Goal: Transaction & Acquisition: Purchase product/service

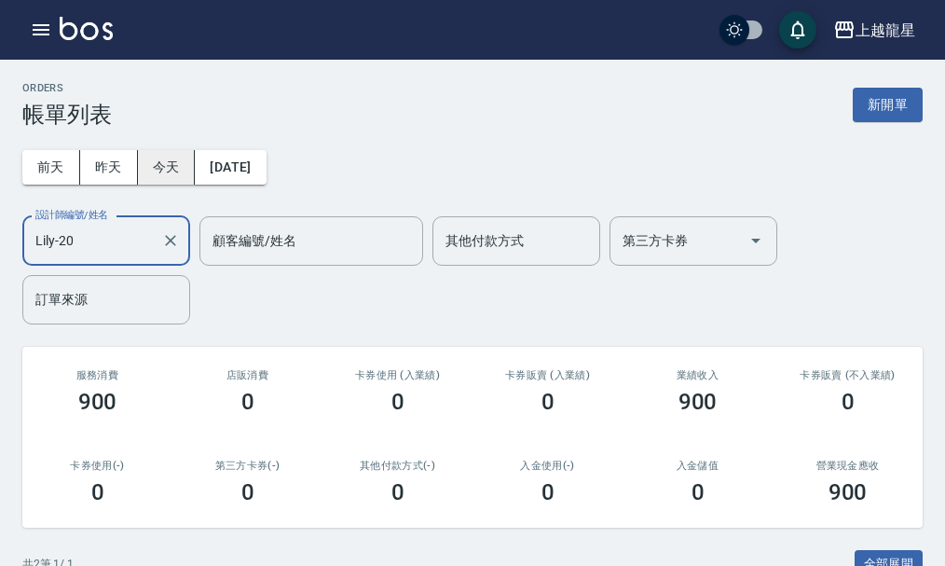
click at [172, 167] on button "今天" at bounding box center [167, 167] width 58 height 34
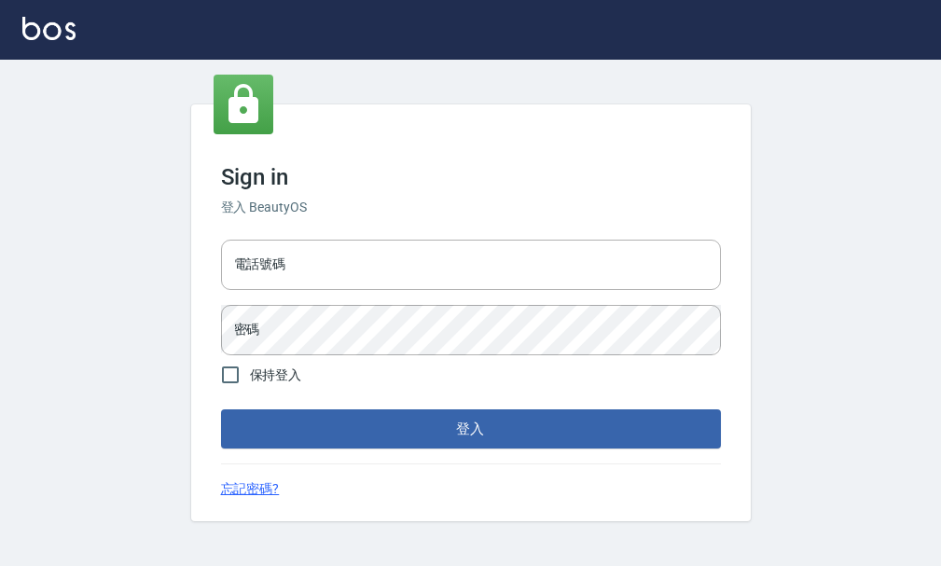
type input "25033354"
click at [357, 417] on button "登入" at bounding box center [471, 428] width 500 height 39
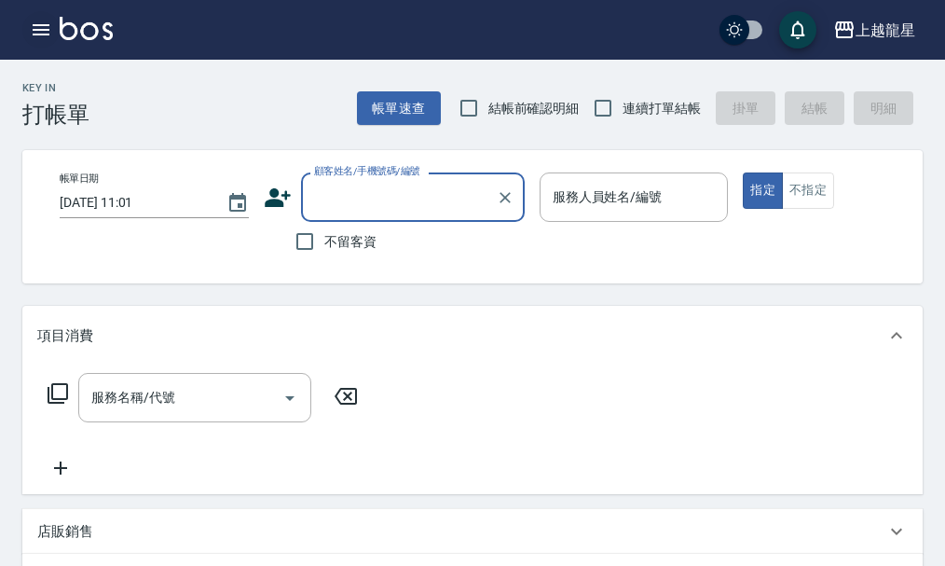
click at [52, 20] on button "button" at bounding box center [40, 29] width 37 height 37
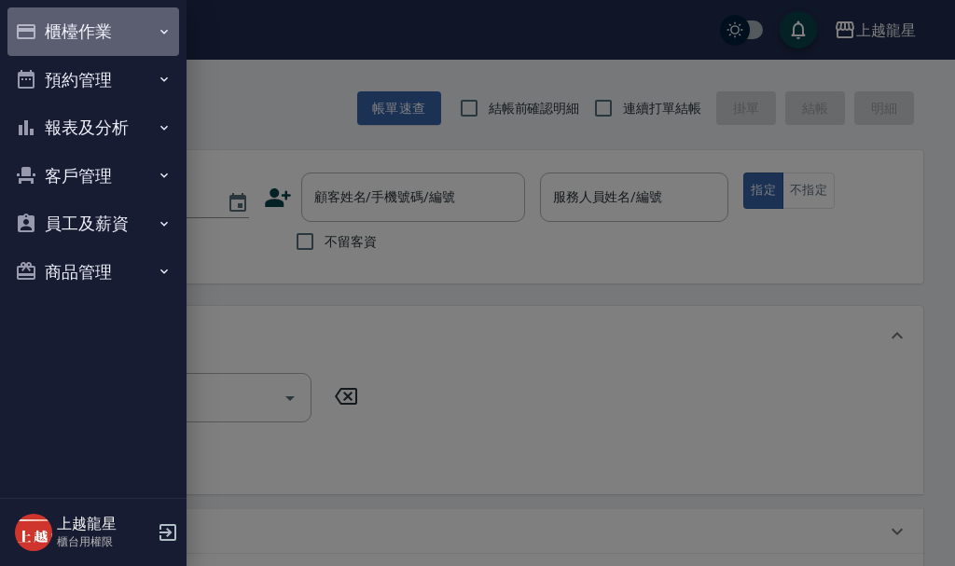
click at [82, 35] on button "櫃檯作業" at bounding box center [93, 31] width 172 height 48
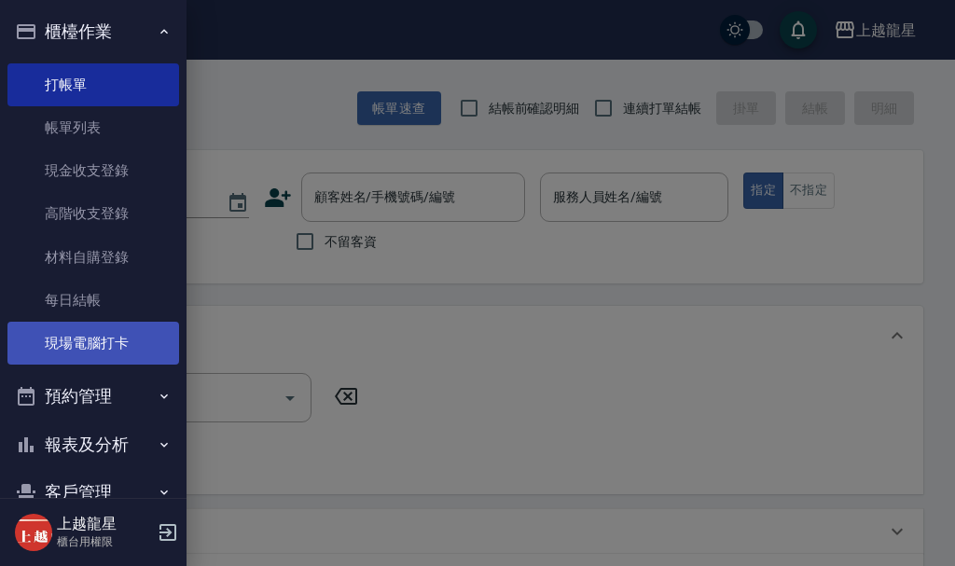
click at [118, 353] on link "現場電腦打卡" at bounding box center [93, 343] width 172 height 43
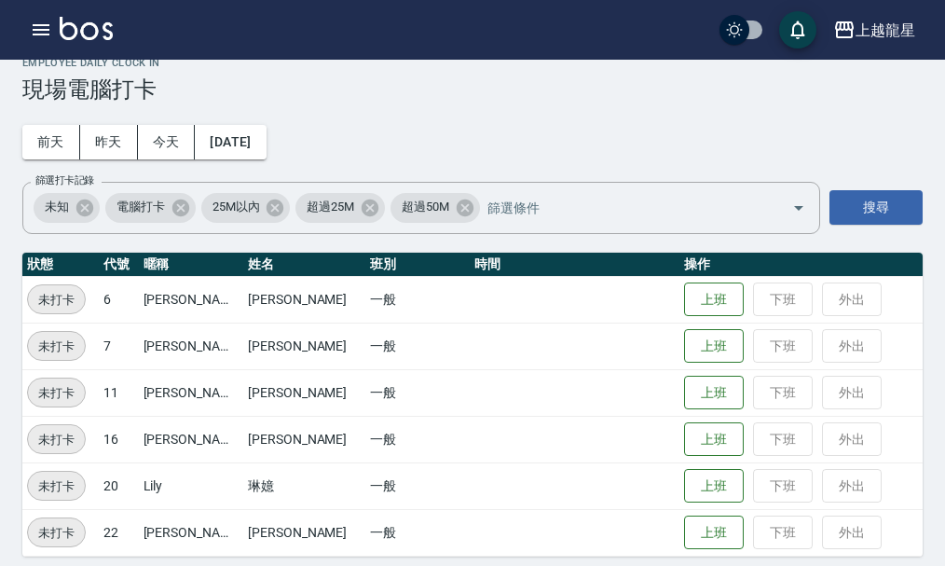
scroll to position [38, 0]
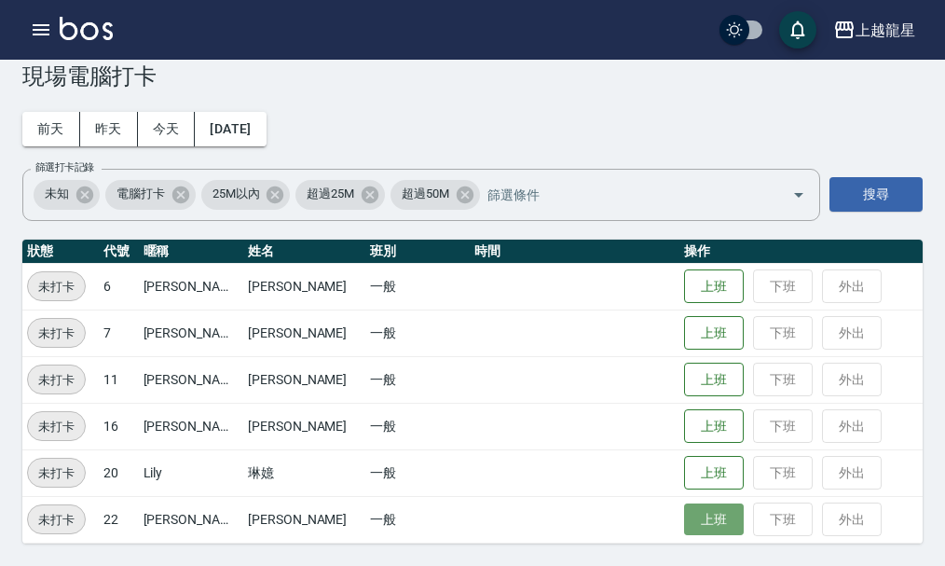
click at [693, 517] on button "上班" at bounding box center [714, 519] width 60 height 33
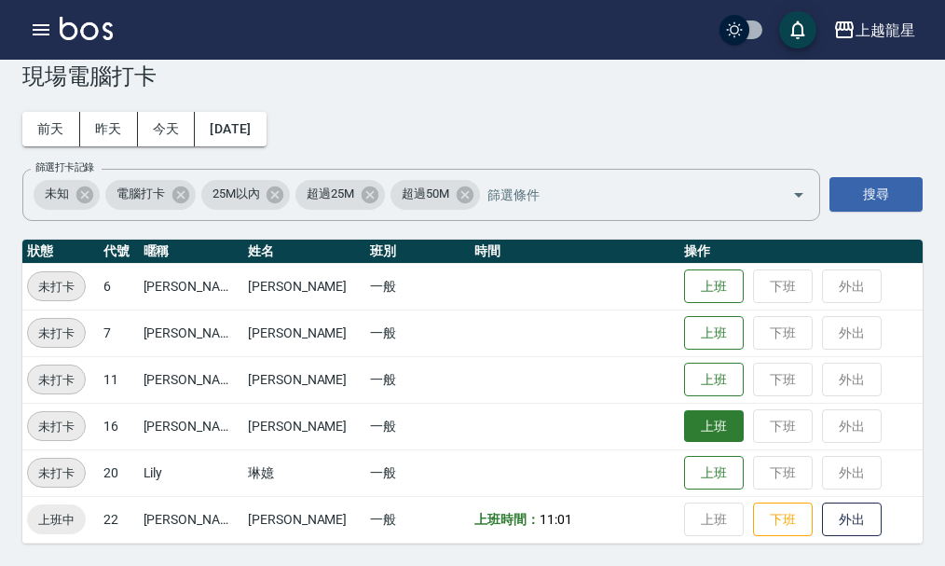
click at [684, 420] on button "上班" at bounding box center [714, 426] width 60 height 33
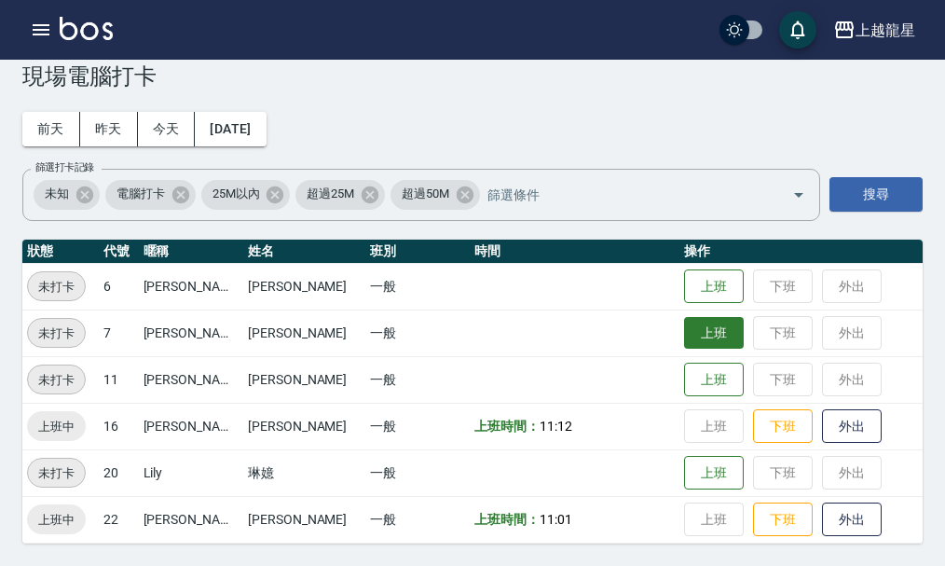
click at [697, 338] on button "上班" at bounding box center [714, 333] width 60 height 33
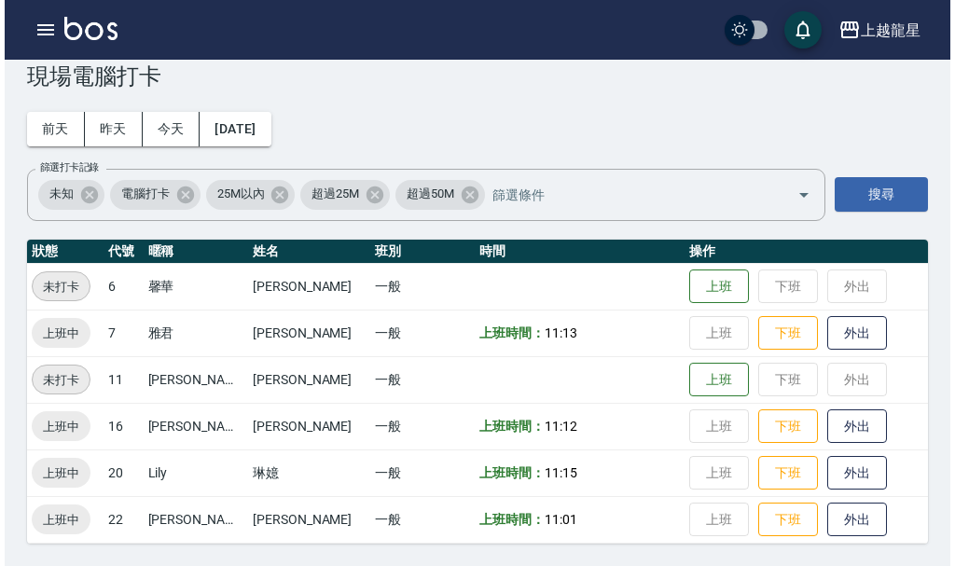
scroll to position [38, 0]
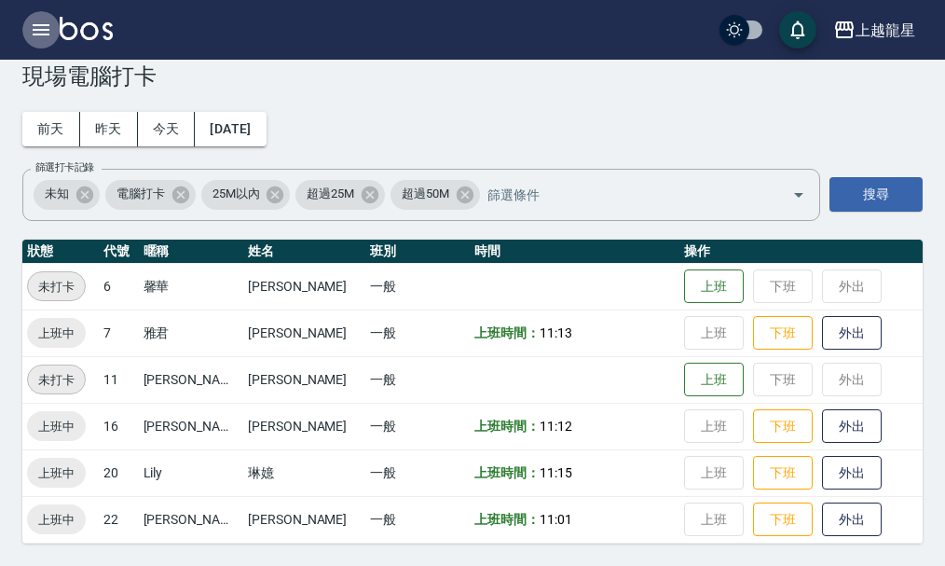
click at [42, 35] on icon "button" at bounding box center [41, 29] width 17 height 11
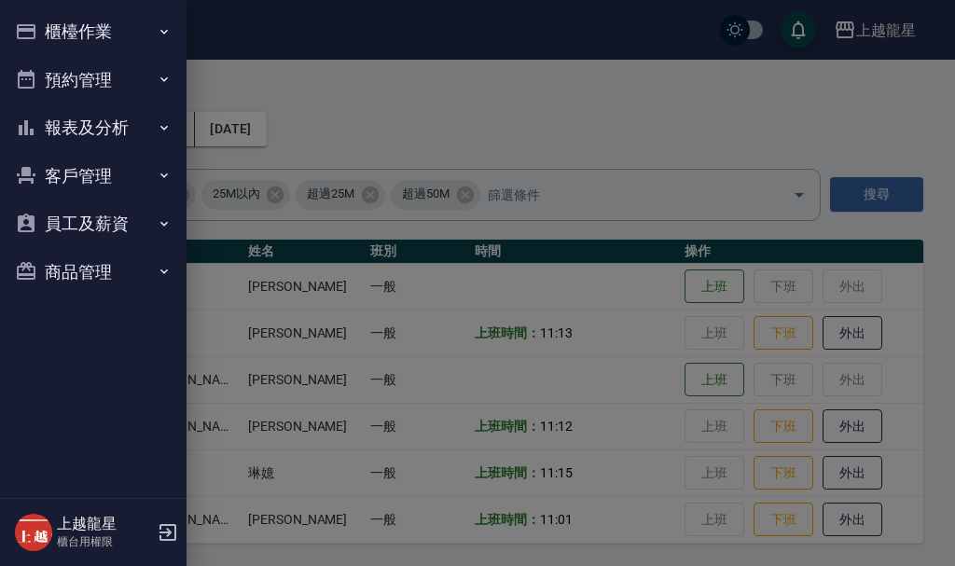
click at [54, 24] on button "櫃檯作業" at bounding box center [93, 31] width 172 height 48
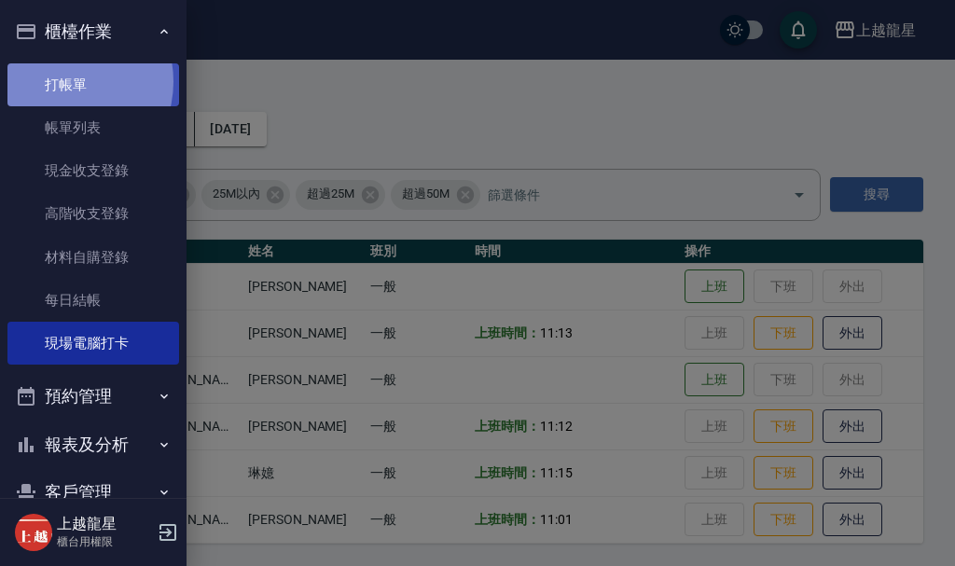
click at [65, 81] on link "打帳單" at bounding box center [93, 84] width 172 height 43
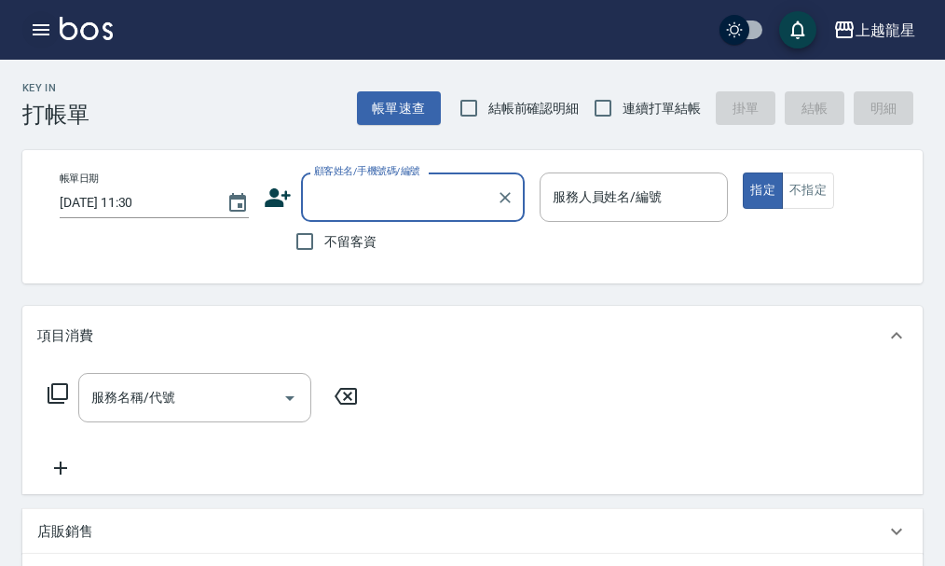
click at [41, 37] on icon "button" at bounding box center [41, 30] width 22 height 22
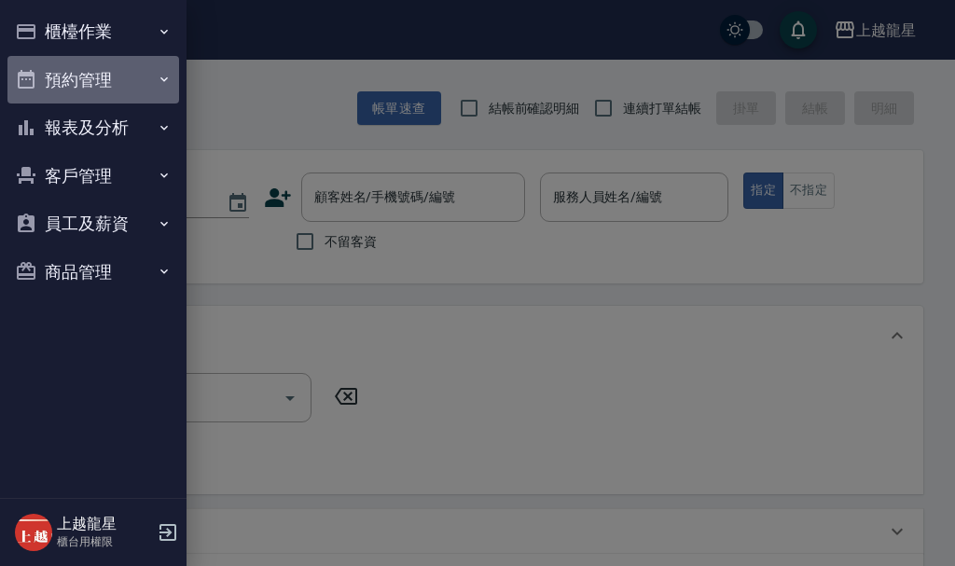
click at [68, 81] on button "預約管理" at bounding box center [93, 80] width 172 height 48
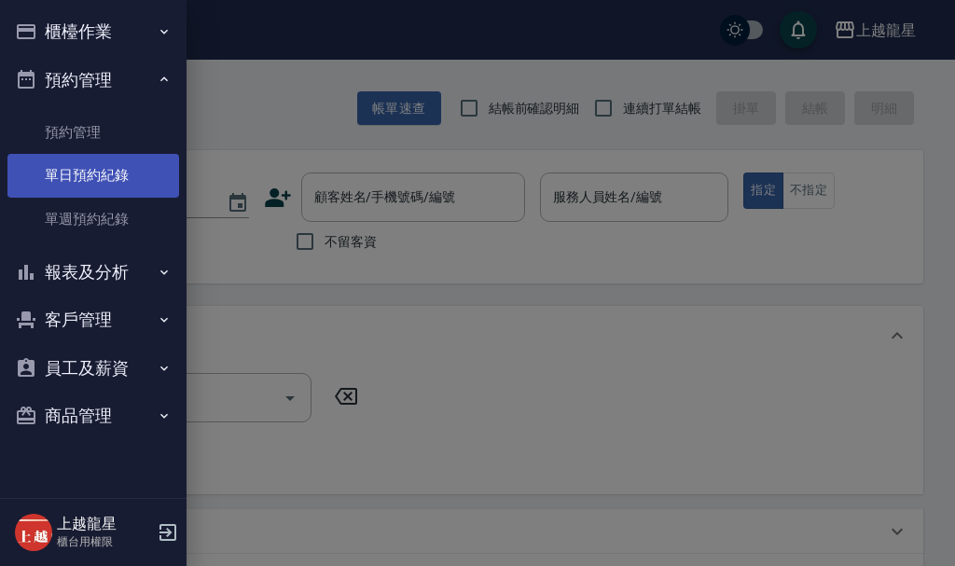
click at [112, 161] on link "單日預約紀錄" at bounding box center [93, 175] width 172 height 43
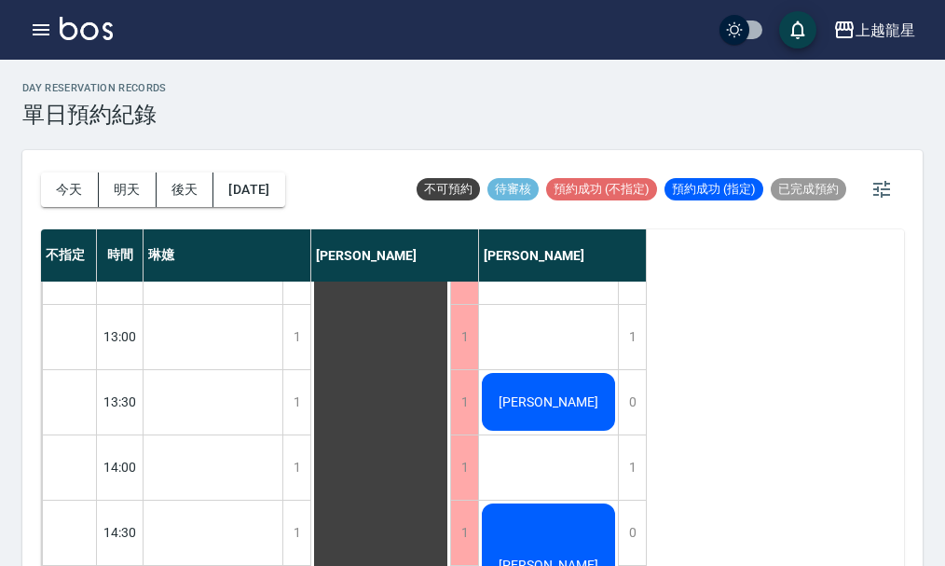
scroll to position [157, 0]
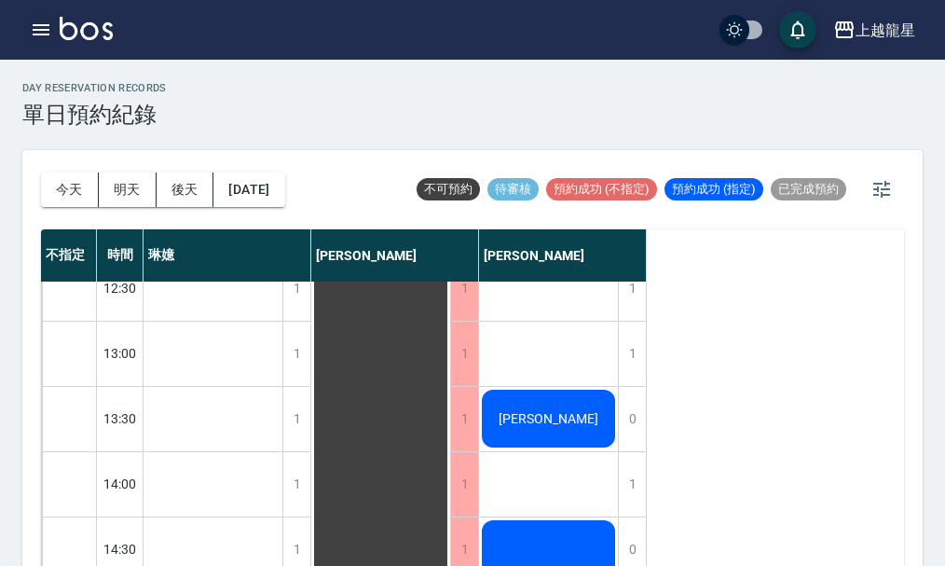
click at [45, 31] on icon "button" at bounding box center [41, 29] width 17 height 11
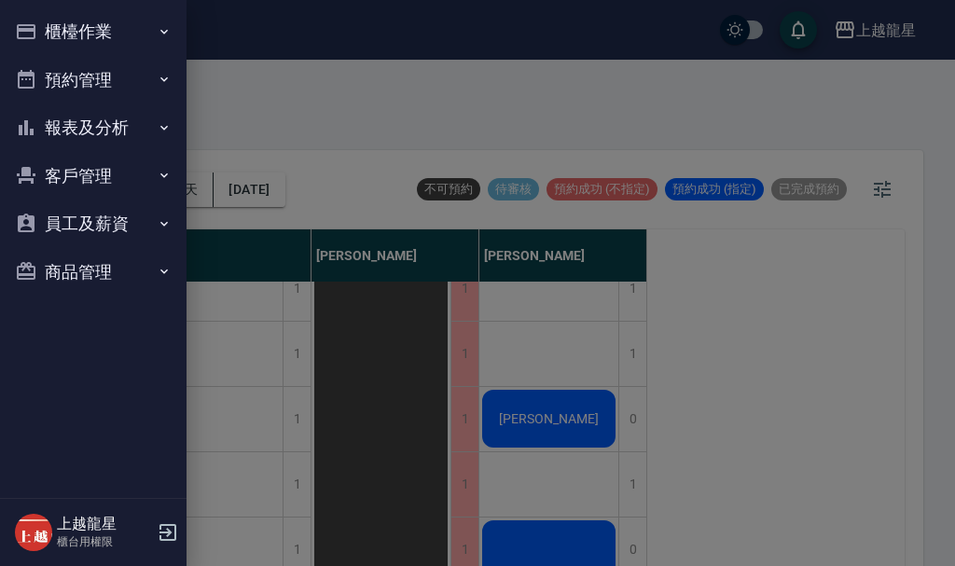
click at [58, 29] on button "櫃檯作業" at bounding box center [93, 31] width 172 height 48
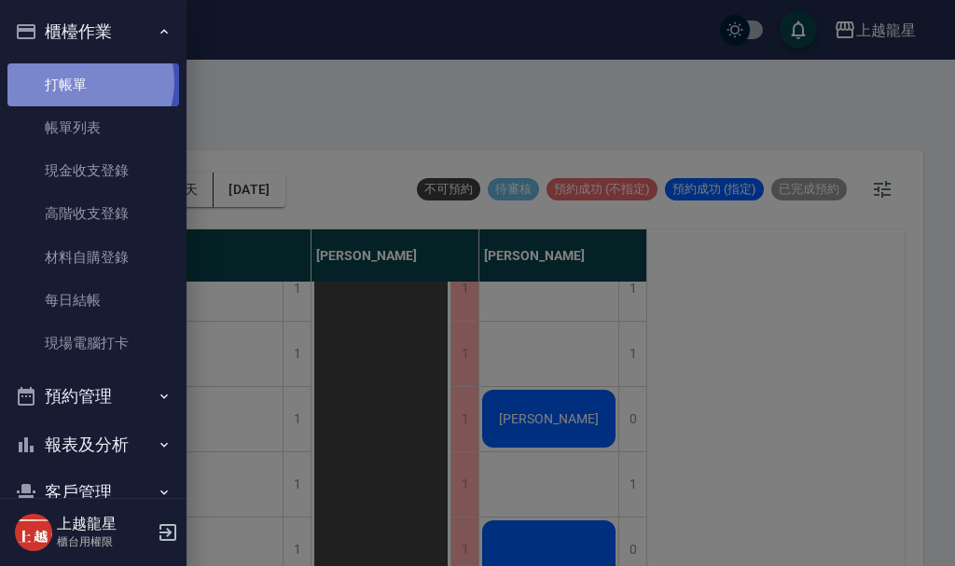
click at [79, 82] on link "打帳單" at bounding box center [93, 84] width 172 height 43
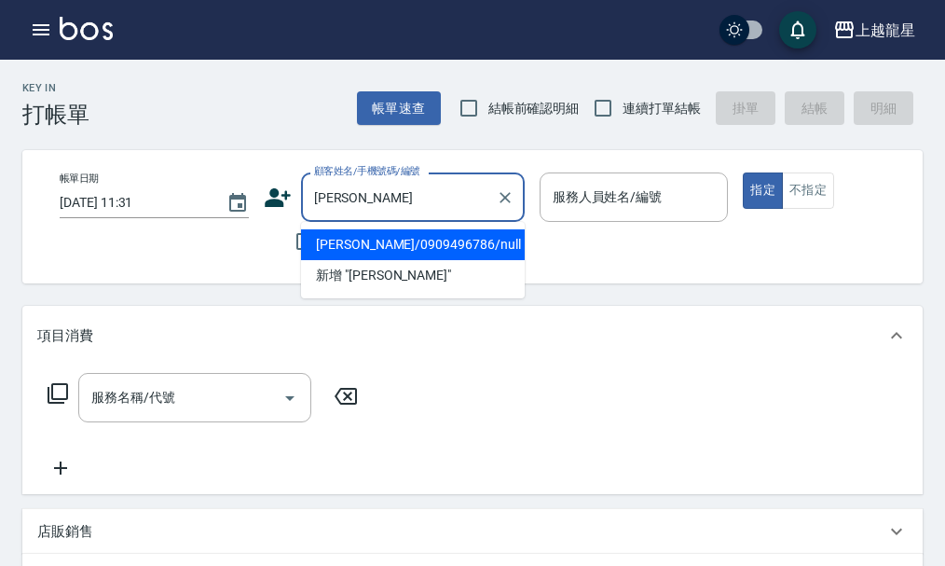
click at [380, 255] on li "[PERSON_NAME]/0909496786/null" at bounding box center [413, 244] width 224 height 31
type input "[PERSON_NAME]/0909496786/null"
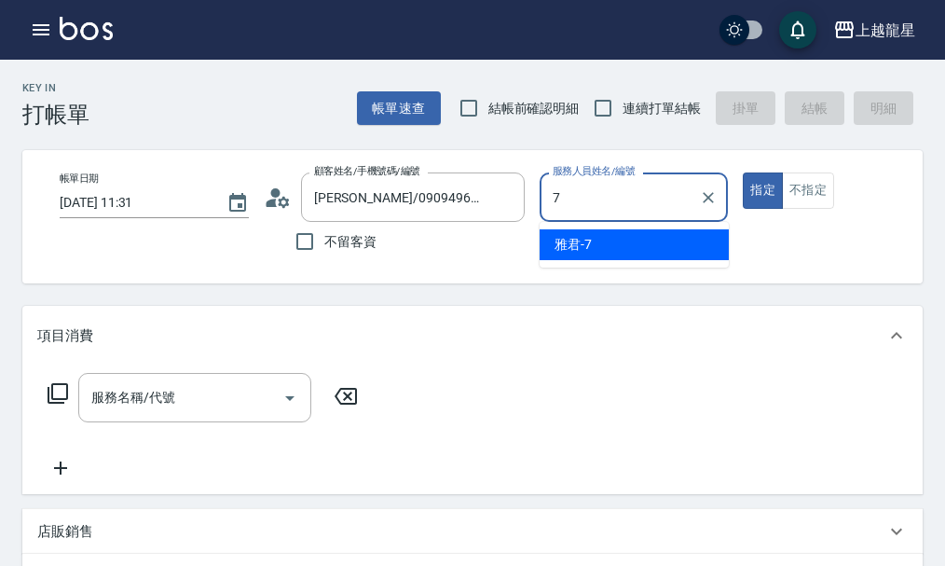
type input "雅君-7"
type button "true"
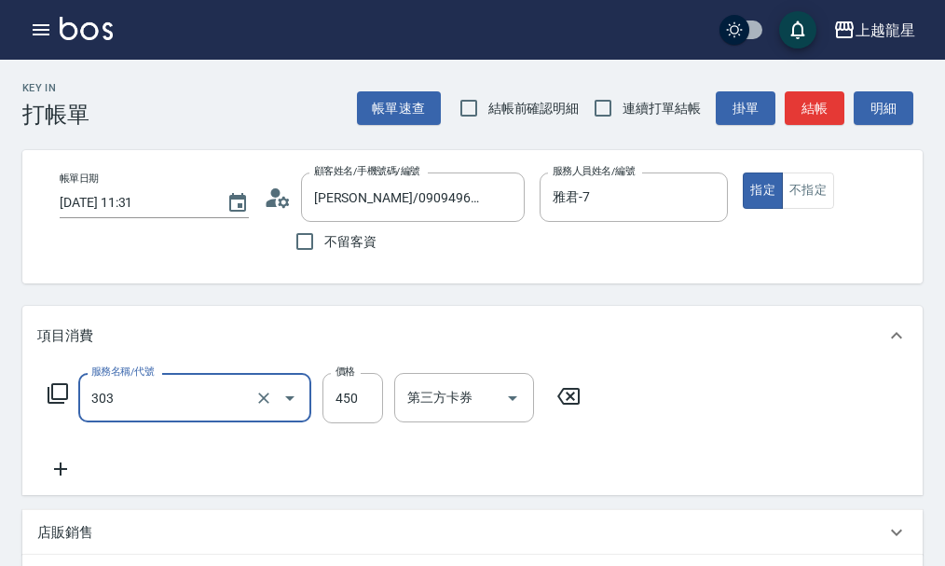
type input "剪髮(303)"
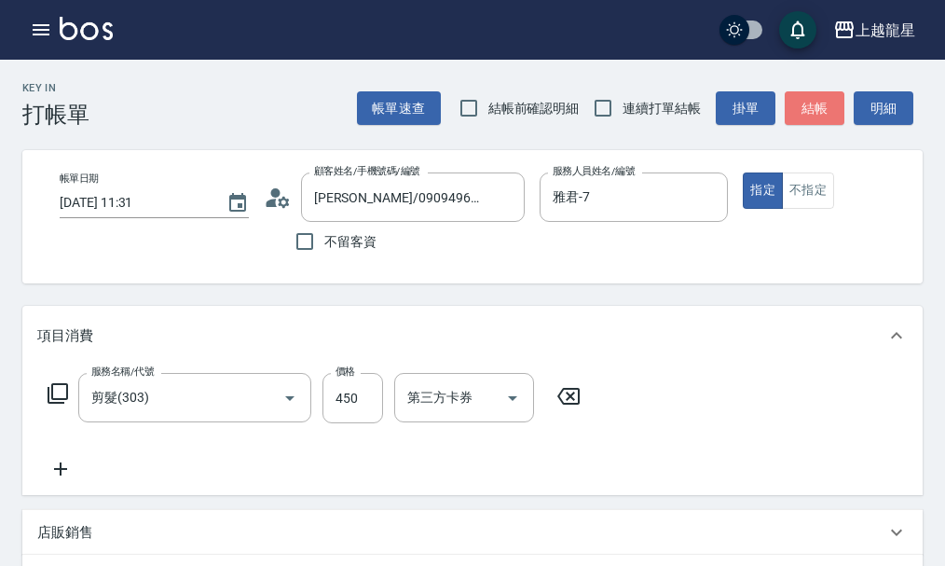
click at [806, 115] on button "結帳" at bounding box center [815, 108] width 60 height 34
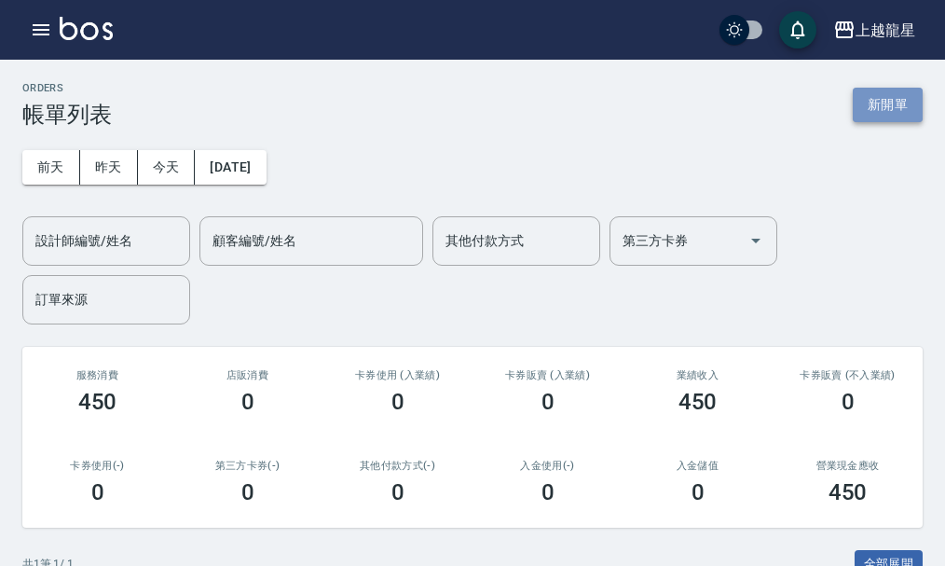
click at [880, 106] on button "新開單" at bounding box center [888, 105] width 70 height 34
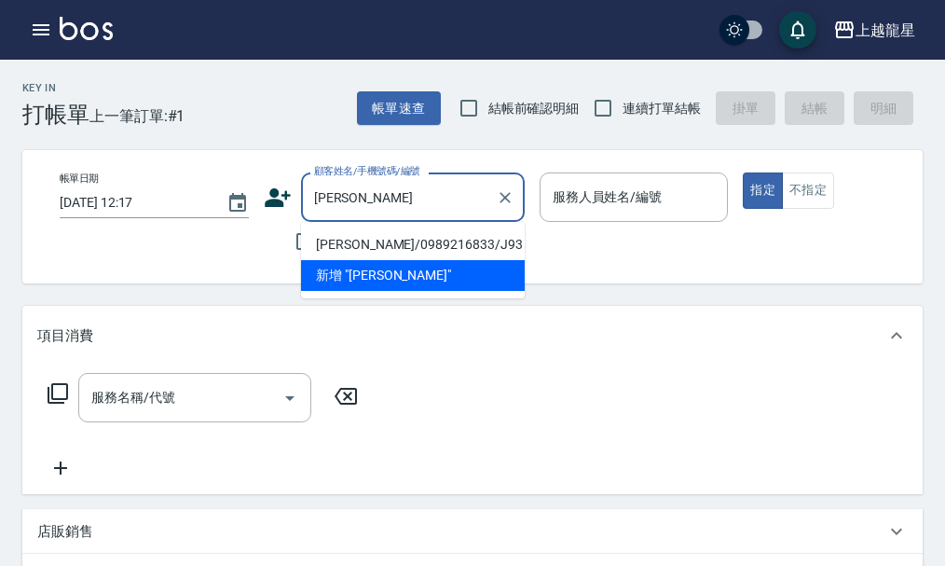
click at [372, 244] on li "[PERSON_NAME]/0989216833/J93" at bounding box center [413, 244] width 224 height 31
type input "[PERSON_NAME]/0989216833/J93"
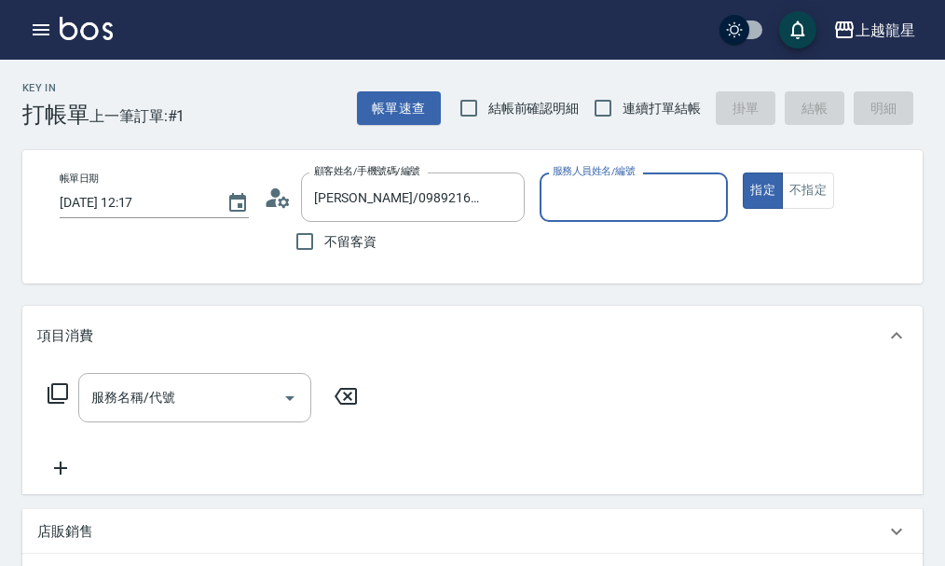
type input "Alisa-10"
click at [241, 403] on input "服務名稱/代號" at bounding box center [181, 397] width 188 height 33
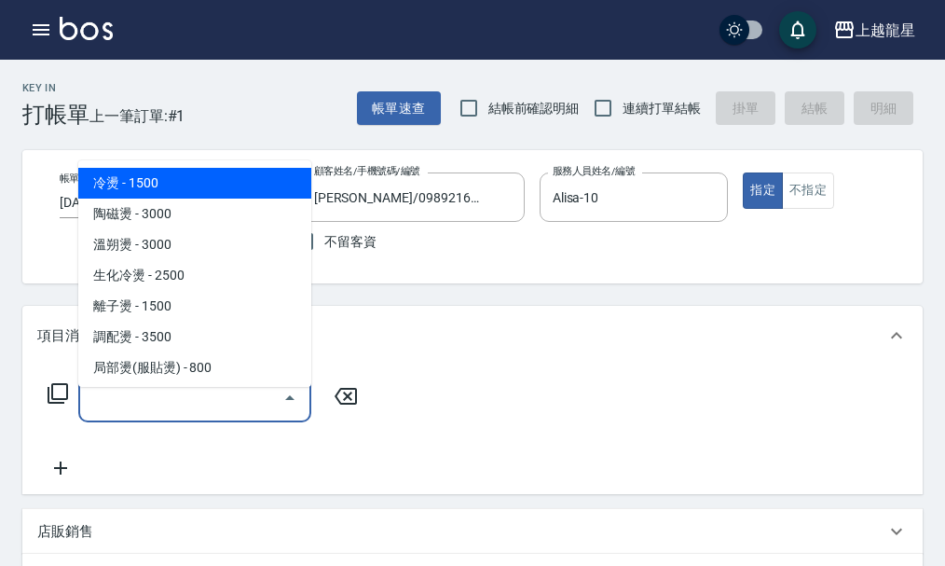
click at [382, 346] on div "項目消費" at bounding box center [461, 336] width 848 height 20
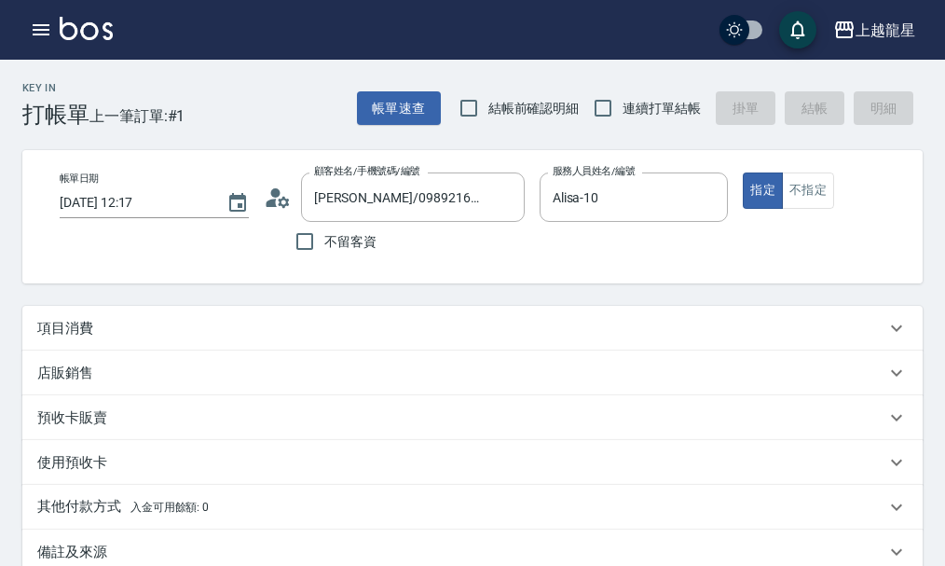
click at [291, 338] on div "項目消費" at bounding box center [461, 329] width 848 height 20
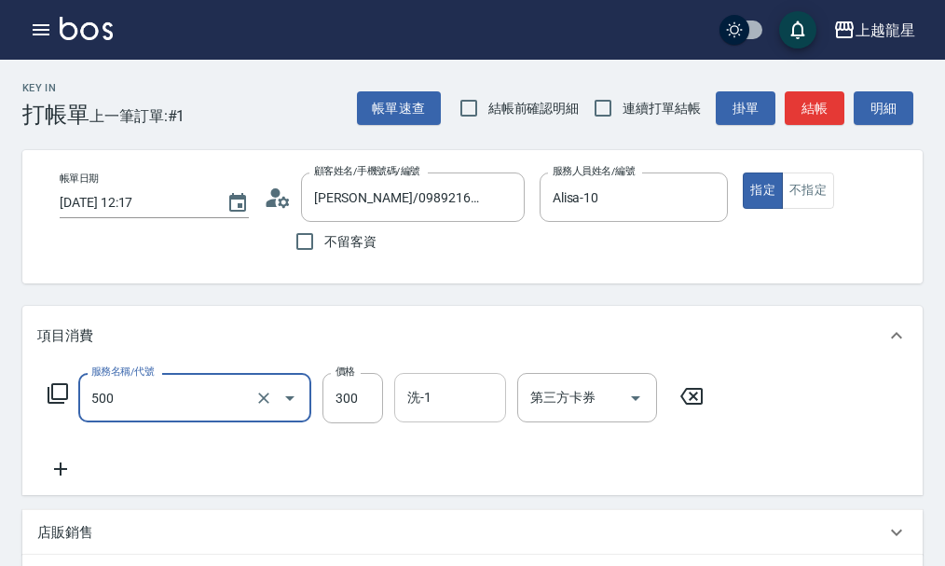
type input "一般洗髮(500)"
click at [488, 414] on input "洗-1" at bounding box center [450, 397] width 95 height 33
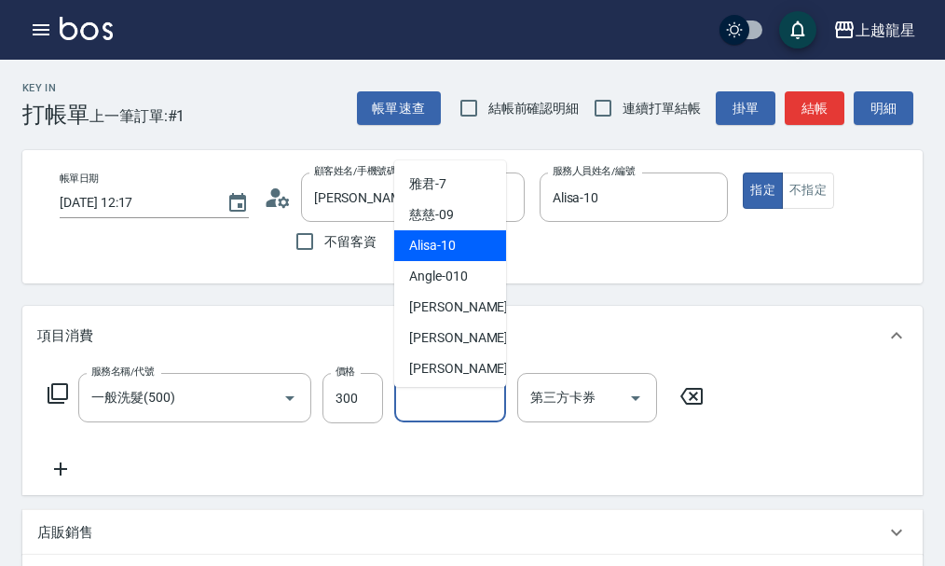
scroll to position [186, 0]
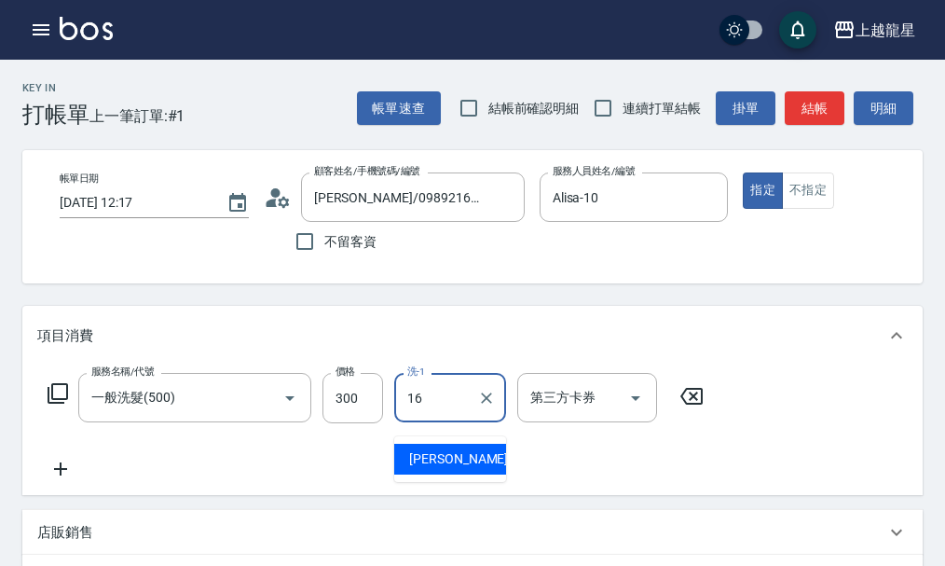
type input "義潔-16"
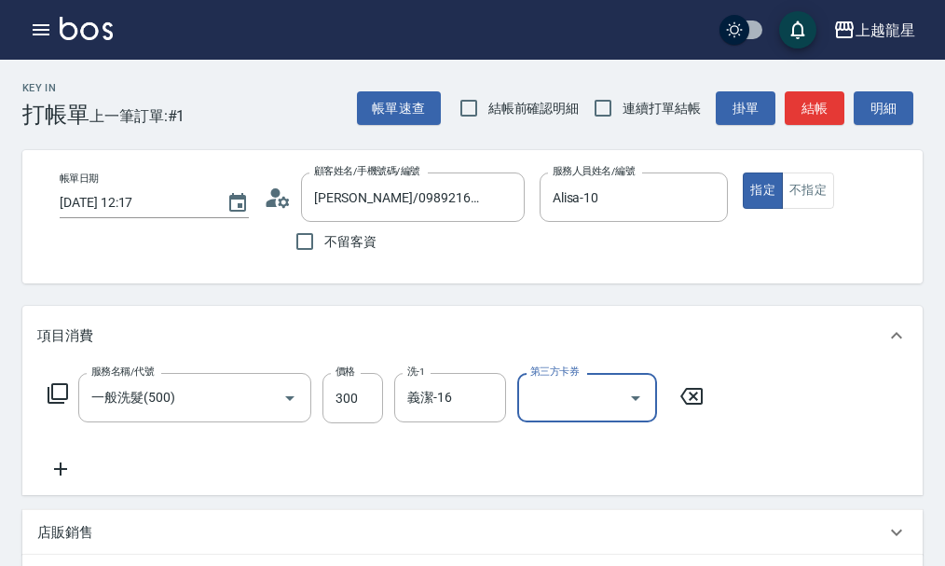
click at [67, 475] on icon at bounding box center [60, 468] width 13 height 13
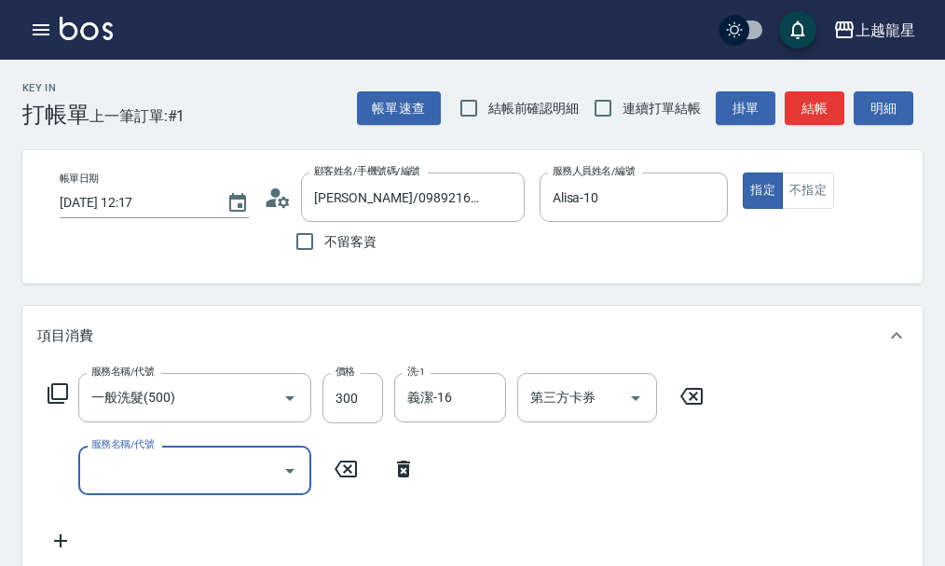
type input "6"
type input "剪髮(303)"
click at [820, 108] on button "結帳" at bounding box center [815, 108] width 60 height 34
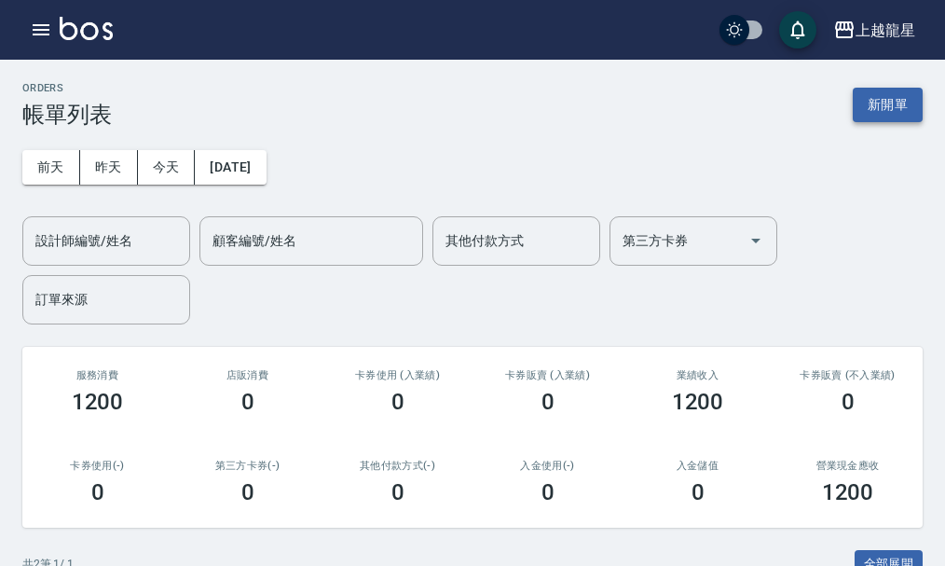
click at [892, 98] on button "新開單" at bounding box center [888, 105] width 70 height 34
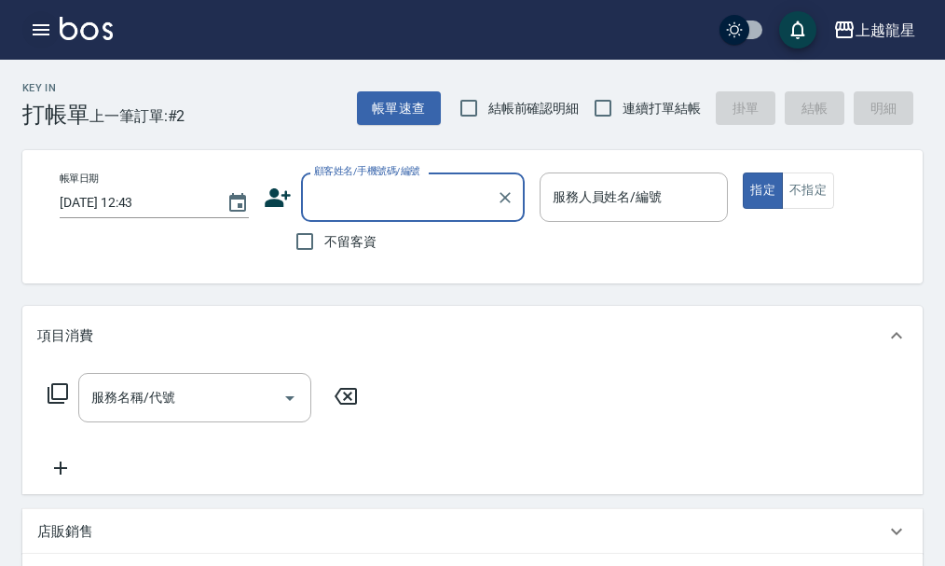
click at [36, 29] on icon "button" at bounding box center [41, 29] width 17 height 11
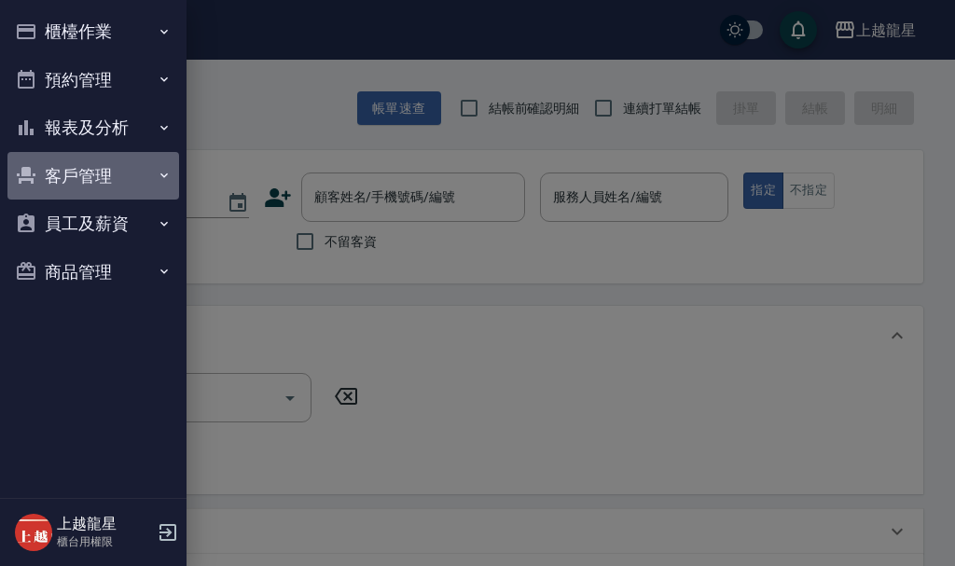
click at [81, 178] on button "客戶管理" at bounding box center [93, 176] width 172 height 48
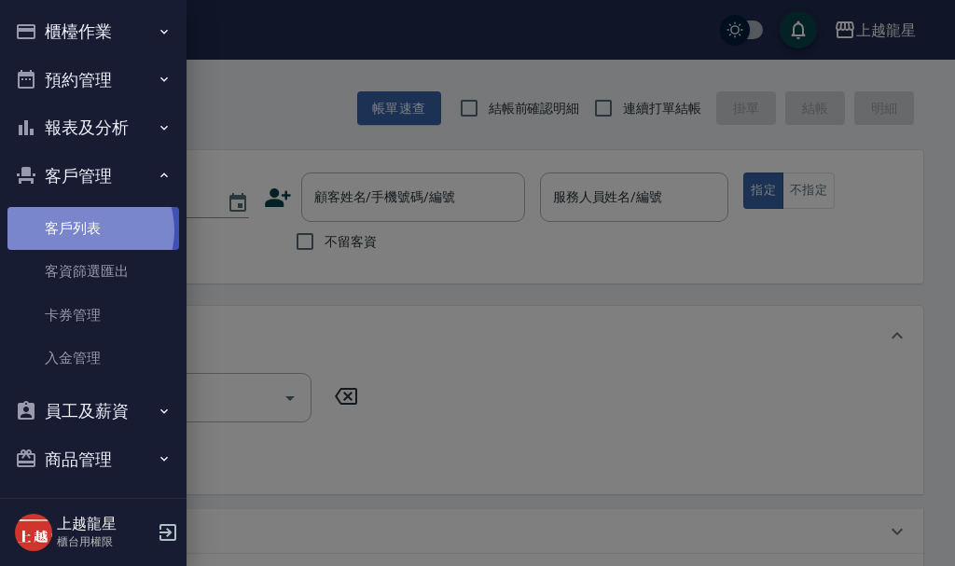
click at [88, 230] on link "客戶列表" at bounding box center [93, 228] width 172 height 43
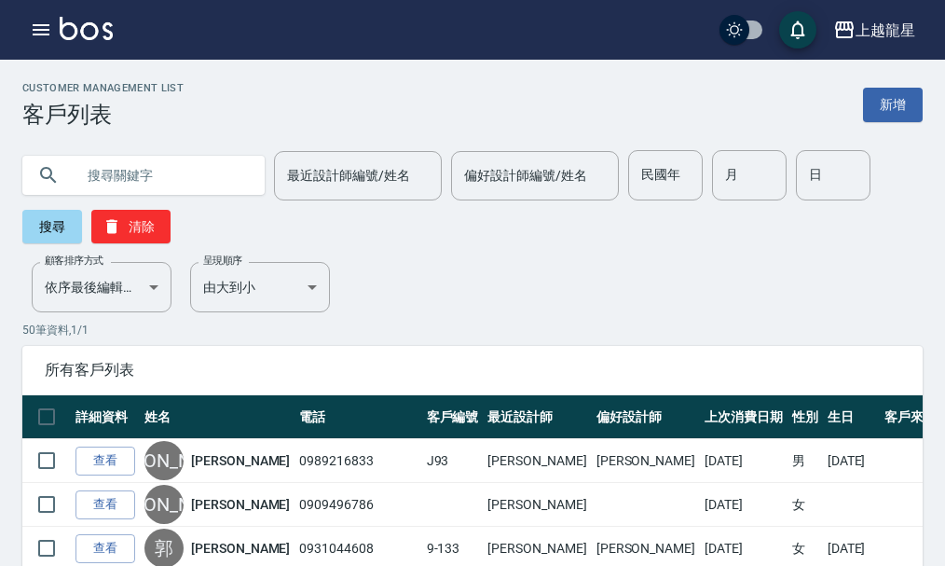
click at [119, 184] on input "text" at bounding box center [162, 175] width 175 height 50
type input "25171255"
click at [60, 224] on button "搜尋" at bounding box center [52, 227] width 60 height 34
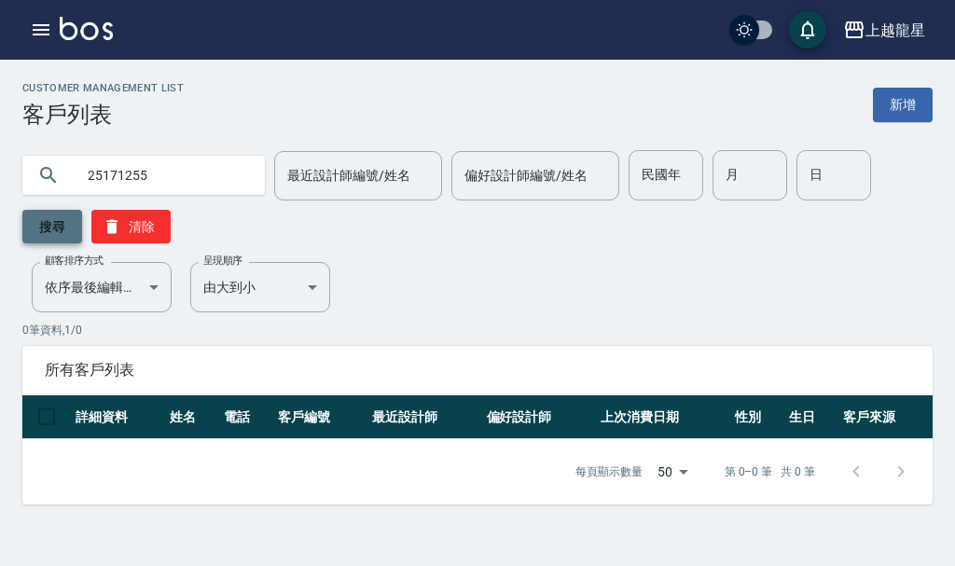
click at [64, 231] on button "搜尋" at bounding box center [52, 227] width 60 height 34
click at [34, 29] on icon "button" at bounding box center [41, 29] width 17 height 11
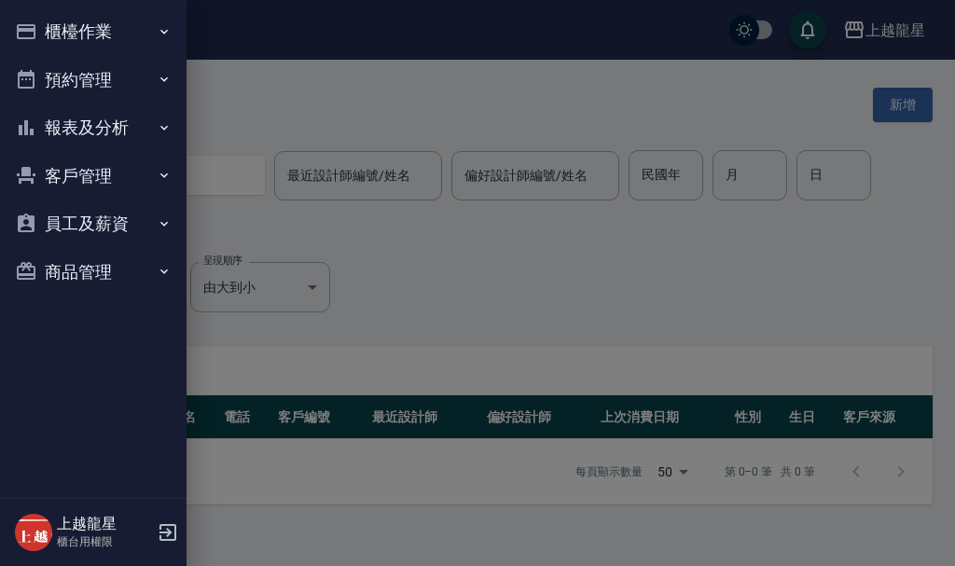
click at [56, 25] on button "櫃檯作業" at bounding box center [93, 31] width 172 height 48
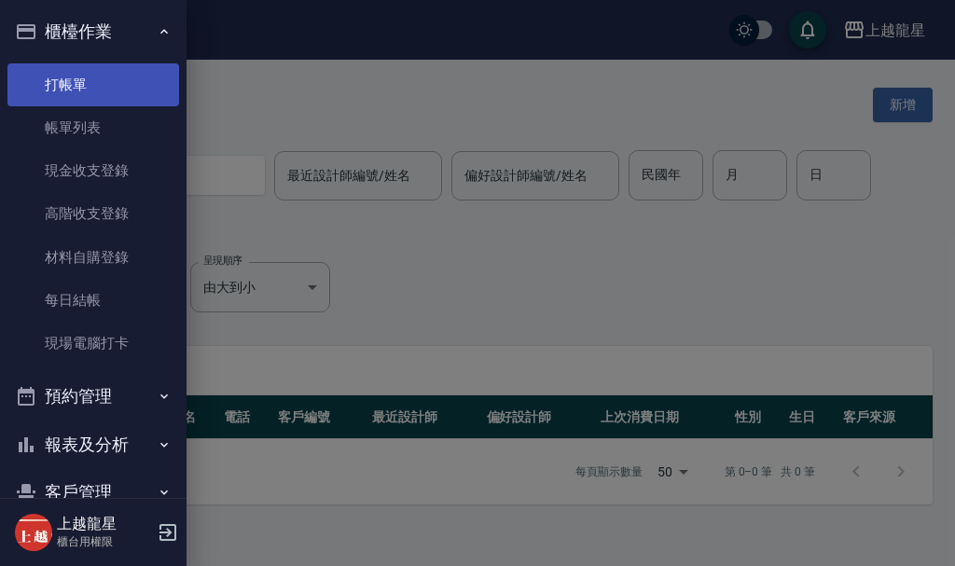
click at [76, 88] on link "打帳單" at bounding box center [93, 84] width 172 height 43
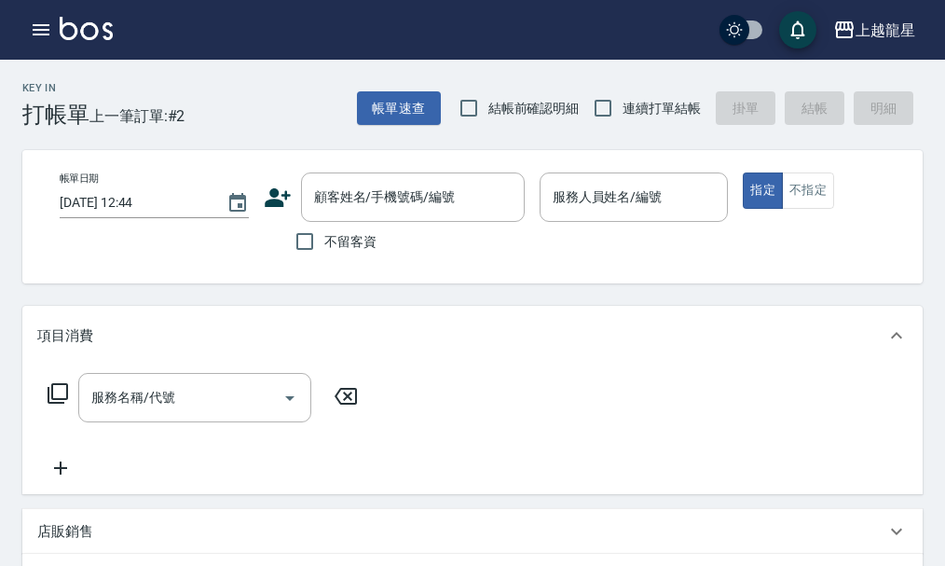
click at [254, 125] on div "Key In 打帳單 上一筆訂單:#2 帳單速查 結帳前確認明細 連續打單結帳 掛單 結帳 明細" at bounding box center [461, 94] width 923 height 68
click at [50, 32] on icon "button" at bounding box center [41, 30] width 22 height 22
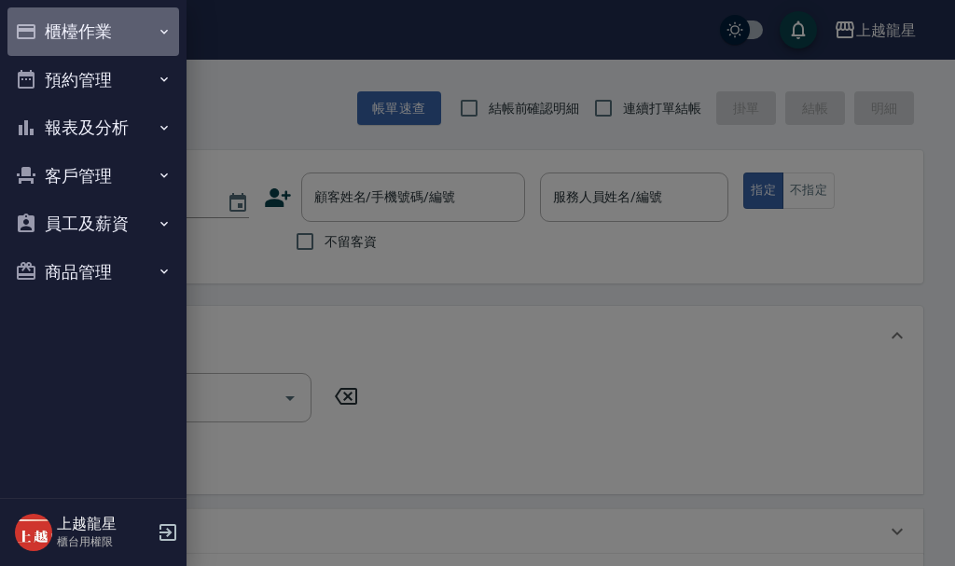
click at [76, 29] on button "櫃檯作業" at bounding box center [93, 31] width 172 height 48
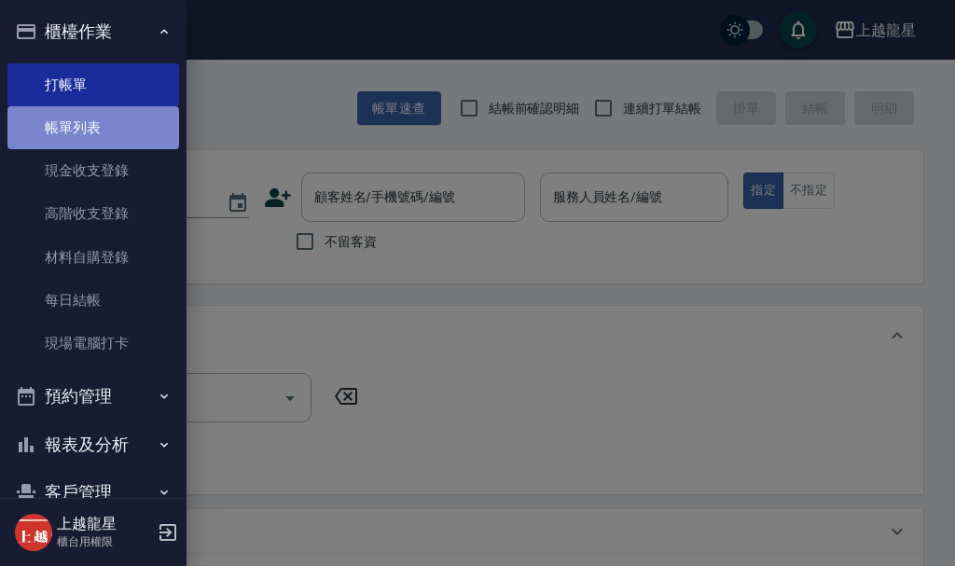
click at [92, 128] on link "帳單列表" at bounding box center [93, 127] width 172 height 43
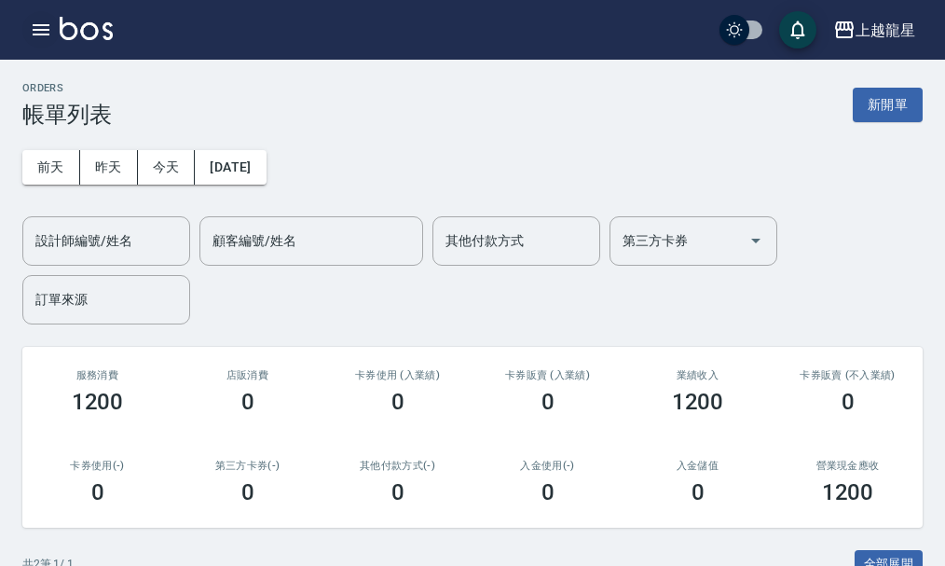
click at [41, 35] on icon "button" at bounding box center [41, 29] width 17 height 11
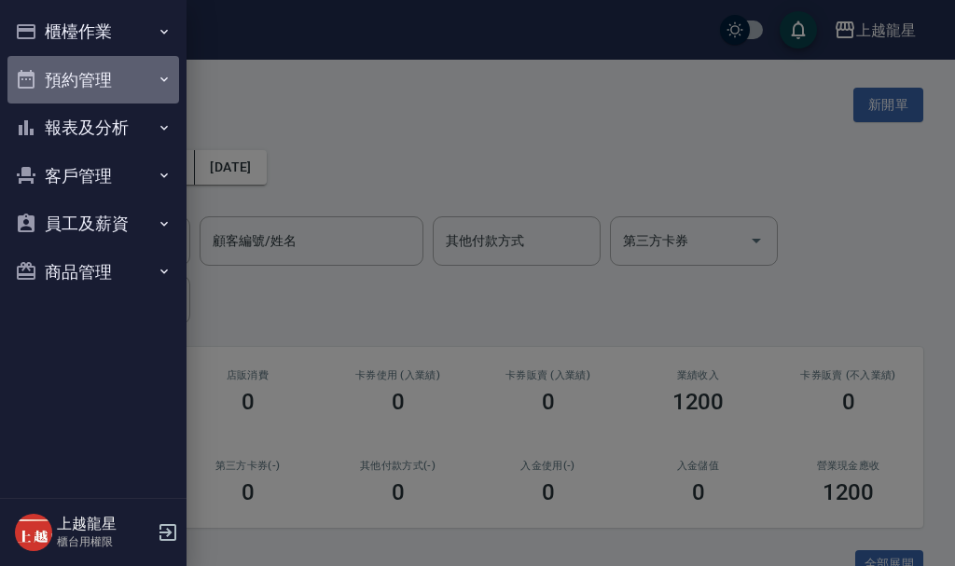
click at [92, 75] on button "預約管理" at bounding box center [93, 80] width 172 height 48
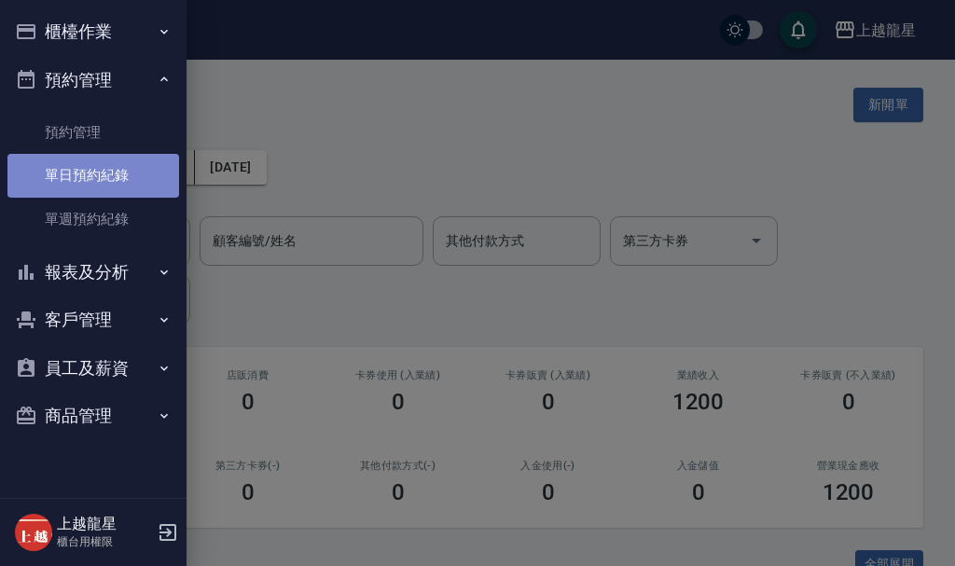
click at [117, 180] on link "單日預約紀錄" at bounding box center [93, 175] width 172 height 43
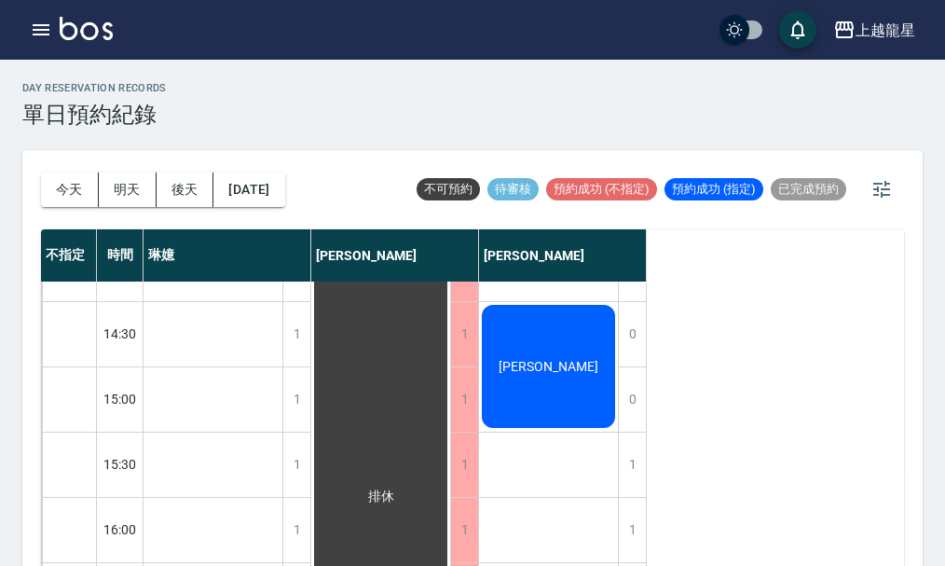
scroll to position [373, 0]
click at [589, 370] on div "[PERSON_NAME]" at bounding box center [548, 365] width 139 height 129
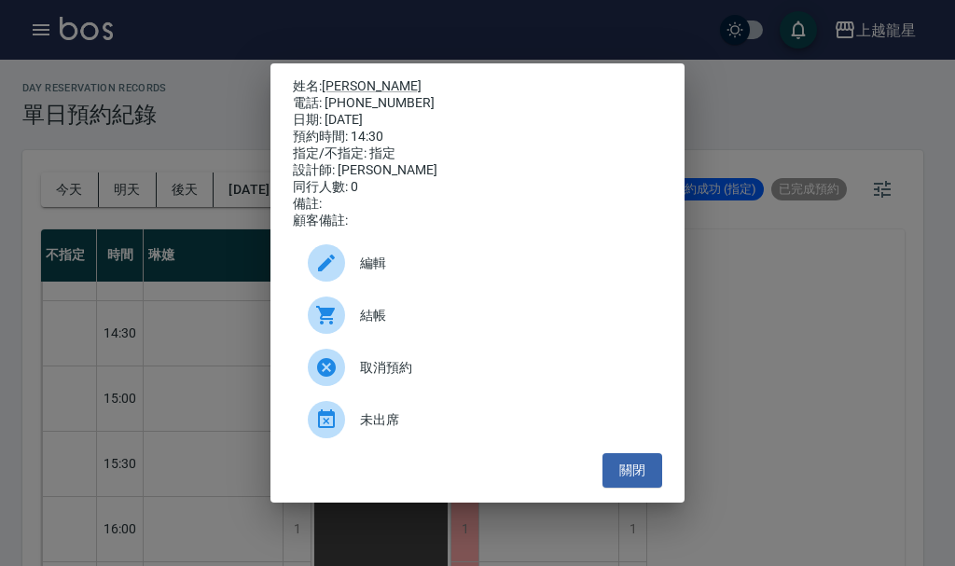
click at [723, 365] on div "姓名: [PERSON_NAME] 電話: [PHONE_NUMBER] 日期: [DATE] 預約時間: 14:30 指定/不指定: 指定 設計師: [PE…" at bounding box center [477, 283] width 955 height 566
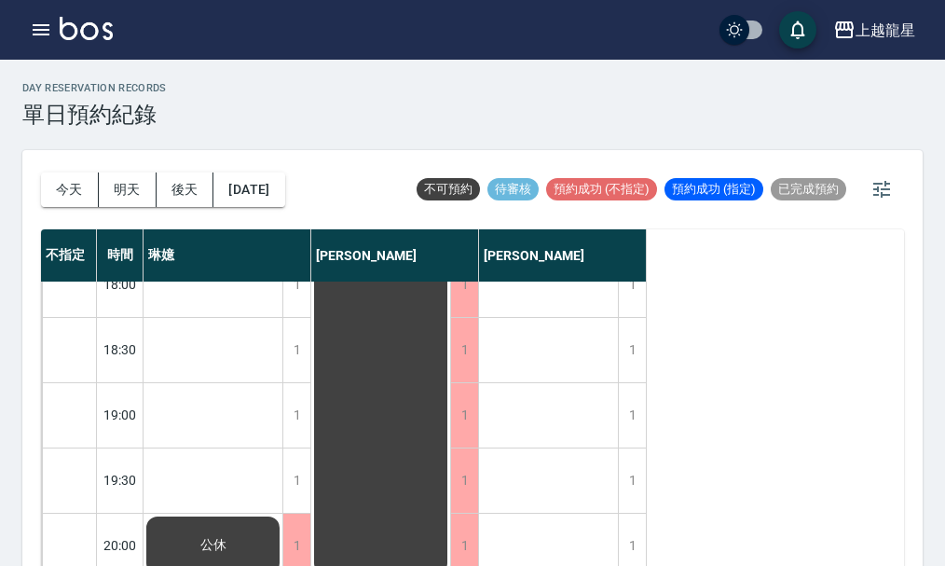
scroll to position [902, 0]
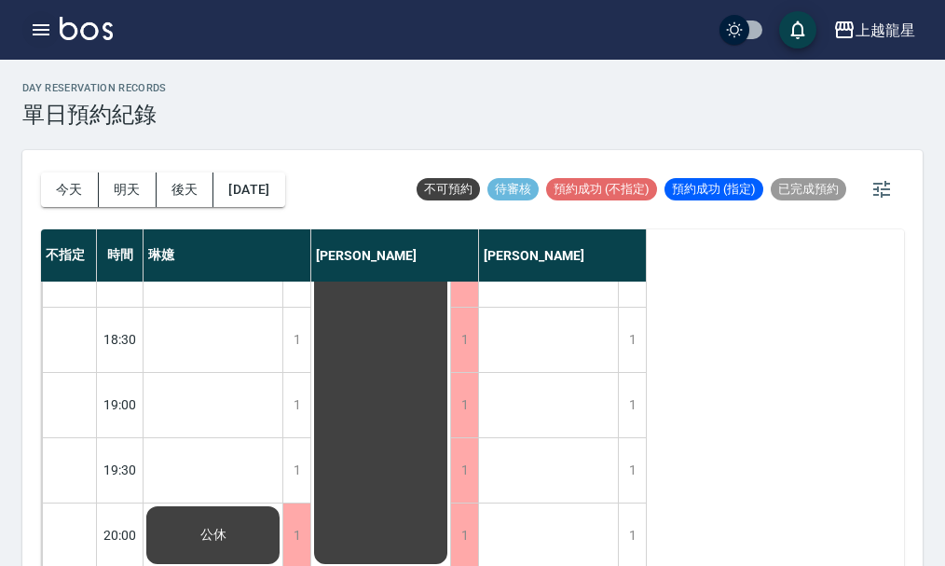
click at [48, 30] on icon "button" at bounding box center [41, 29] width 17 height 11
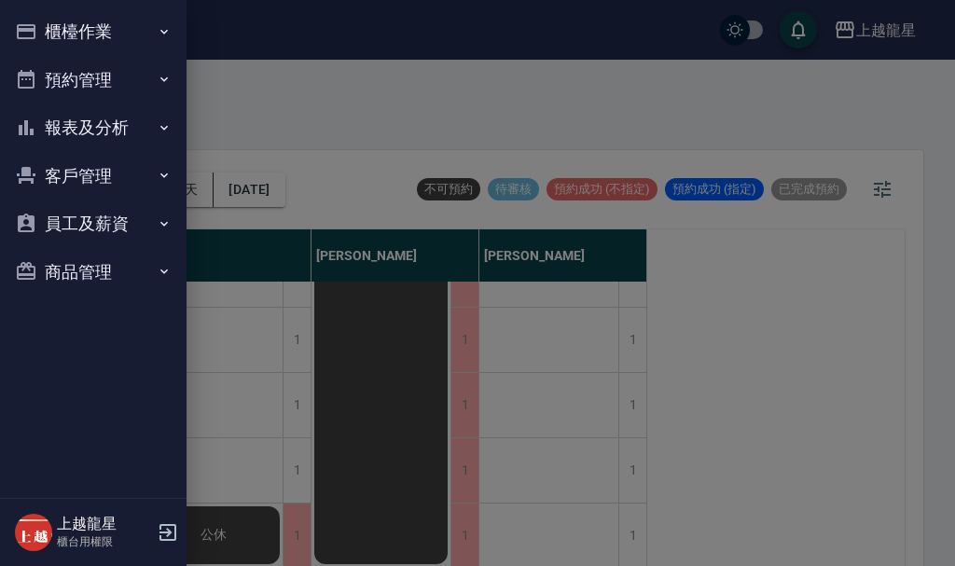
click at [48, 30] on button "櫃檯作業" at bounding box center [93, 31] width 172 height 48
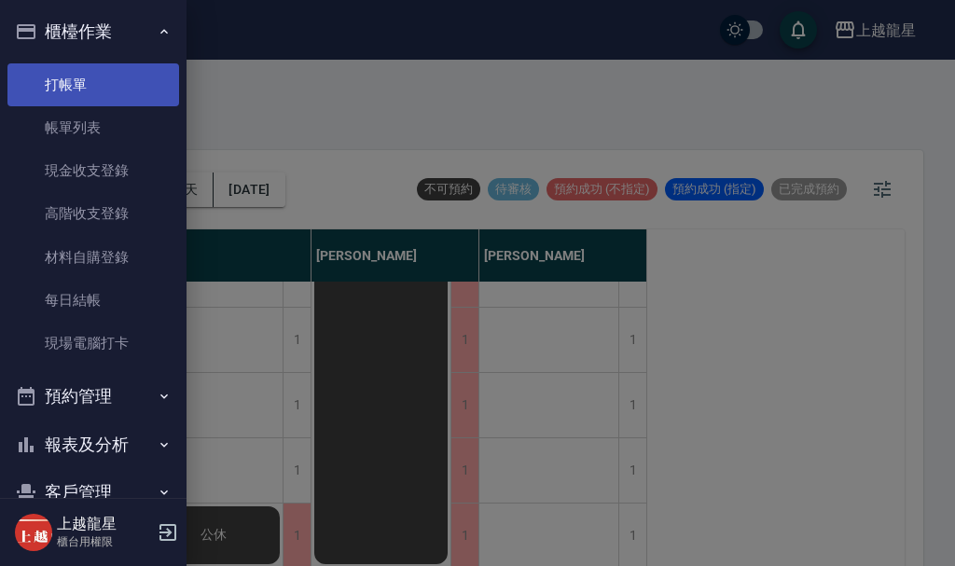
click at [104, 87] on link "打帳單" at bounding box center [93, 84] width 172 height 43
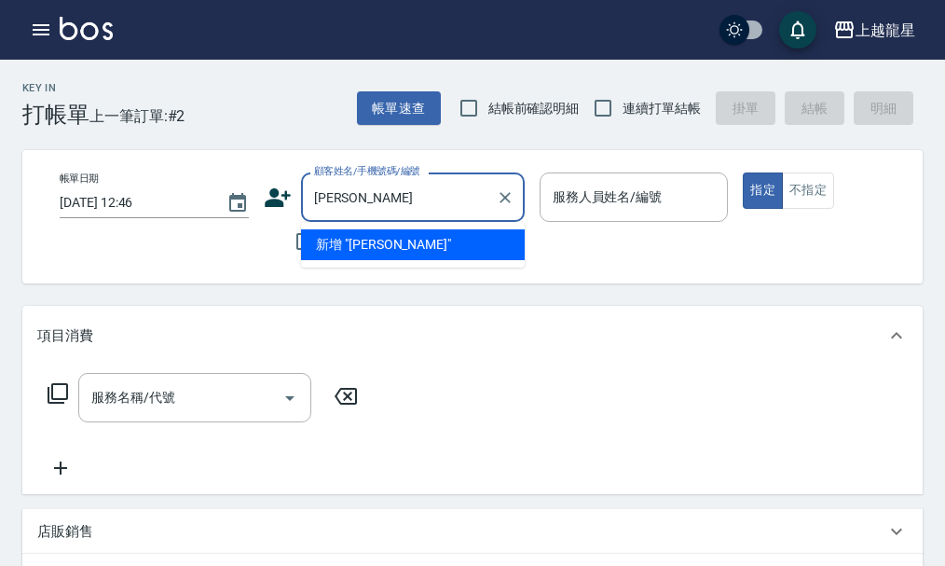
type input "[PERSON_NAME]"
click at [506, 190] on icon "Clear" at bounding box center [505, 197] width 19 height 19
click at [459, 199] on input "顧客姓名/手機號碼/編號" at bounding box center [399, 197] width 179 height 33
type input "0921841852"
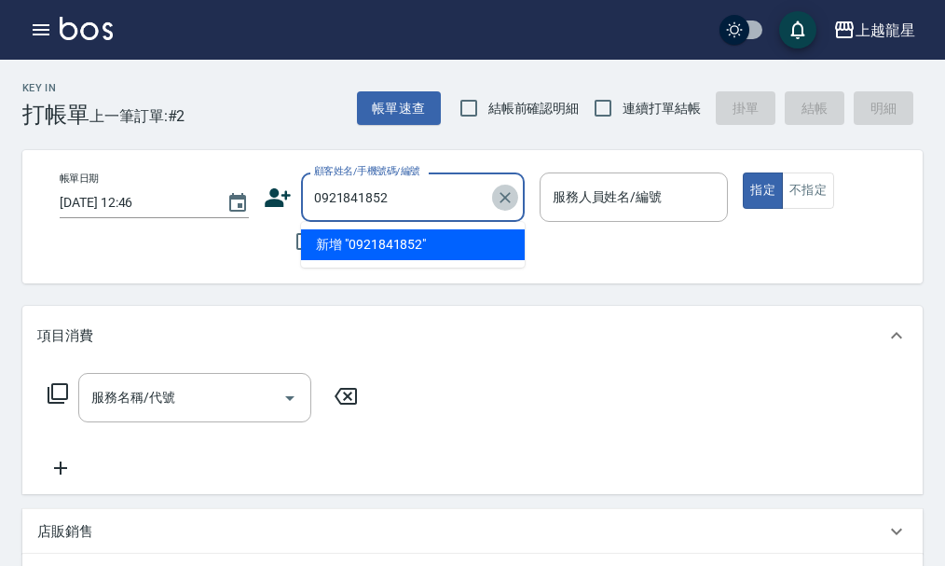
click at [500, 192] on icon "Clear" at bounding box center [505, 197] width 19 height 19
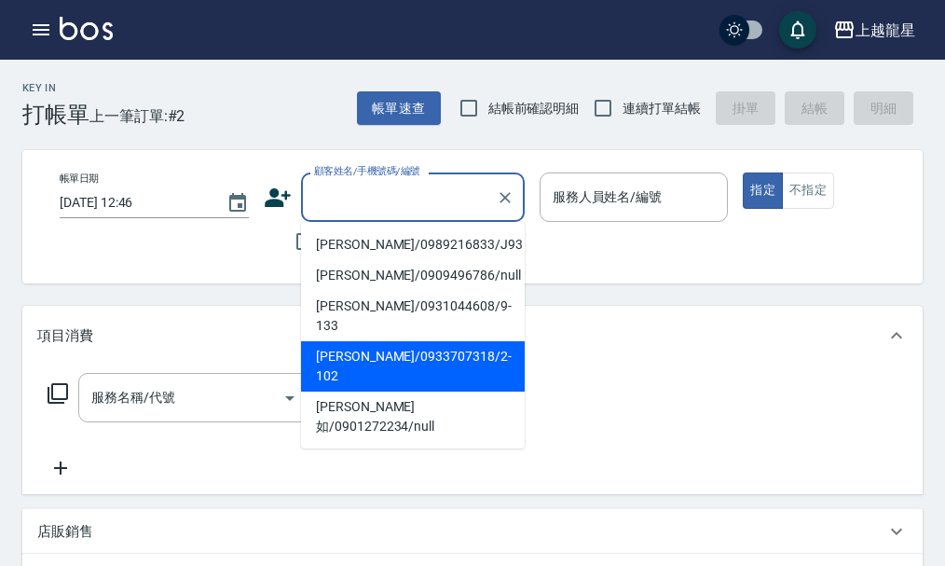
type input "ㄗ"
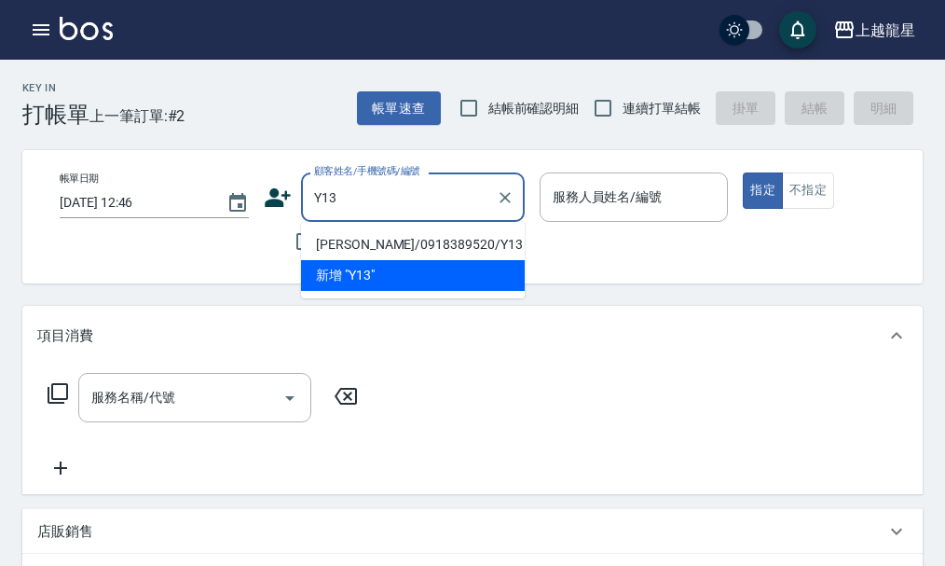
click at [398, 227] on ul "[PERSON_NAME]/0918389520/Y13 新增 "Y13"" at bounding box center [413, 260] width 224 height 76
click at [400, 243] on li "[PERSON_NAME]/0918389520/Y13" at bounding box center [413, 244] width 224 height 31
type input "[PERSON_NAME]/0918389520/Y13"
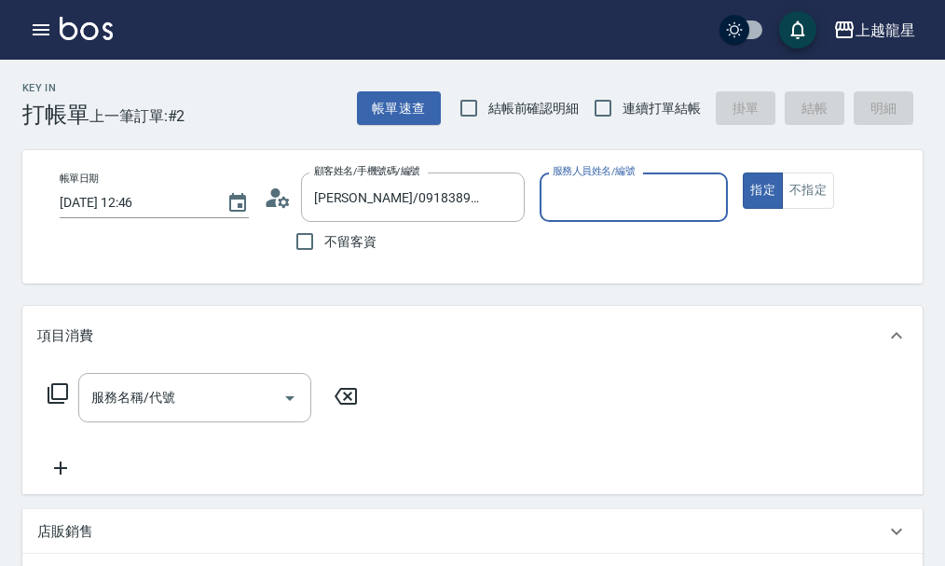
type input "淑雲-25"
click at [55, 405] on icon at bounding box center [58, 393] width 22 height 22
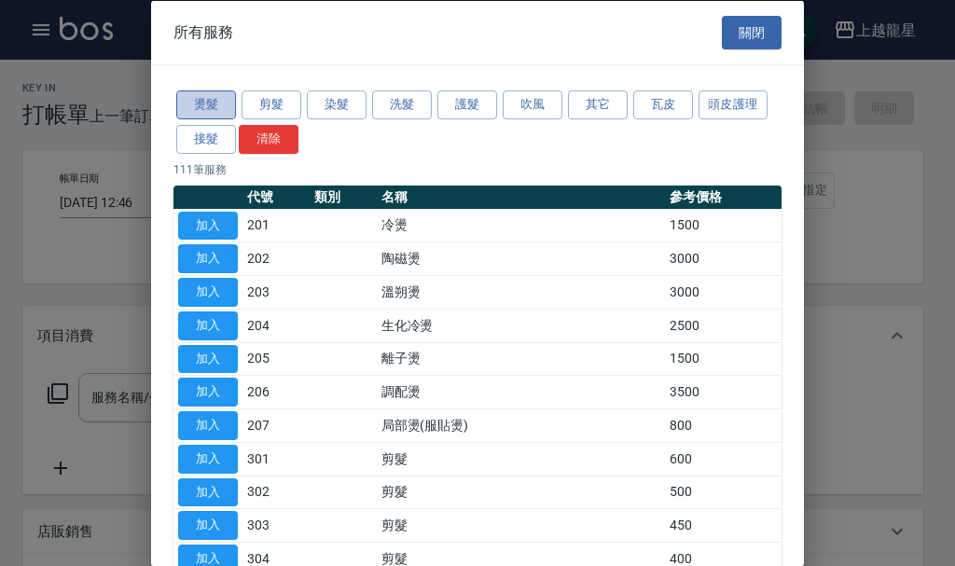
click at [223, 108] on button "燙髮" at bounding box center [206, 104] width 60 height 29
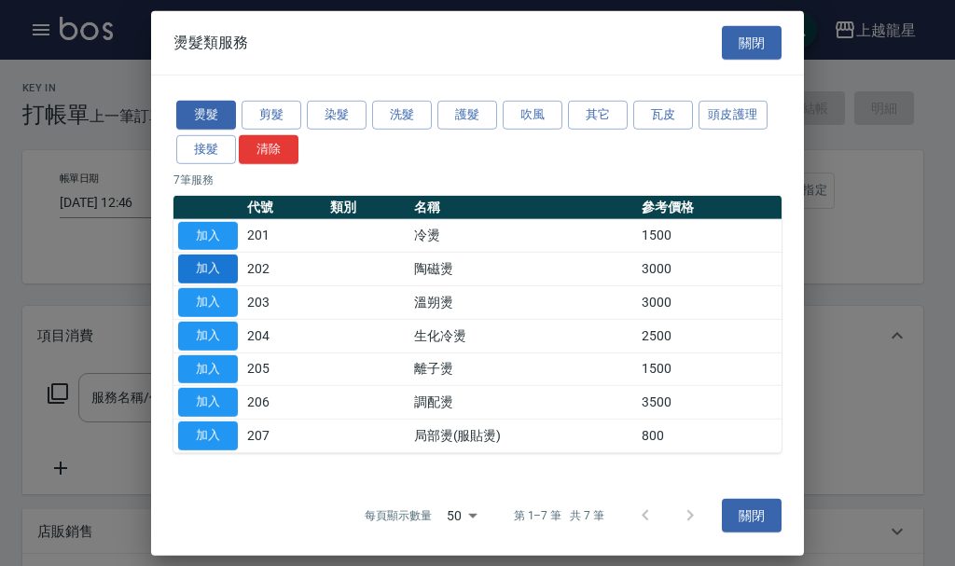
click at [195, 270] on button "加入" at bounding box center [208, 269] width 60 height 29
type input "陶磁燙(202)"
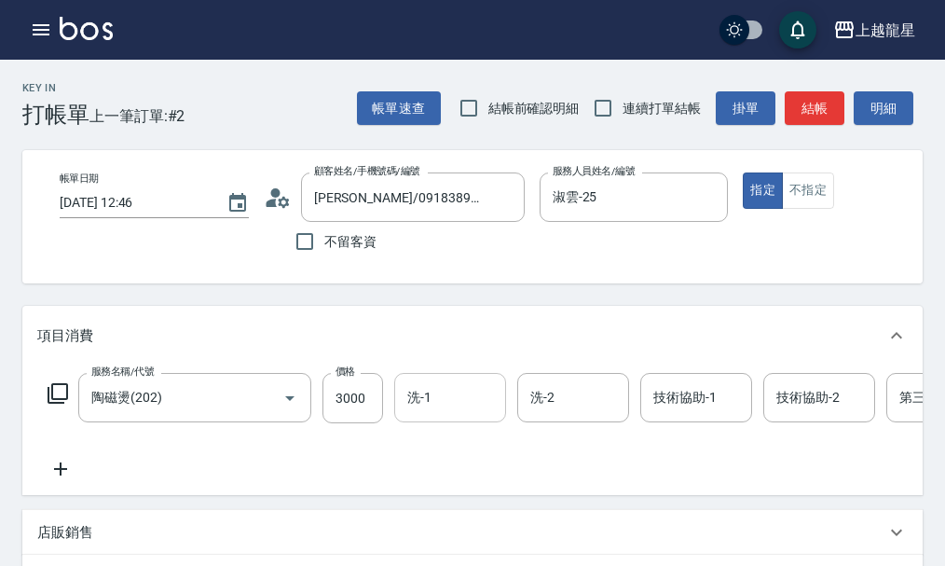
click at [459, 422] on div "洗-1" at bounding box center [450, 397] width 112 height 49
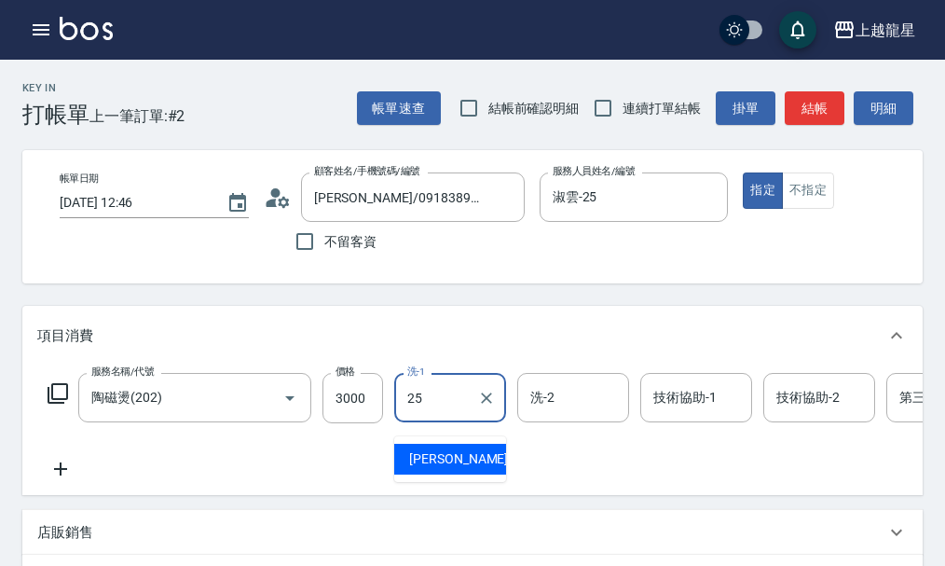
click at [447, 461] on span "淑雲 -25" at bounding box center [467, 459] width 117 height 20
click at [683, 422] on div "技術協助-1" at bounding box center [696, 397] width 112 height 49
type input "淑雲-25"
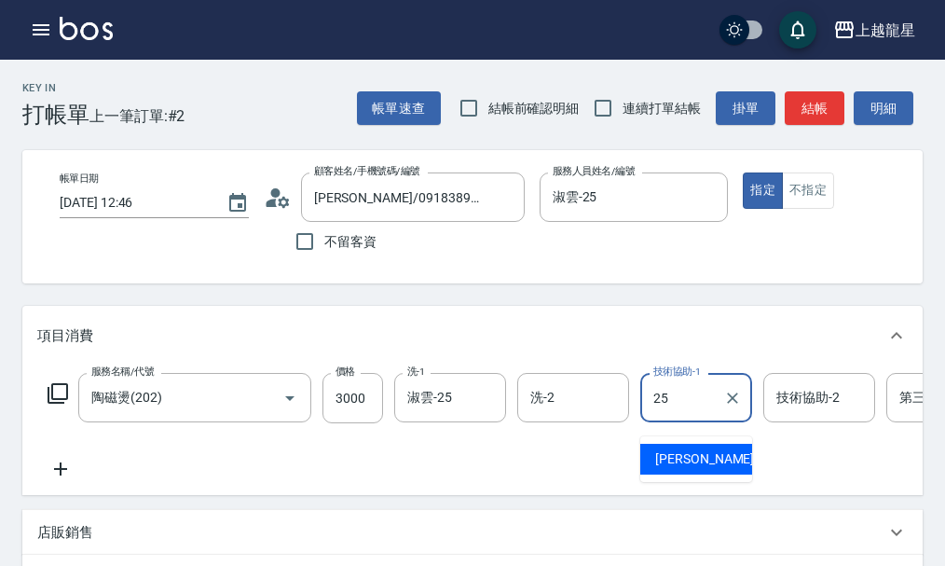
click at [675, 453] on span "淑雲 -25" at bounding box center [713, 459] width 117 height 20
type input "淑雲-25"
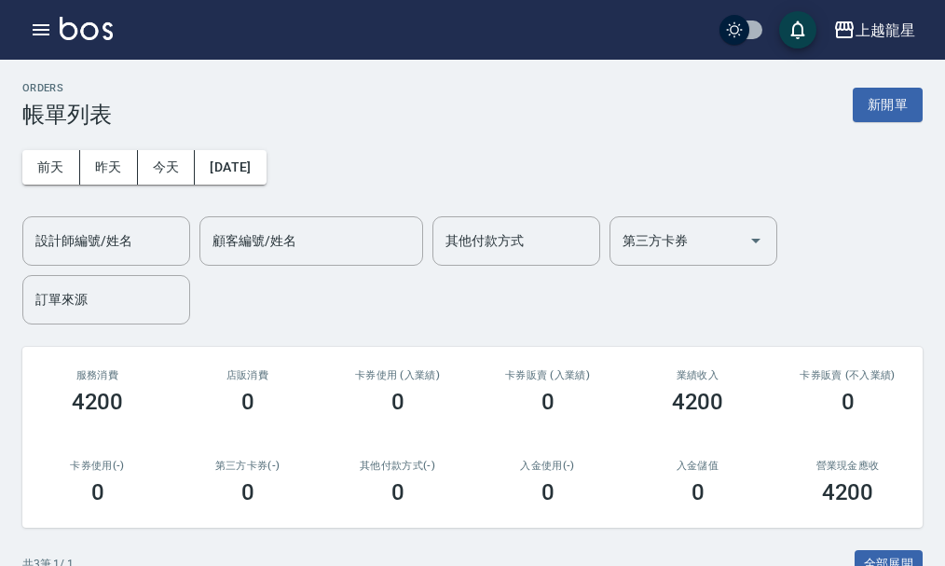
click at [86, 43] on link at bounding box center [86, 30] width 53 height 27
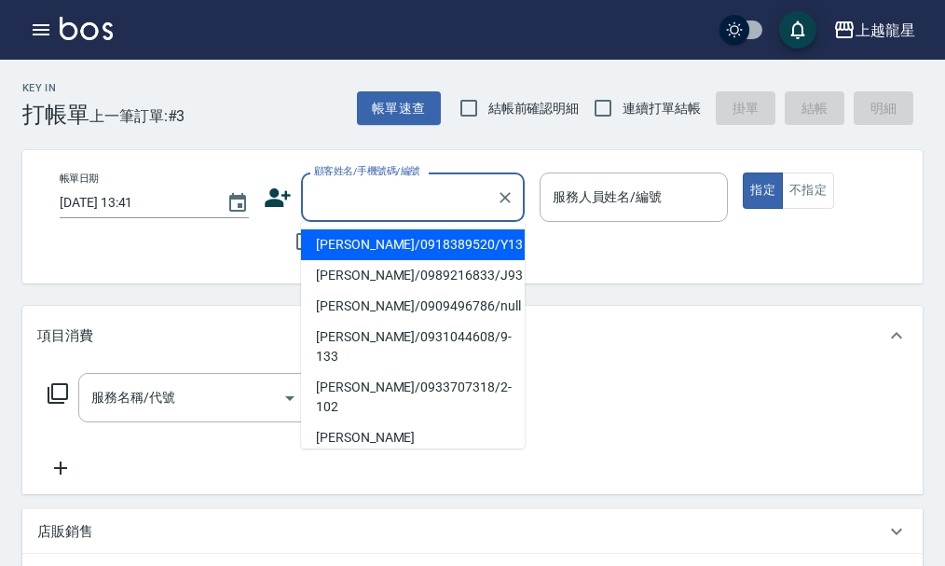
click at [397, 200] on input "顧客姓名/手機號碼/編號" at bounding box center [399, 197] width 179 height 33
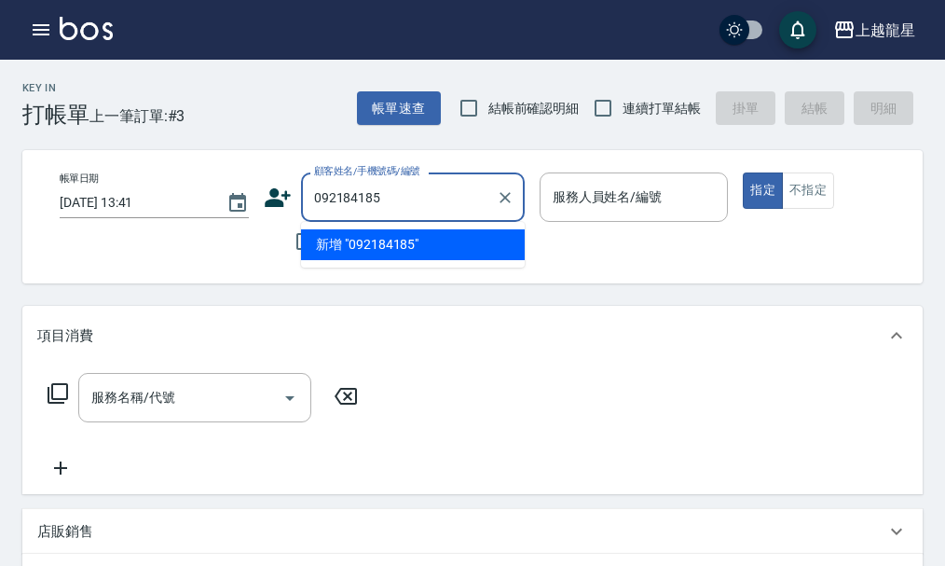
type input "0921841852"
click at [511, 197] on icon "Clear" at bounding box center [505, 197] width 19 height 19
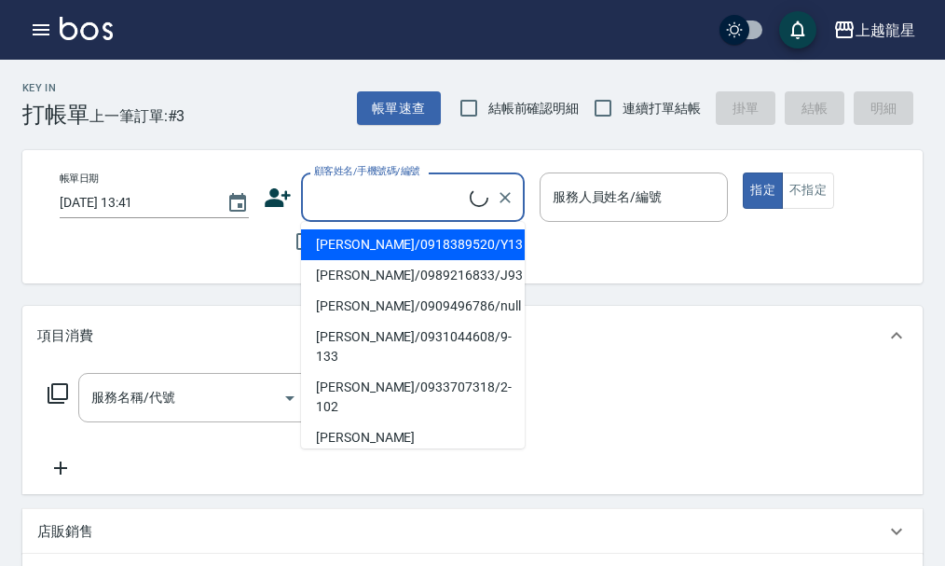
click at [360, 243] on li "[PERSON_NAME]/0918389520/Y13" at bounding box center [413, 244] width 224 height 31
type input "[PERSON_NAME]/0918389520/Y13"
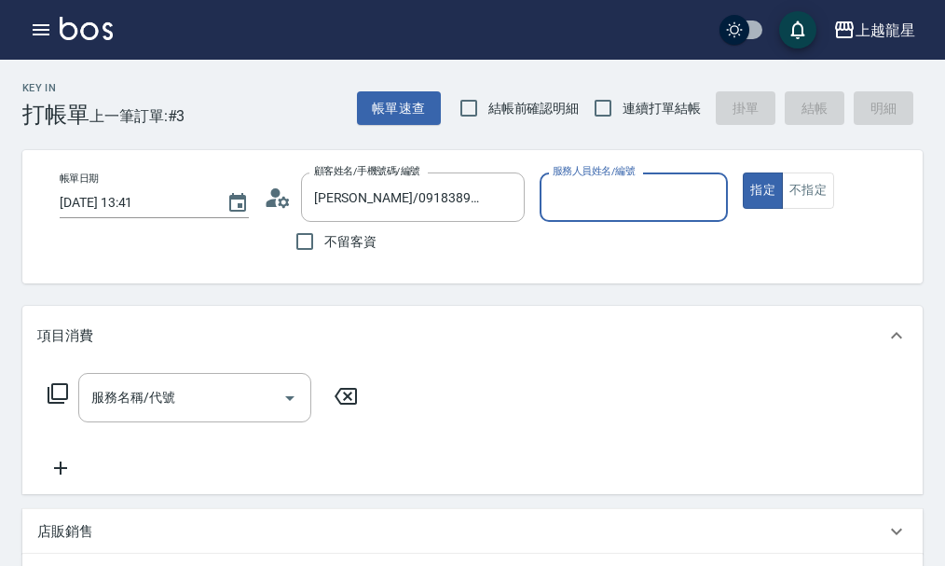
type input "淑雲-25"
click at [334, 237] on span "不留客資" at bounding box center [350, 242] width 52 height 20
click at [324, 237] on input "不留客資" at bounding box center [304, 241] width 39 height 39
checkbox input "true"
click at [627, 204] on input "淑雲-25" at bounding box center [620, 197] width 145 height 33
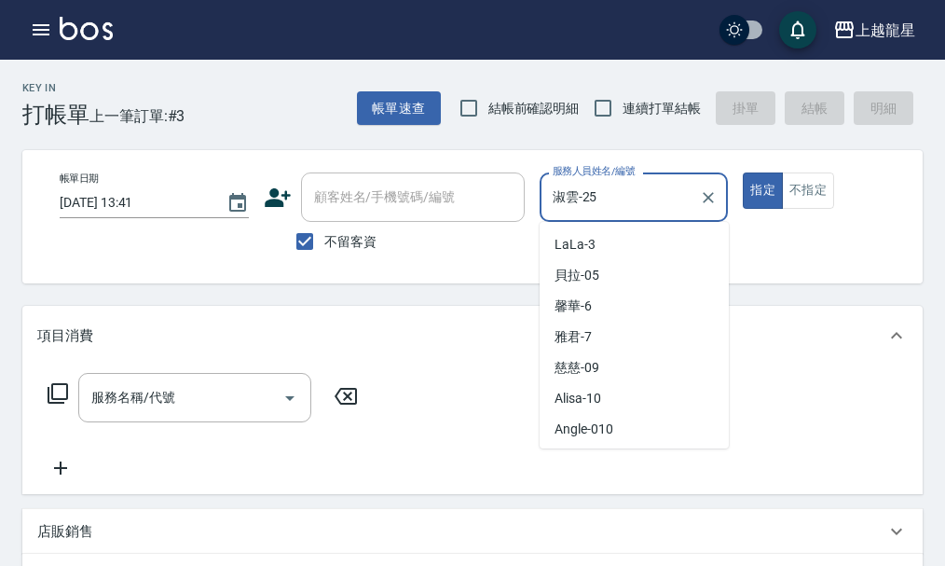
scroll to position [212, 0]
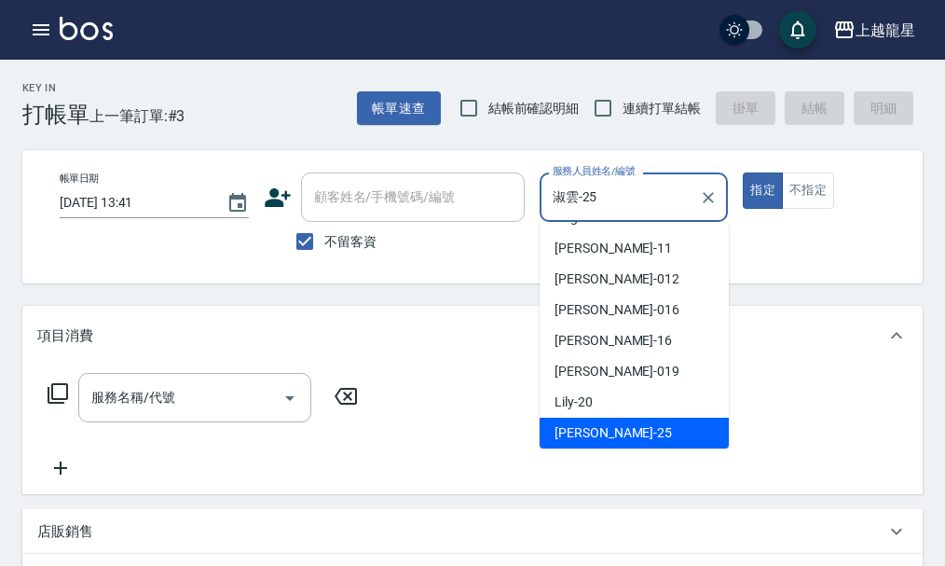
click at [720, 205] on div at bounding box center [707, 196] width 24 height 49
click at [700, 197] on icon "Clear" at bounding box center [708, 197] width 19 height 19
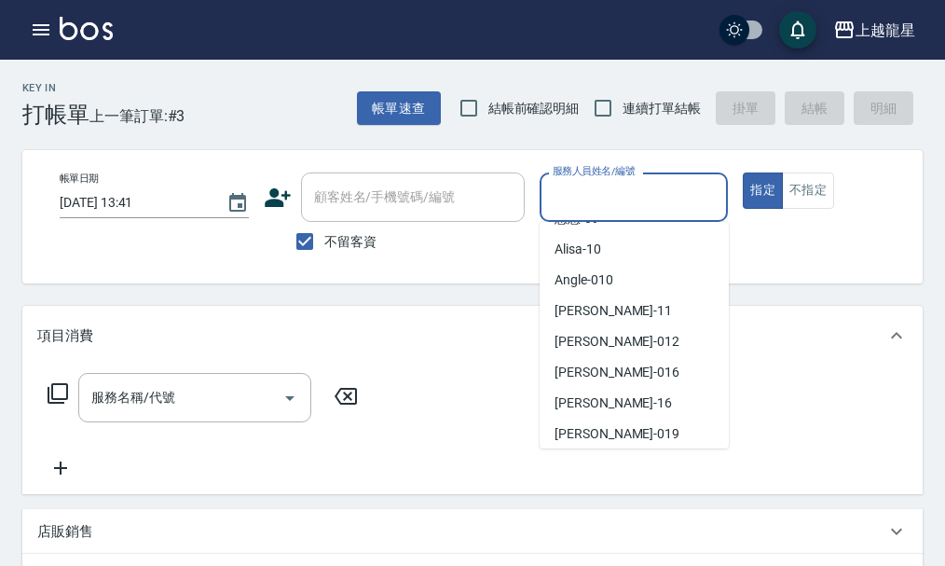
scroll to position [287, 0]
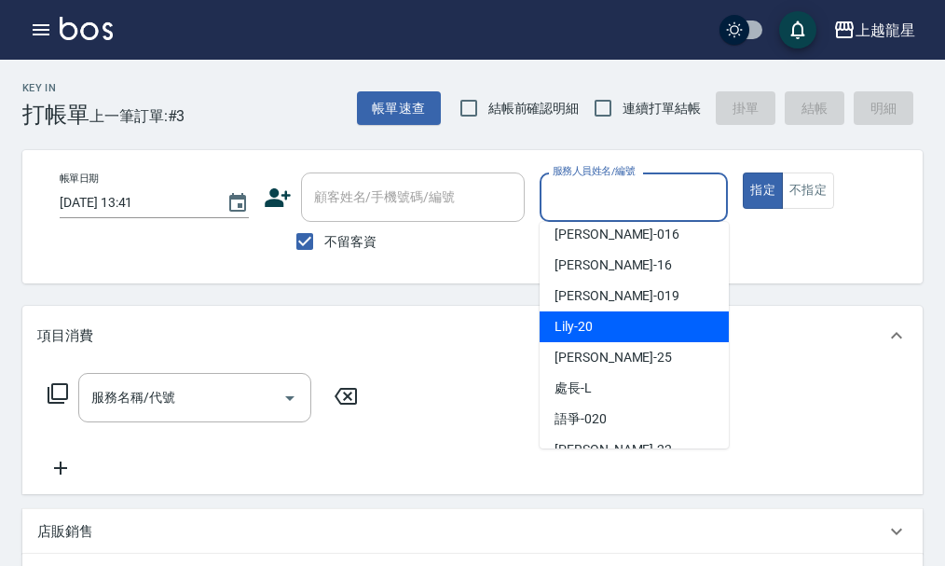
click at [592, 324] on span "Lily -20" at bounding box center [574, 327] width 38 height 20
type input "Lily-20"
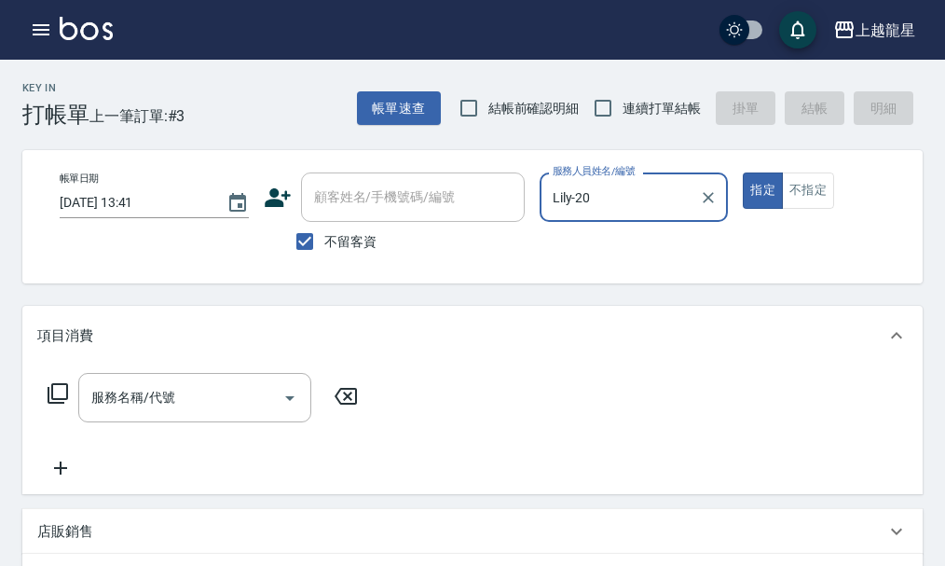
drag, startPoint x: 842, startPoint y: 194, endPoint x: 835, endPoint y: 204, distance: 12.2
click at [838, 204] on div "指定 不指定" at bounding box center [837, 190] width 189 height 36
click at [825, 200] on button "不指定" at bounding box center [808, 190] width 52 height 36
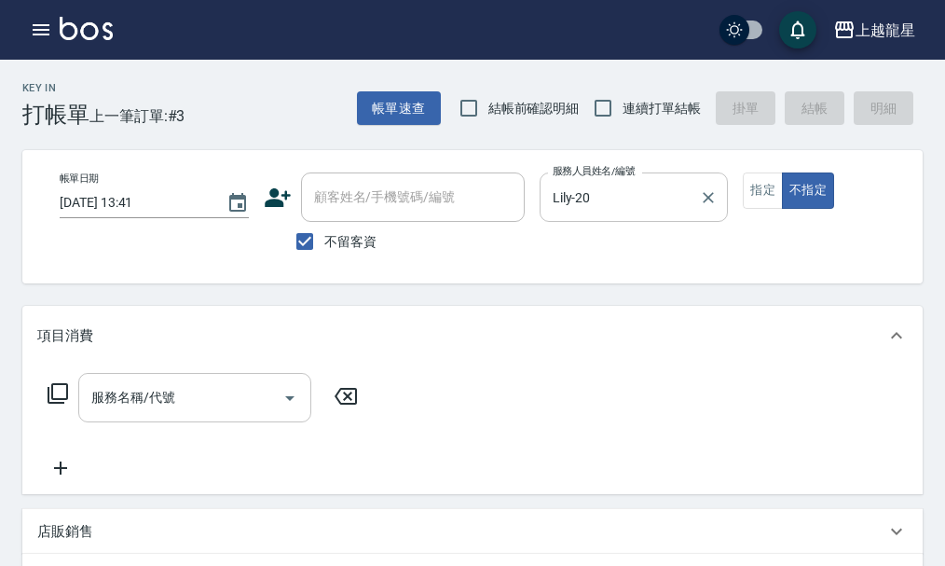
click at [136, 414] on input "服務名稱/代號" at bounding box center [181, 397] width 188 height 33
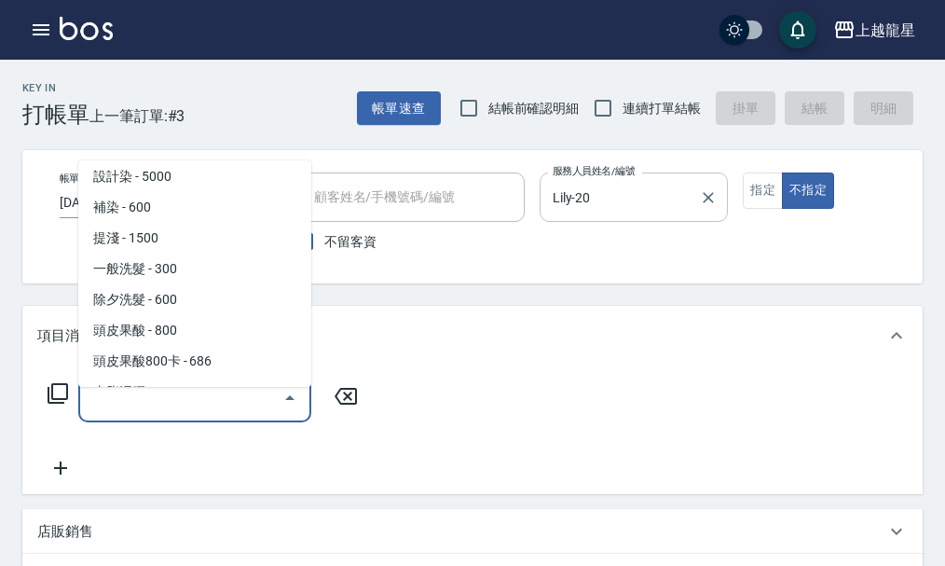
scroll to position [746, 0]
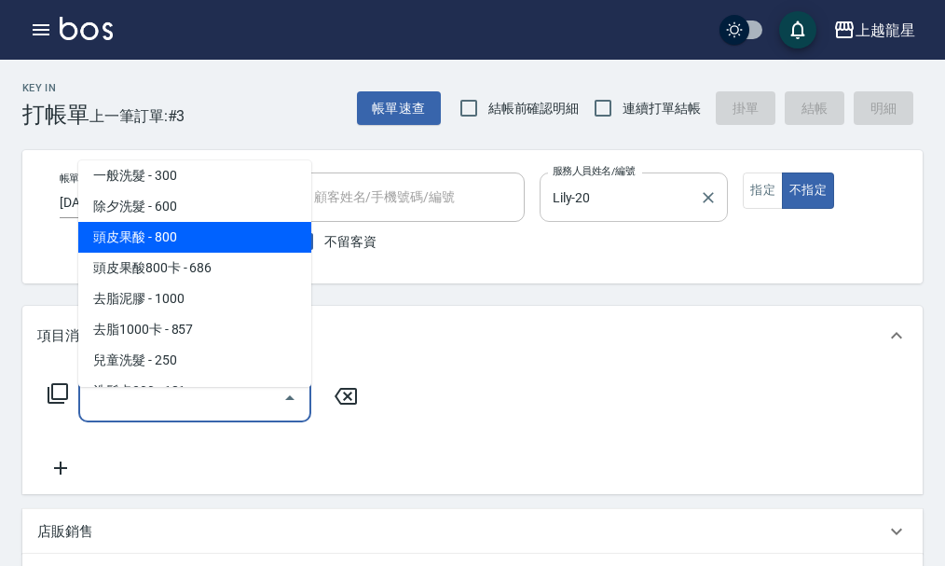
click at [160, 241] on span "頭皮果酸 - 800" at bounding box center [194, 237] width 233 height 31
type input "頭皮果酸(502)"
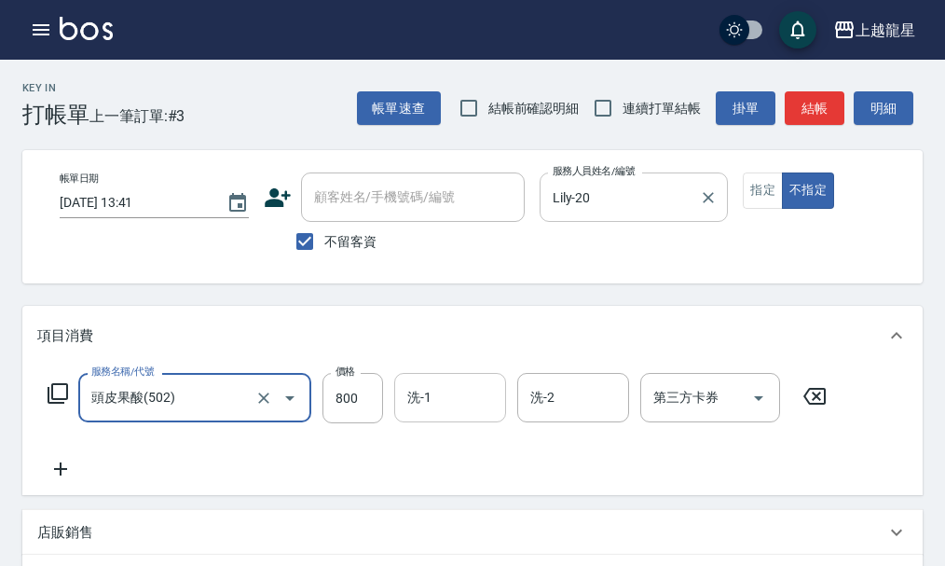
click at [407, 414] on input "洗-1" at bounding box center [450, 397] width 95 height 33
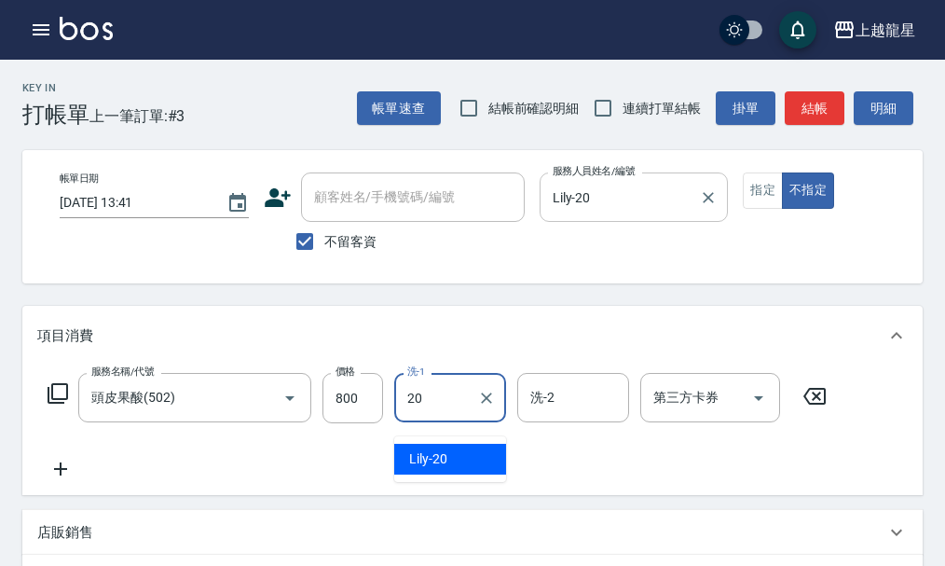
type input "Lily-20"
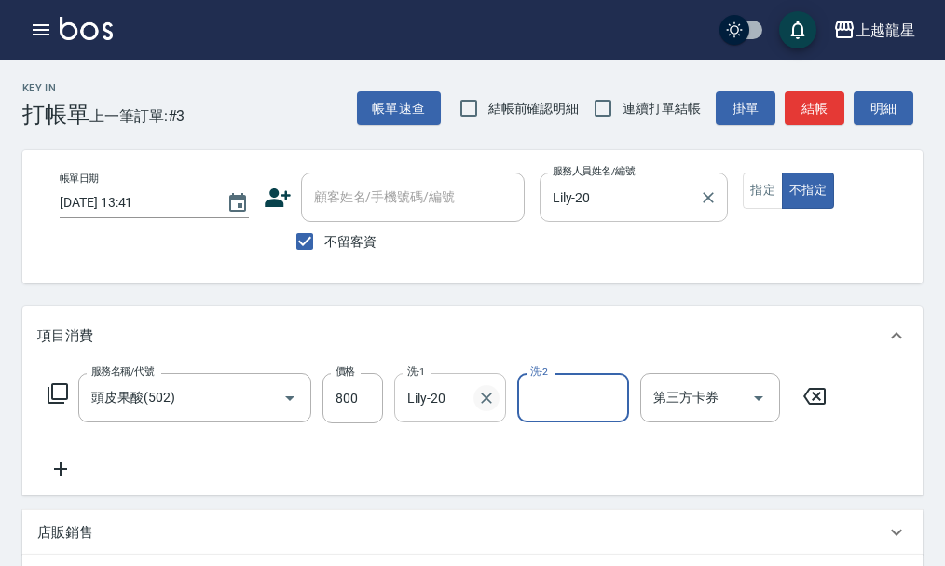
click at [481, 407] on icon "Clear" at bounding box center [486, 398] width 19 height 19
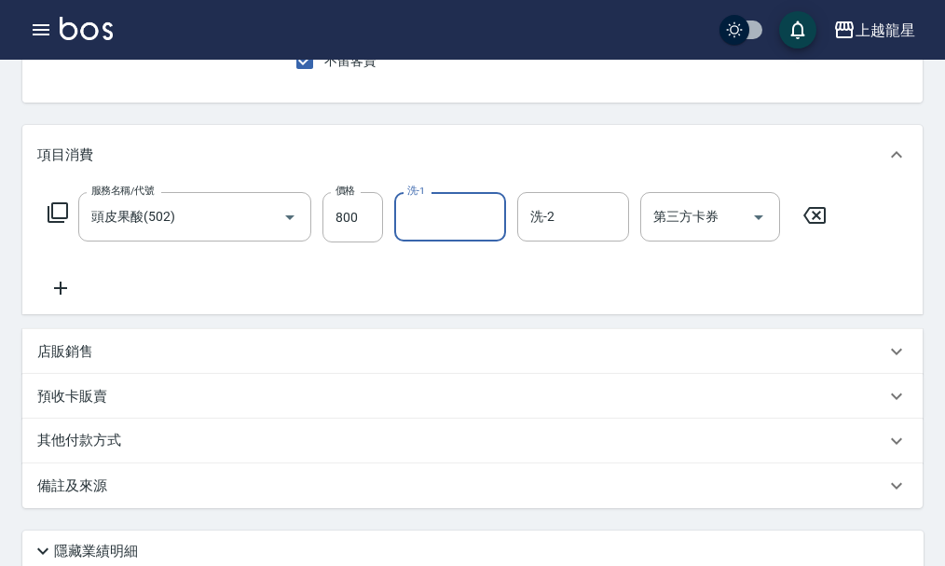
scroll to position [448, 0]
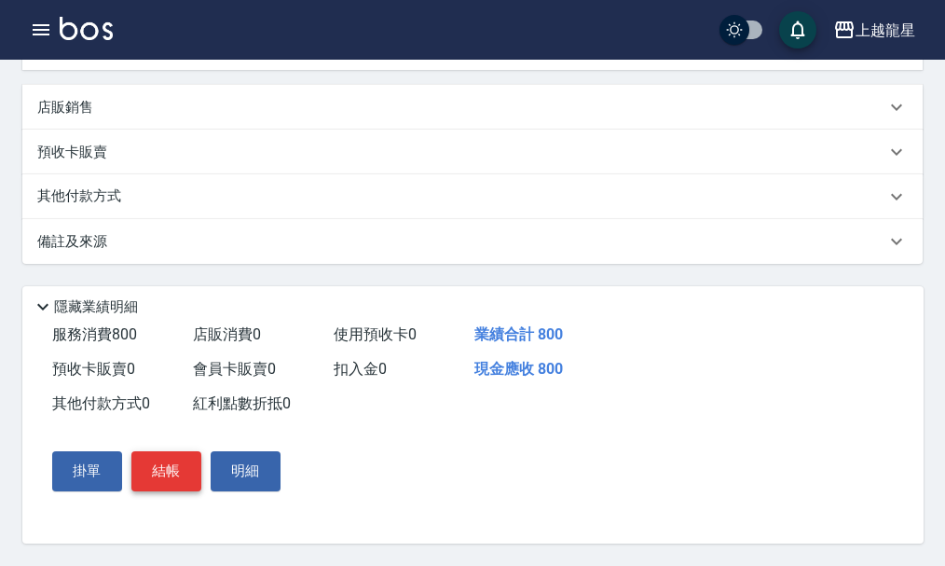
click at [161, 477] on button "結帳" at bounding box center [166, 470] width 70 height 39
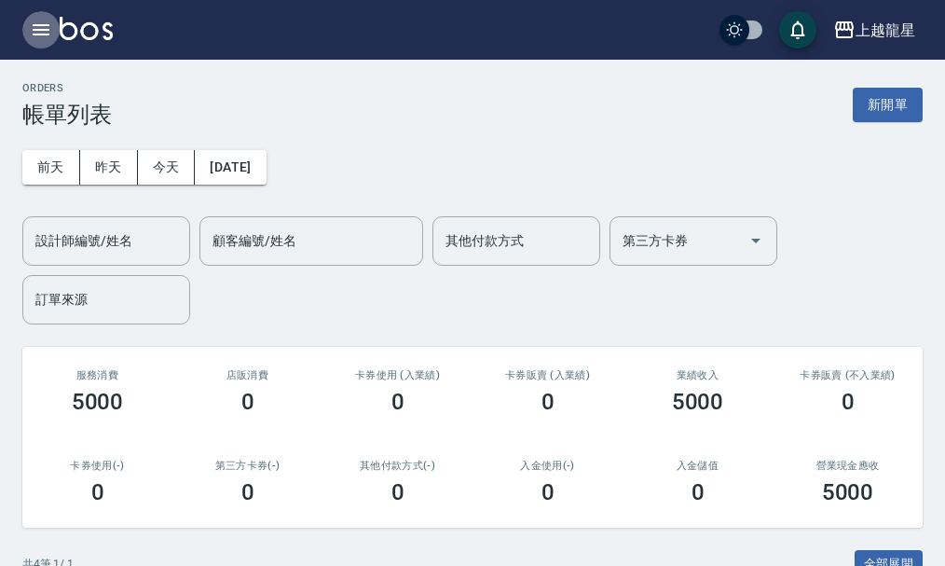
click at [42, 37] on icon "button" at bounding box center [41, 30] width 22 height 22
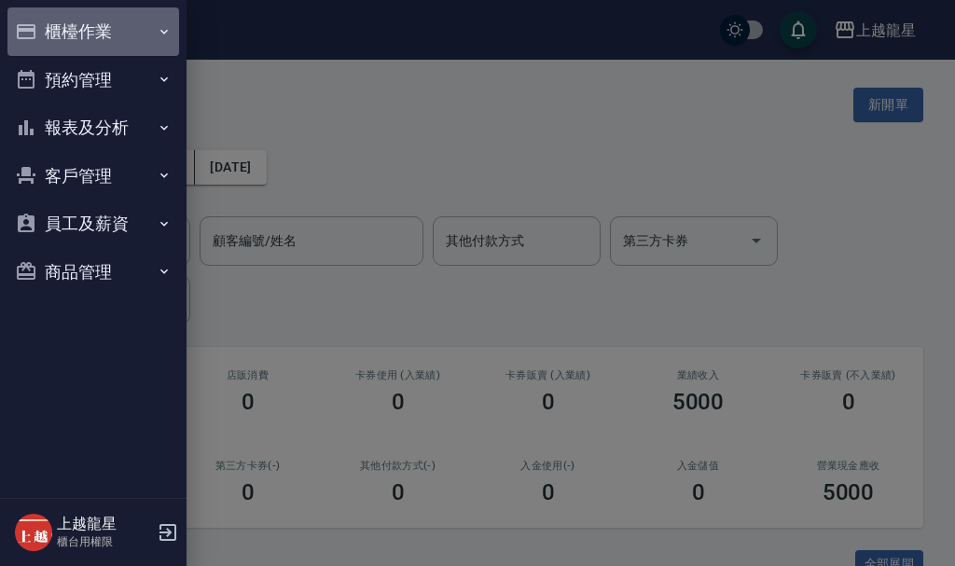
click at [48, 34] on button "櫃檯作業" at bounding box center [93, 31] width 172 height 48
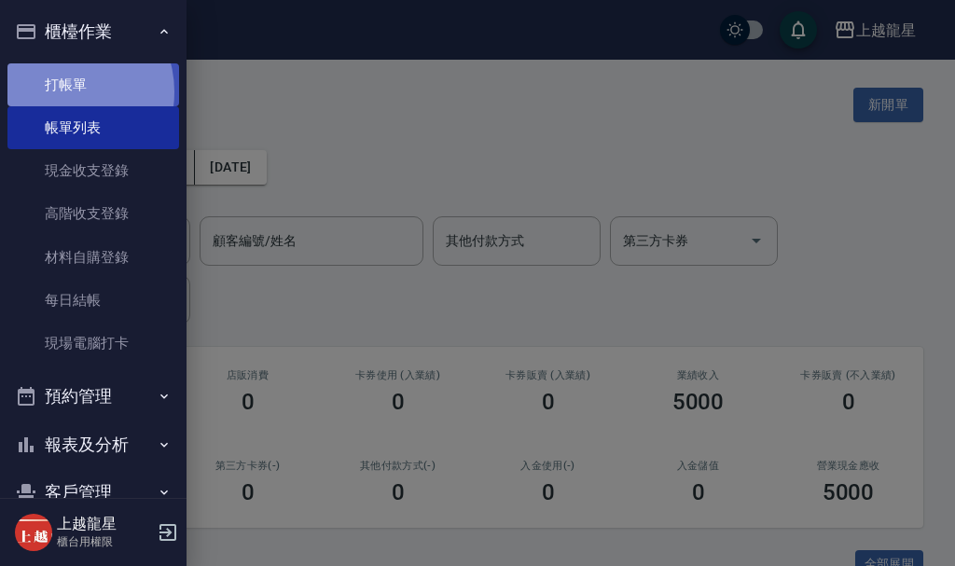
click at [63, 91] on link "打帳單" at bounding box center [93, 84] width 172 height 43
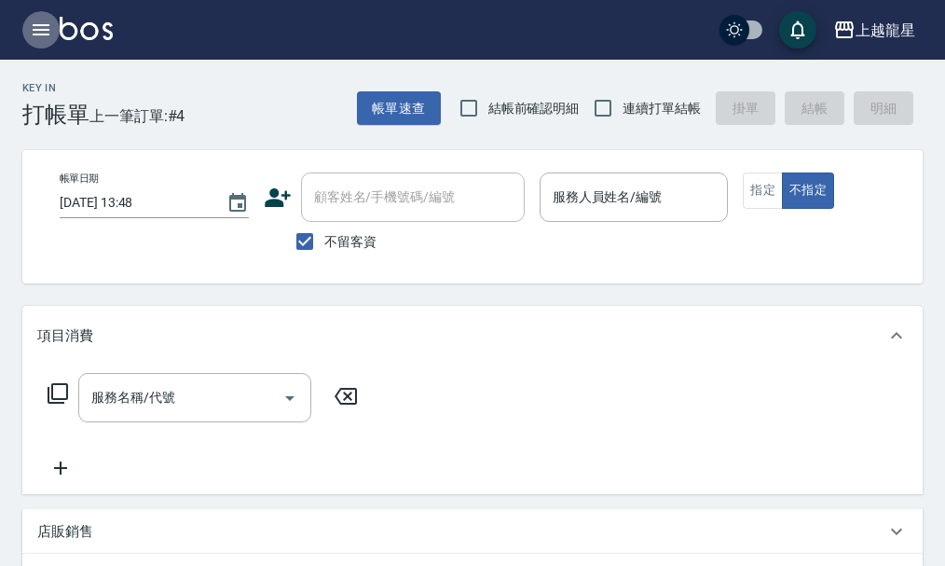
click at [40, 34] on icon "button" at bounding box center [41, 29] width 17 height 11
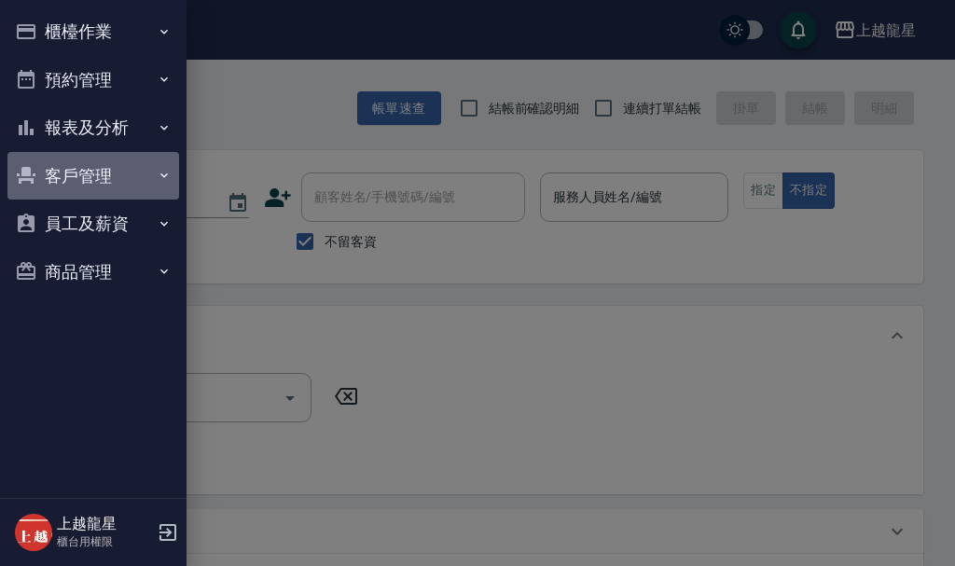
click at [124, 181] on button "客戶管理" at bounding box center [93, 176] width 172 height 48
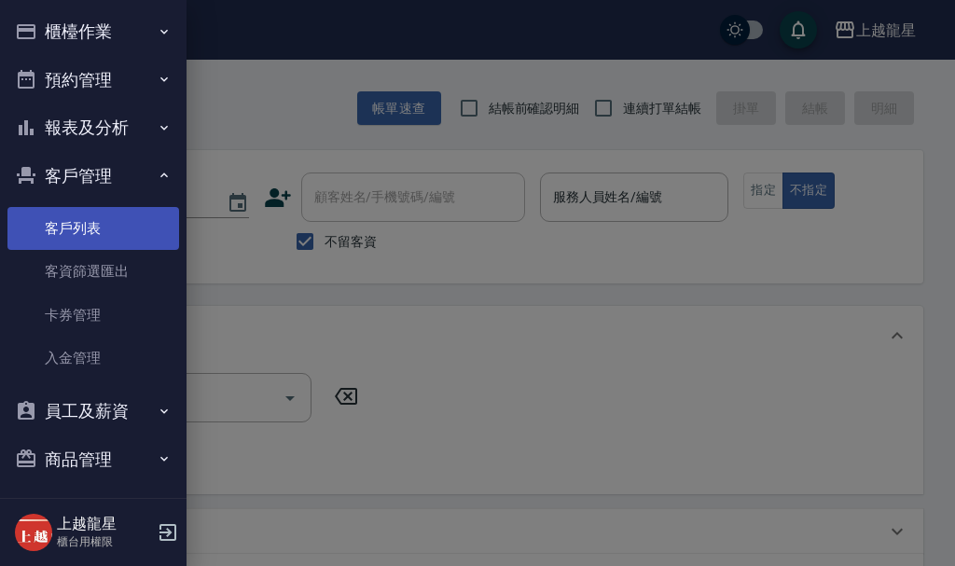
click at [117, 230] on link "客戶列表" at bounding box center [93, 228] width 172 height 43
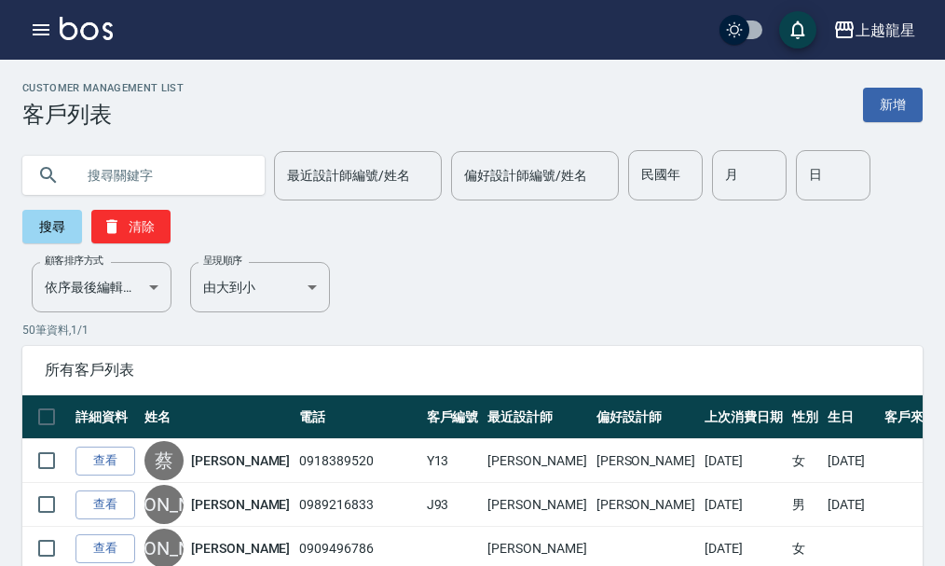
click at [166, 163] on input "text" at bounding box center [162, 175] width 175 height 50
type input "0918058828"
click at [65, 223] on button "搜尋" at bounding box center [52, 227] width 60 height 34
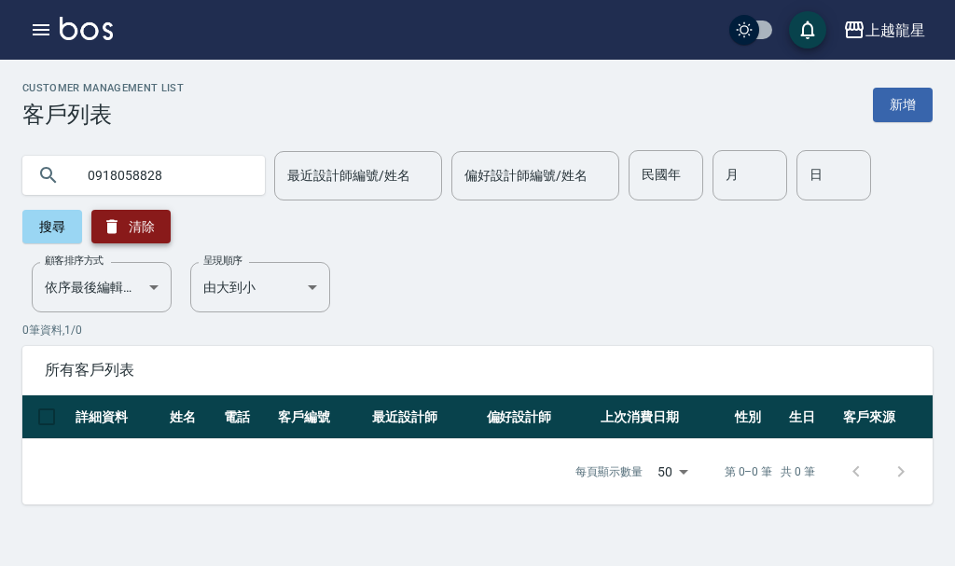
click at [112, 223] on icon "button" at bounding box center [111, 227] width 11 height 14
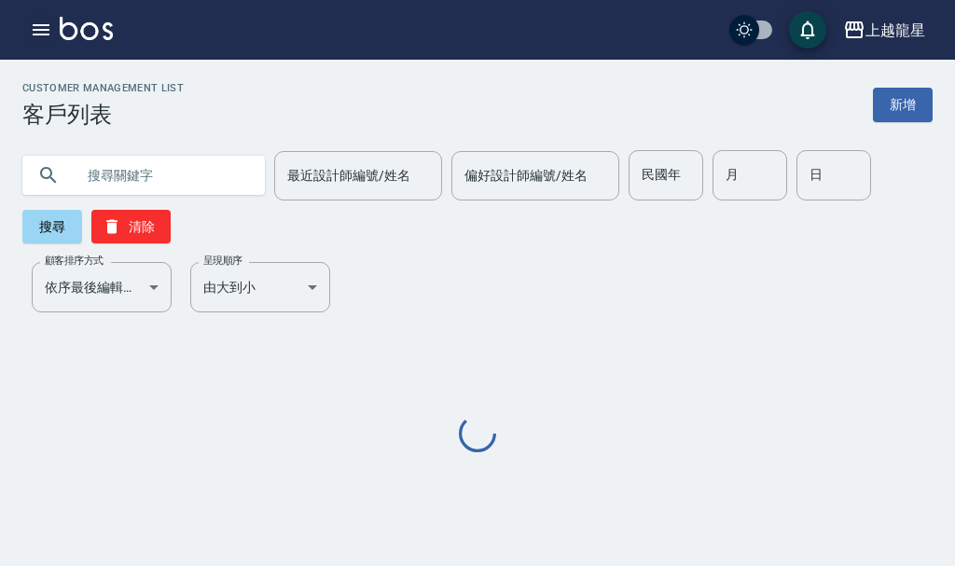
click at [43, 26] on icon "button" at bounding box center [41, 29] width 17 height 11
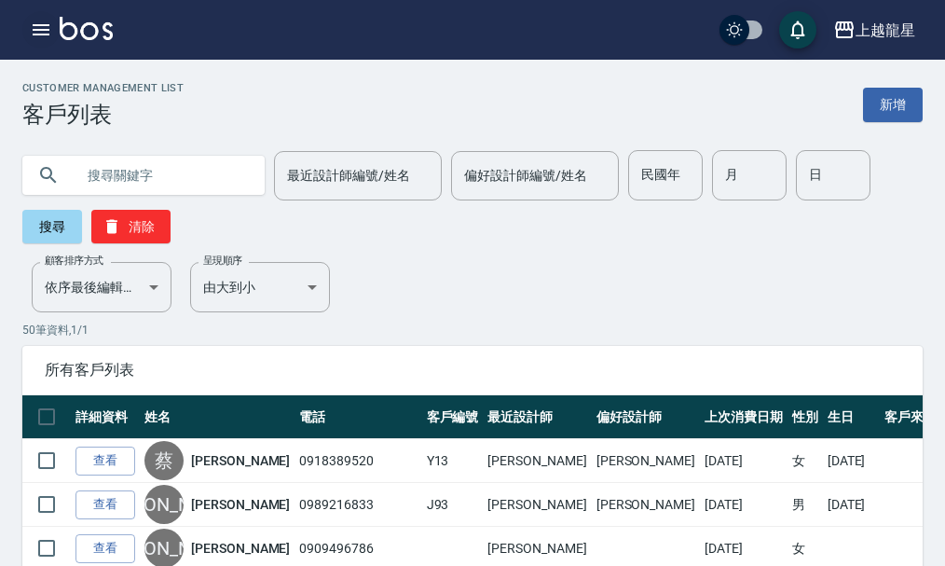
click at [50, 31] on icon "button" at bounding box center [41, 30] width 22 height 22
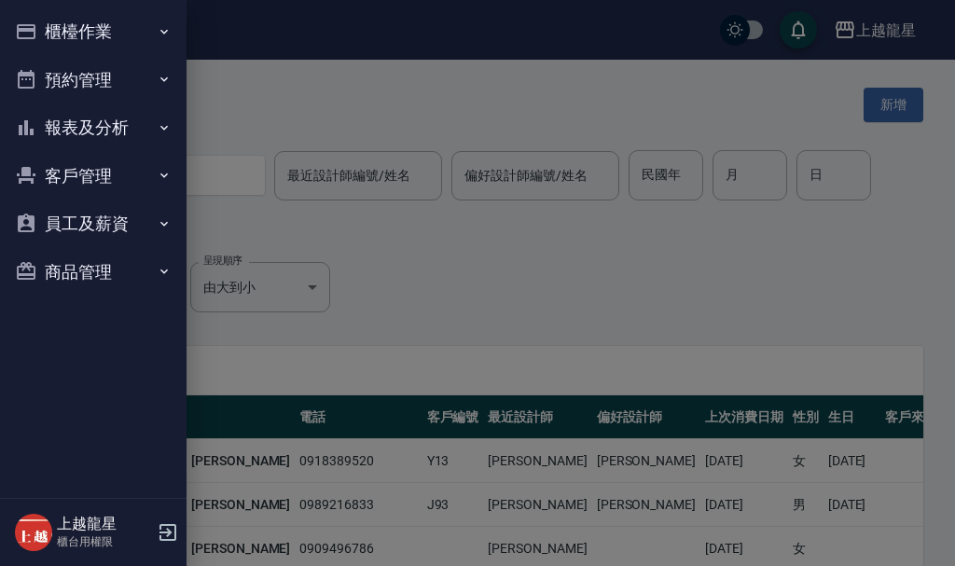
click at [50, 31] on button "櫃檯作業" at bounding box center [93, 31] width 172 height 48
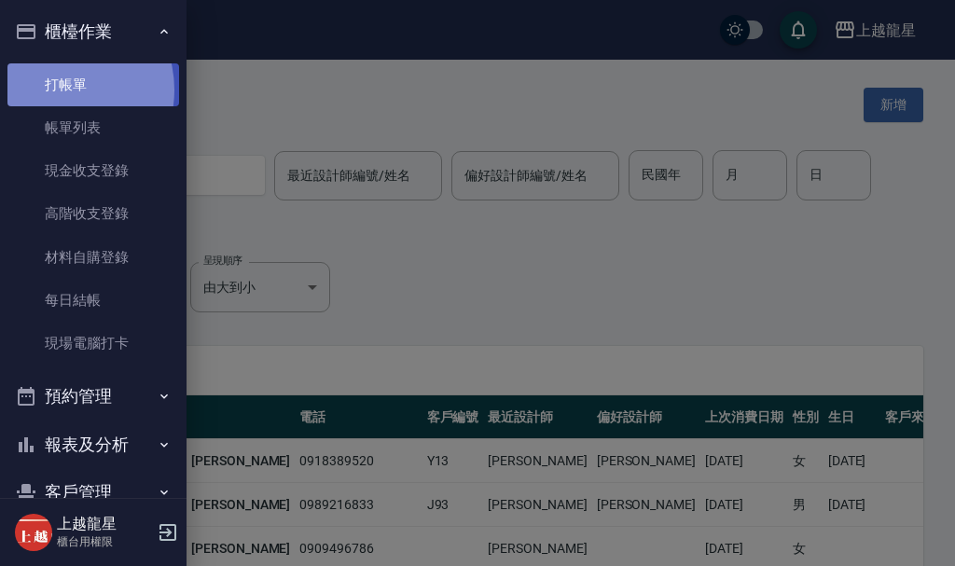
click at [52, 90] on link "打帳單" at bounding box center [93, 84] width 172 height 43
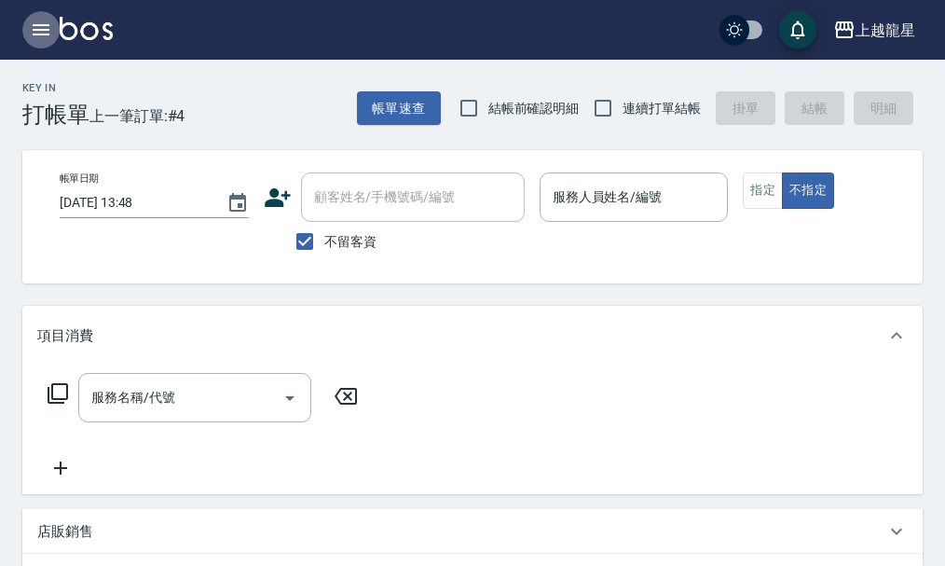
click at [51, 33] on button "button" at bounding box center [40, 29] width 37 height 37
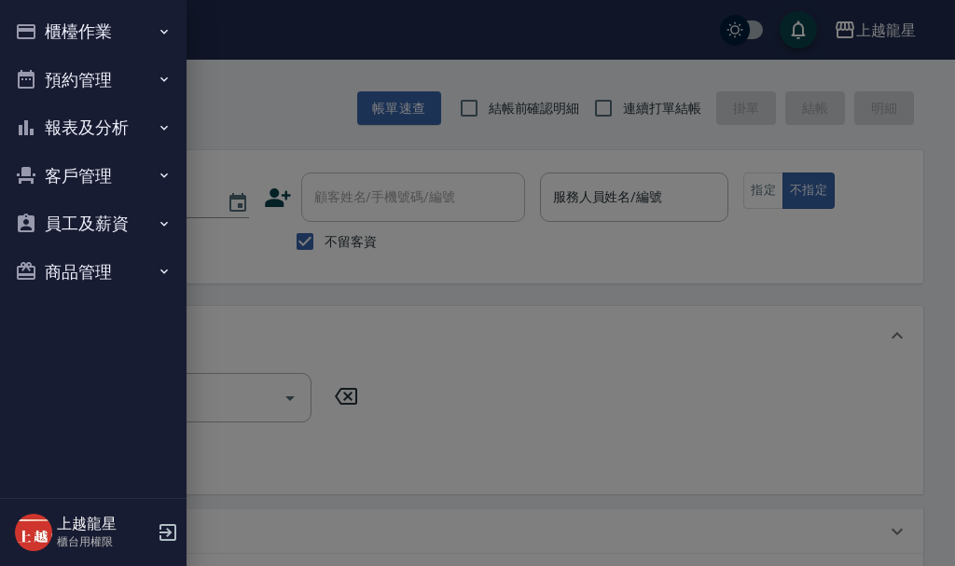
click at [56, 25] on button "櫃檯作業" at bounding box center [93, 31] width 172 height 48
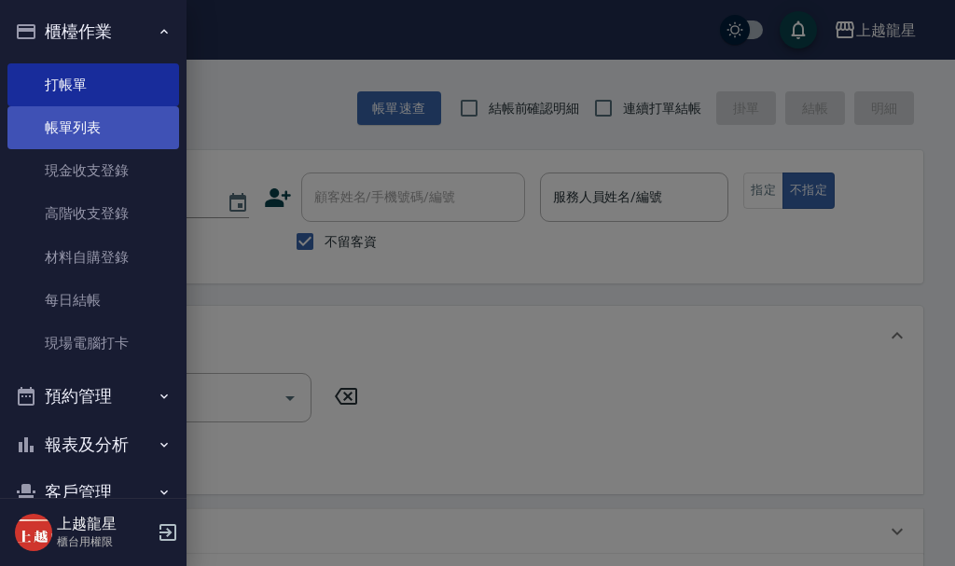
click at [97, 136] on link "帳單列表" at bounding box center [93, 127] width 172 height 43
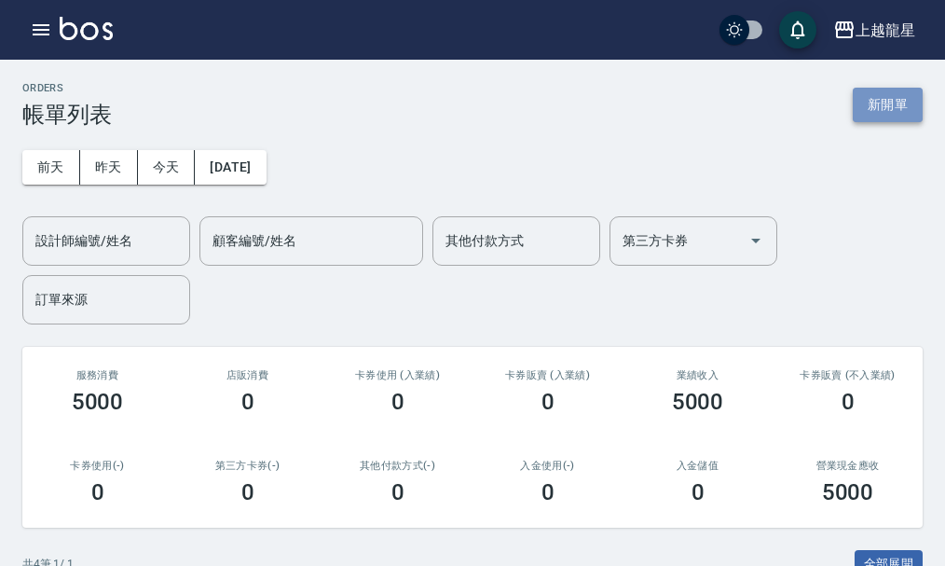
click at [891, 114] on button "新開單" at bounding box center [888, 105] width 70 height 34
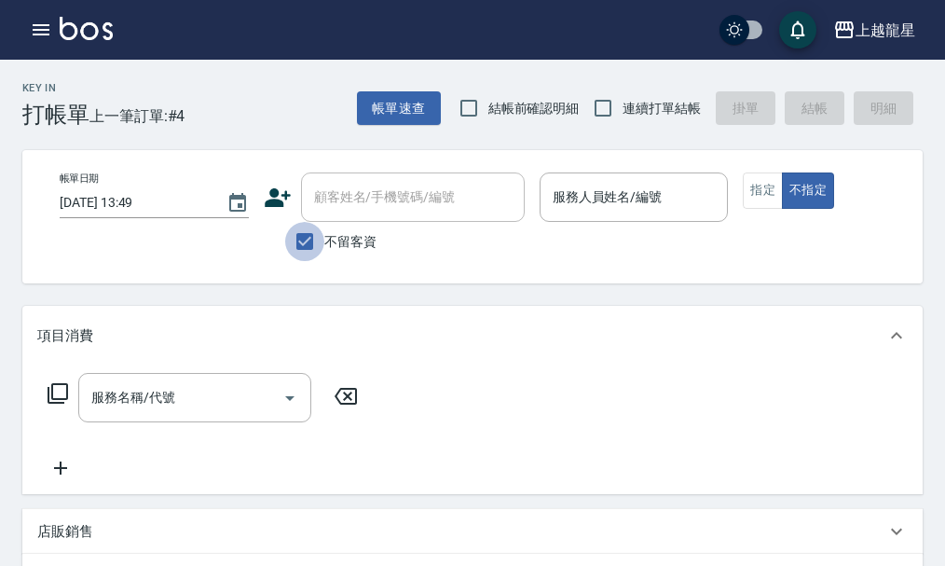
click at [309, 254] on input "不留客資" at bounding box center [304, 241] width 39 height 39
checkbox input "false"
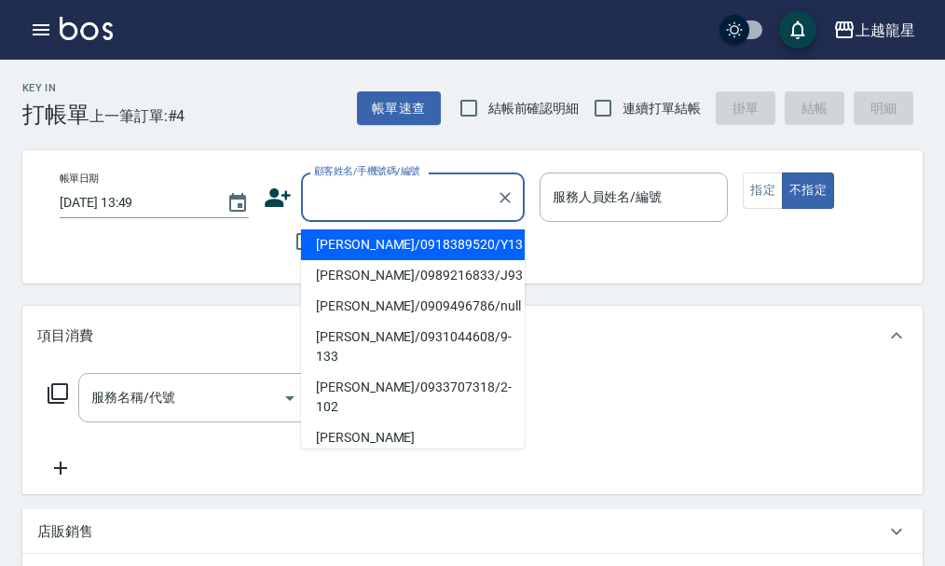
click at [379, 200] on input "顧客姓名/手機號碼/編號" at bounding box center [399, 197] width 179 height 33
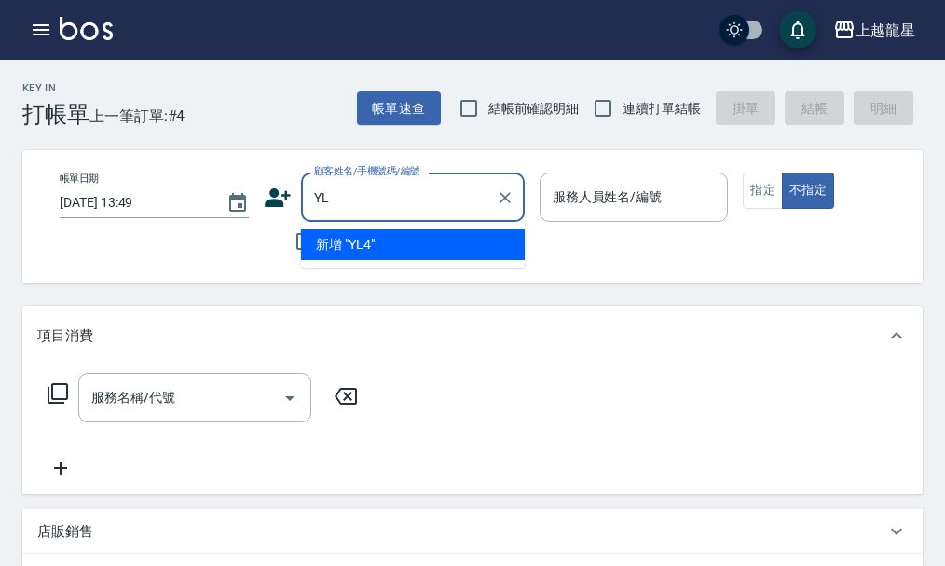
type input "Y"
type input "ㄓ"
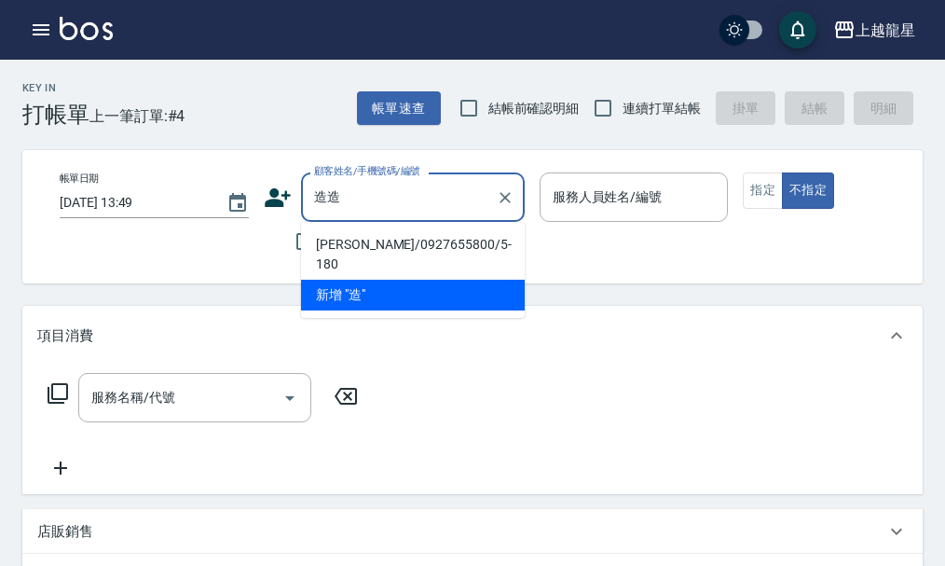
click at [379, 200] on input "造造" at bounding box center [399, 197] width 179 height 33
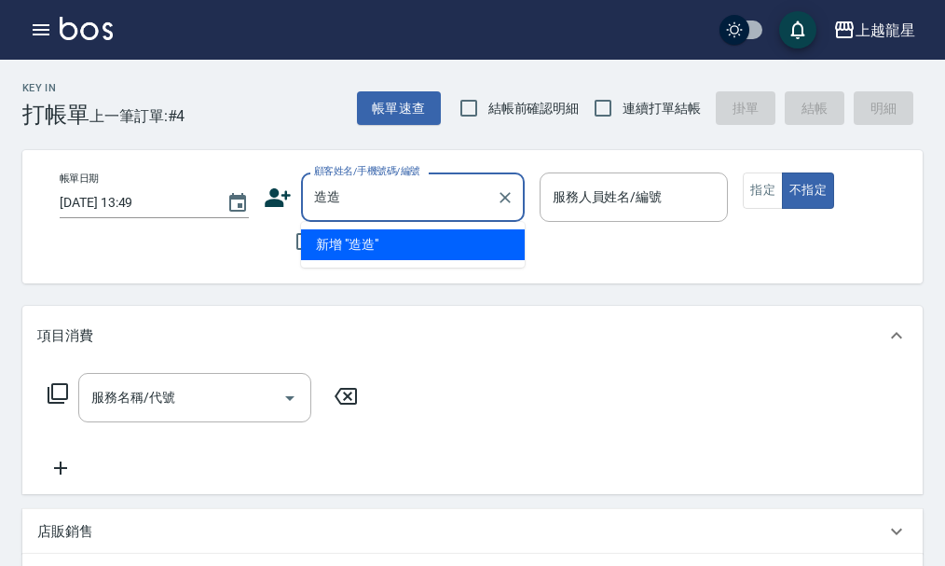
type input "造"
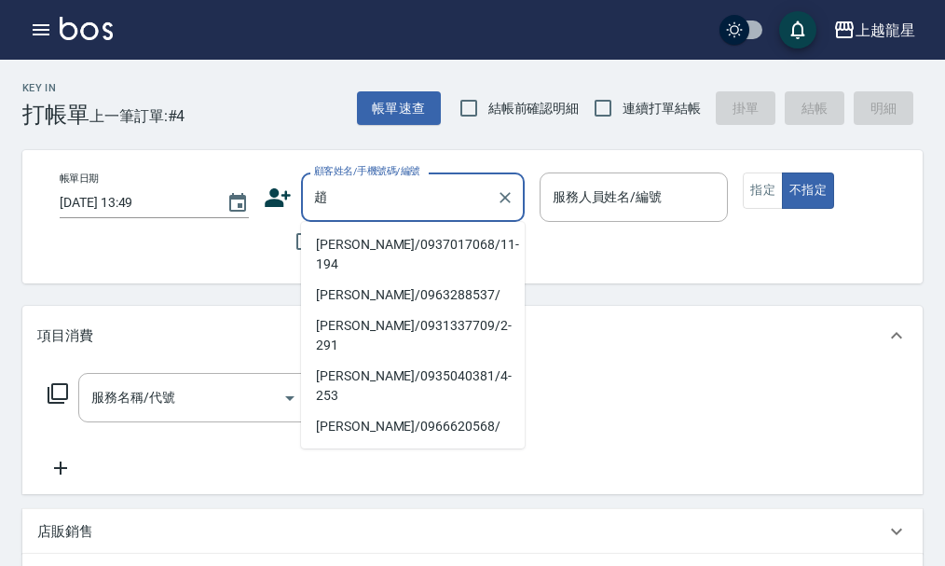
click at [344, 238] on li "[PERSON_NAME]/0937017068/11-194" at bounding box center [413, 254] width 224 height 50
type input "[PERSON_NAME]/0937017068/11-194"
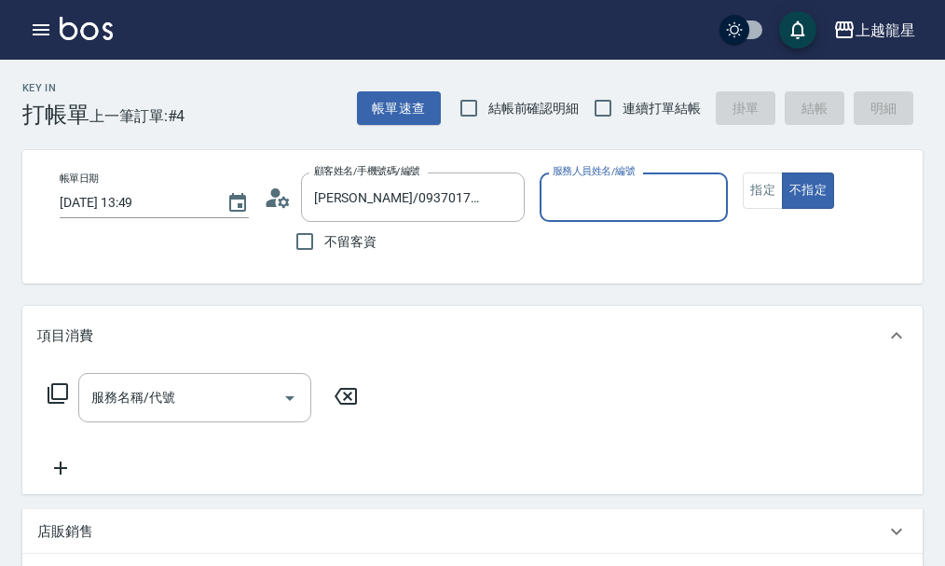
type input "雅君-7"
click at [771, 201] on button "指定" at bounding box center [763, 190] width 40 height 36
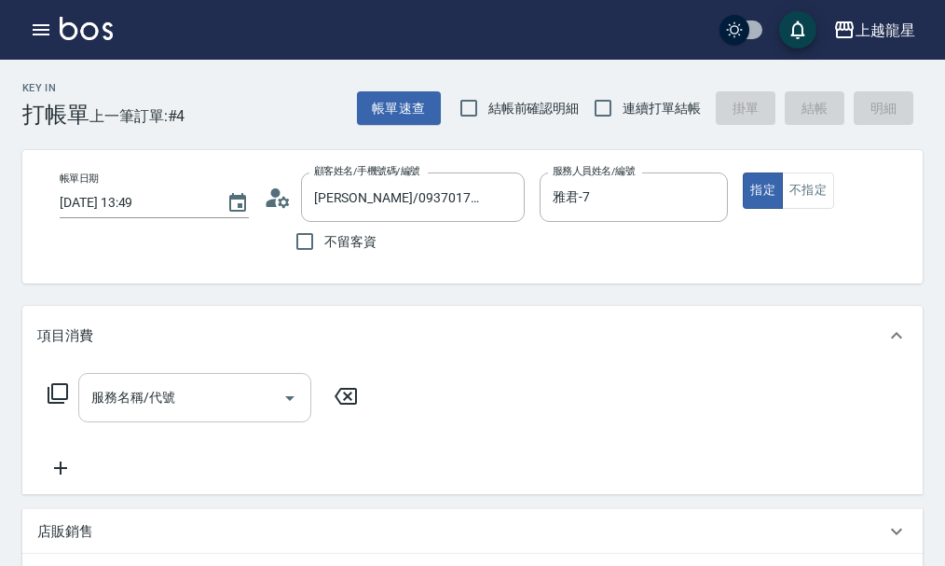
click at [202, 414] on input "服務名稱/代號" at bounding box center [181, 397] width 188 height 33
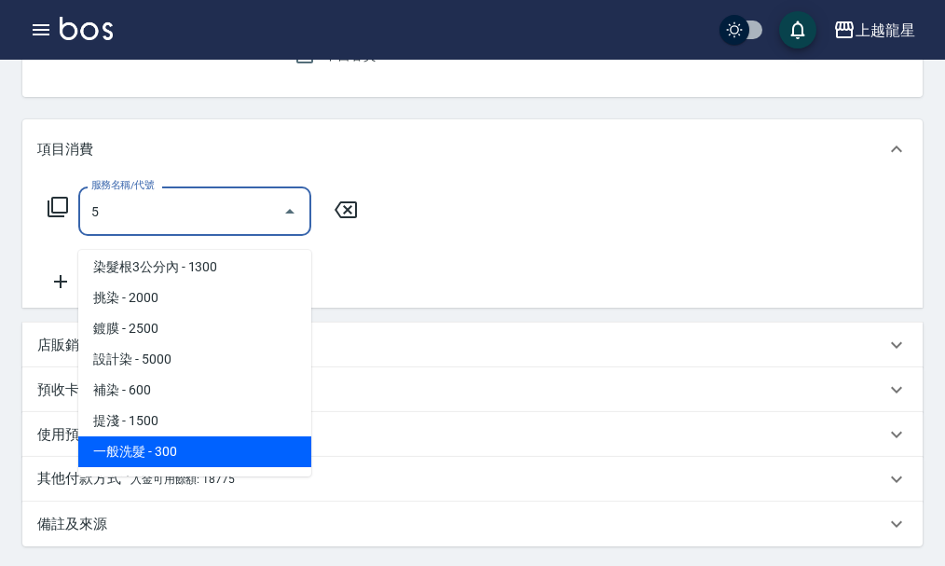
scroll to position [7, 0]
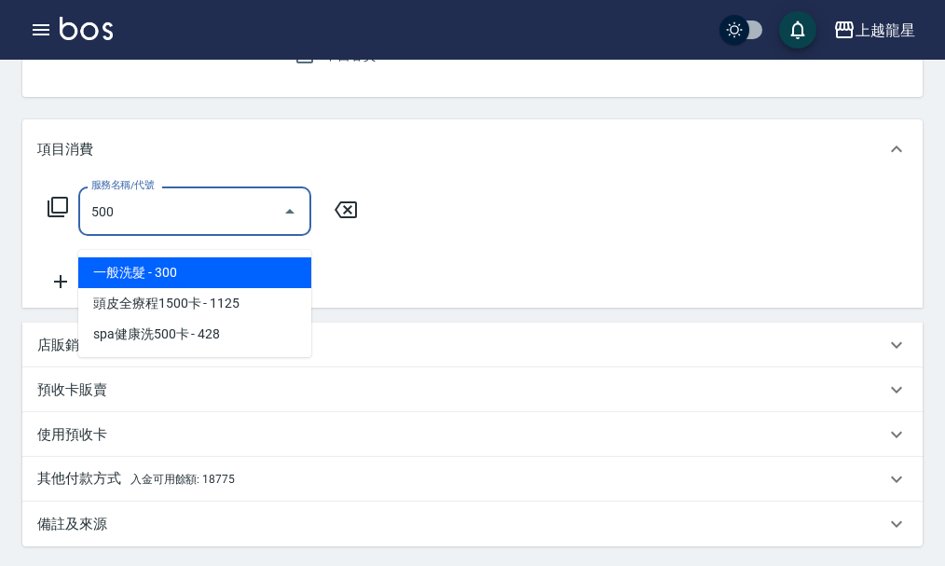
click at [177, 273] on span "一般洗髮 - 300" at bounding box center [194, 272] width 233 height 31
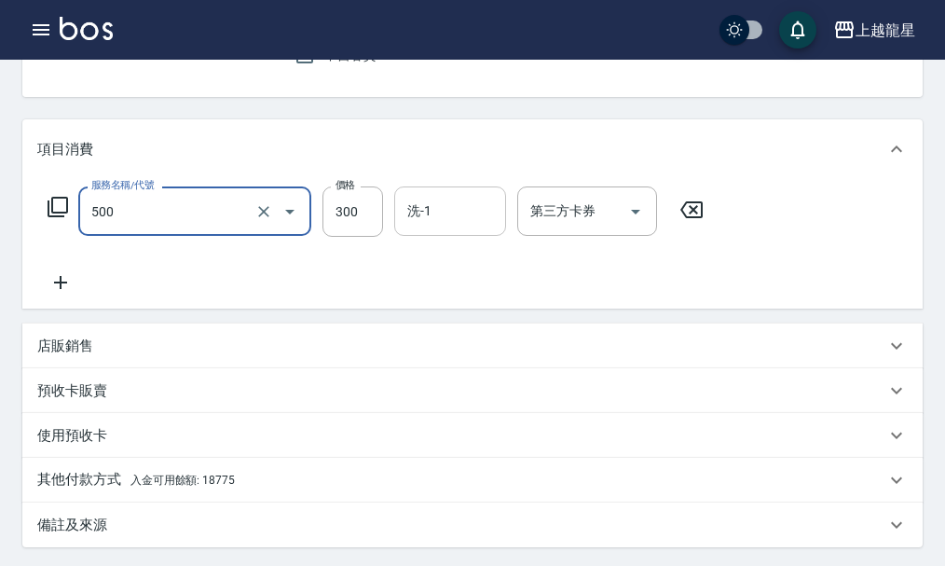
click at [398, 230] on div "洗-1" at bounding box center [450, 210] width 112 height 49
type input "一般洗髮(500)"
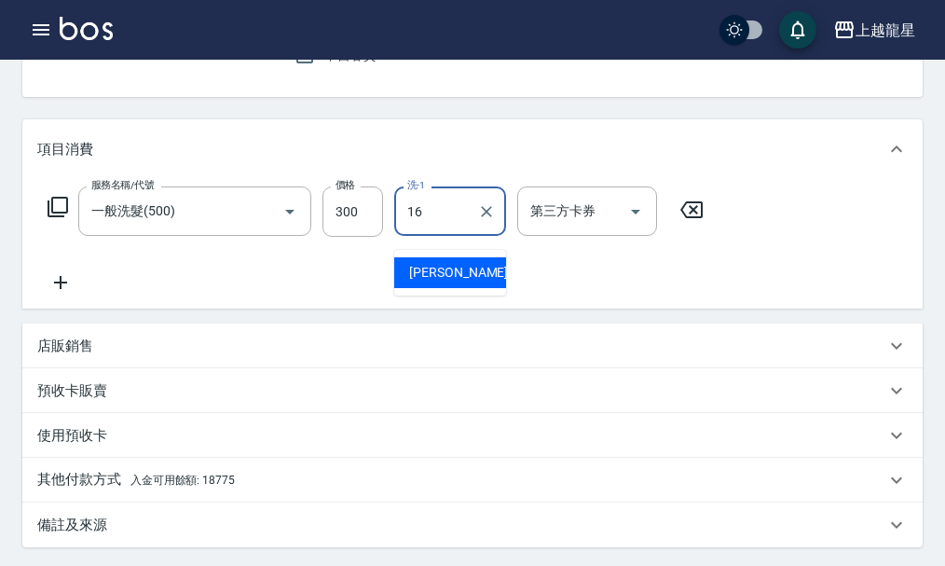
type input "義潔-16"
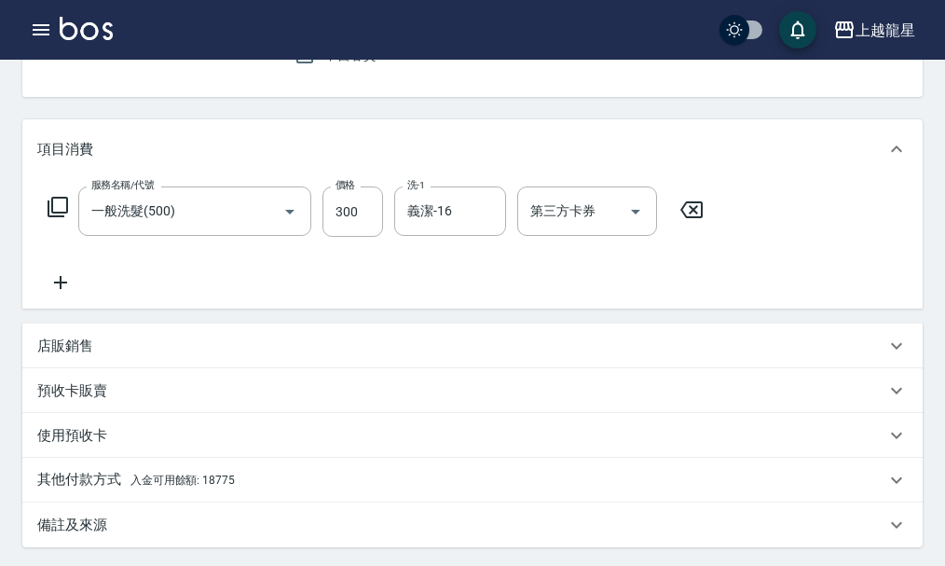
click at [51, 293] on icon at bounding box center [60, 282] width 47 height 22
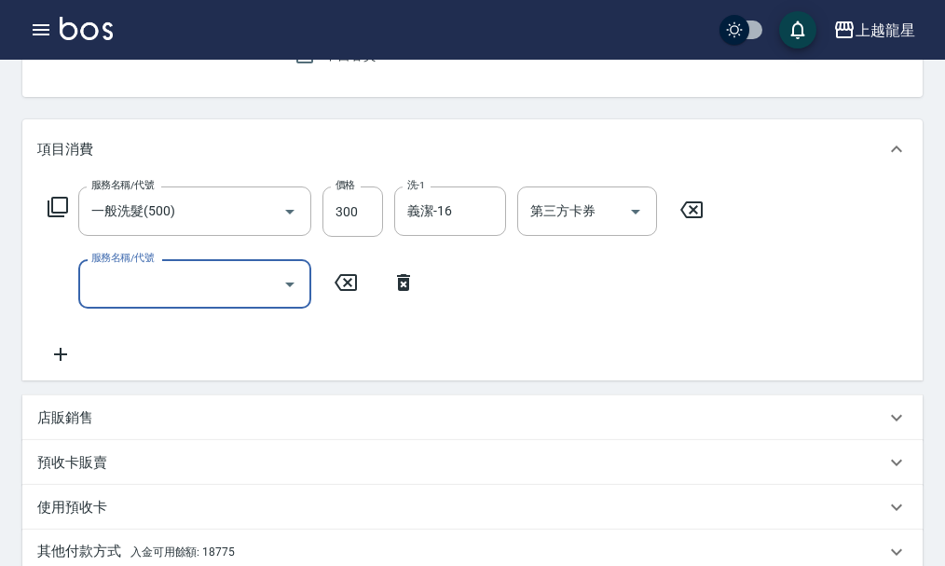
click at [134, 292] on input "服務名稱/代號" at bounding box center [181, 284] width 188 height 33
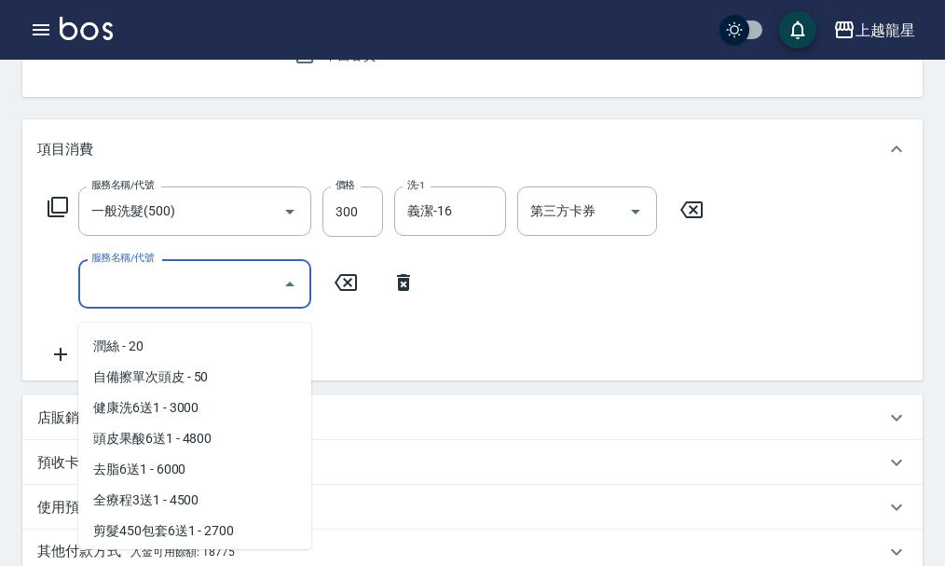
scroll to position [2610, 0]
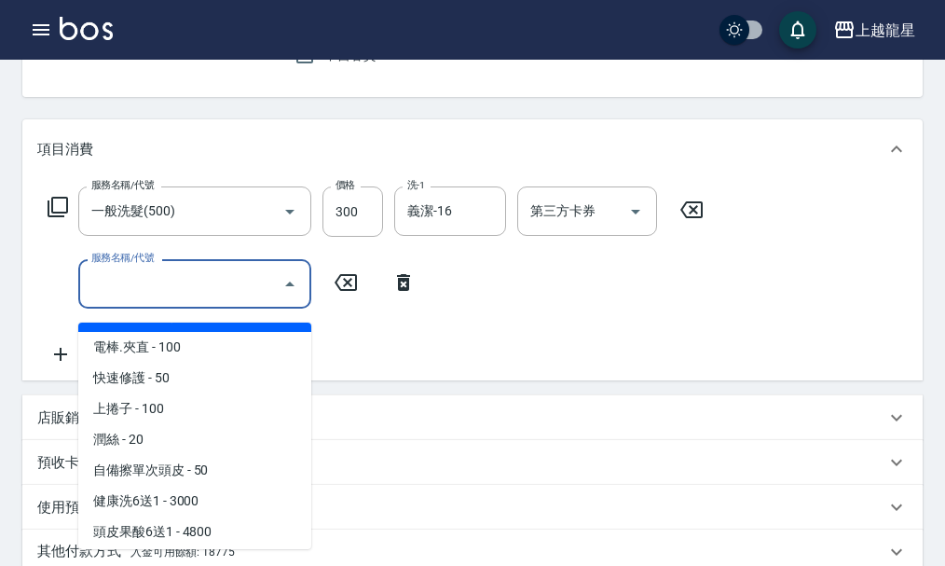
click at [223, 332] on span "吹捲.造型.包頭 - 50" at bounding box center [194, 316] width 233 height 31
type input "吹捲.造型.包頭(708)"
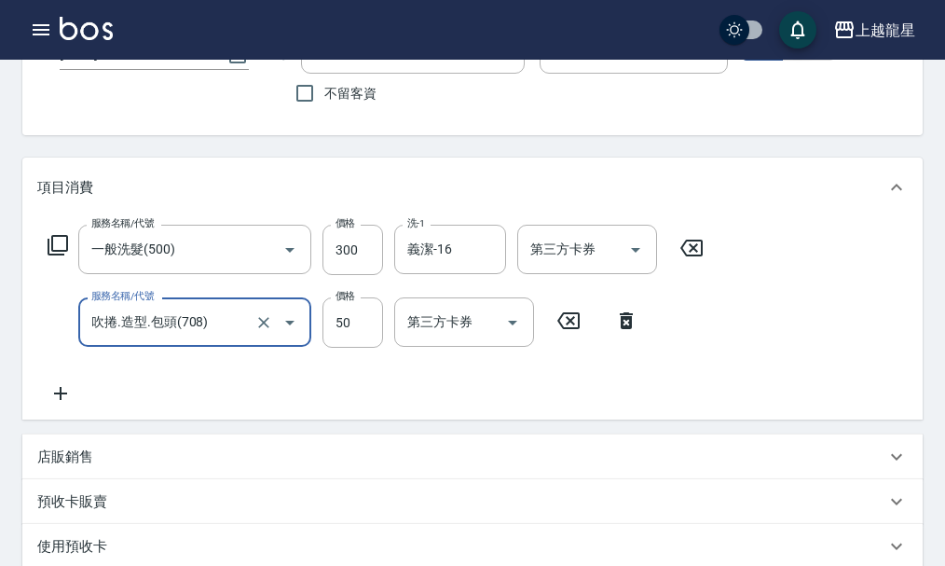
scroll to position [373, 0]
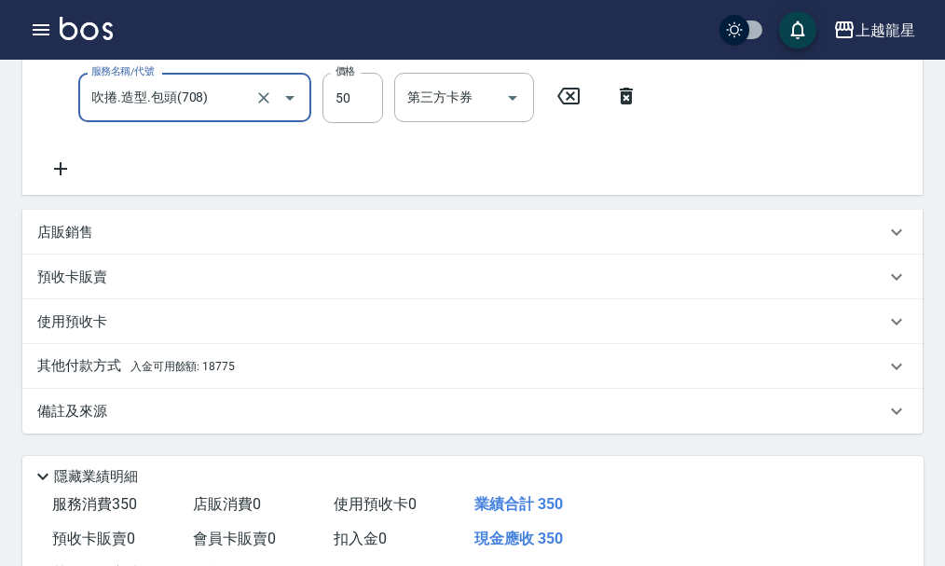
click at [186, 373] on span "入金可用餘額: 18775" at bounding box center [183, 366] width 104 height 13
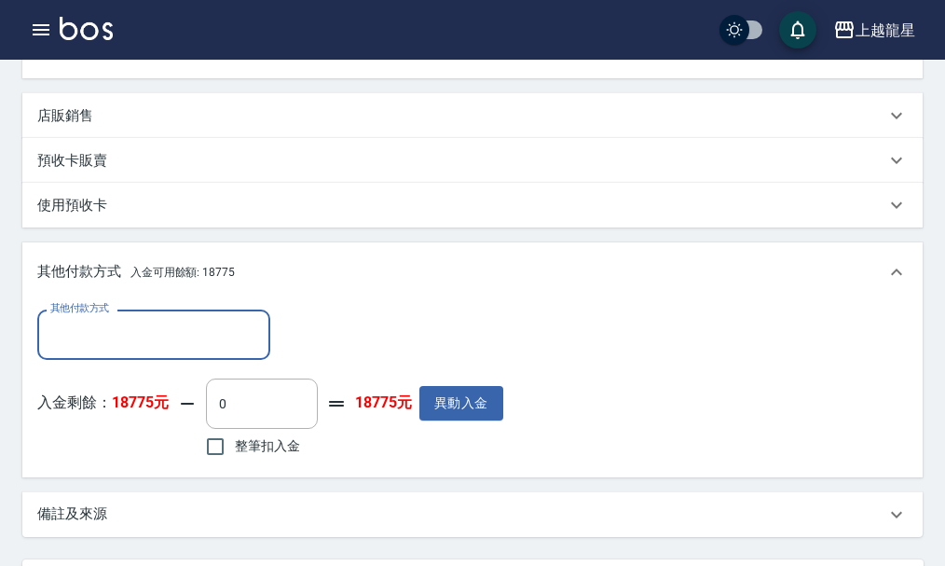
scroll to position [653, 0]
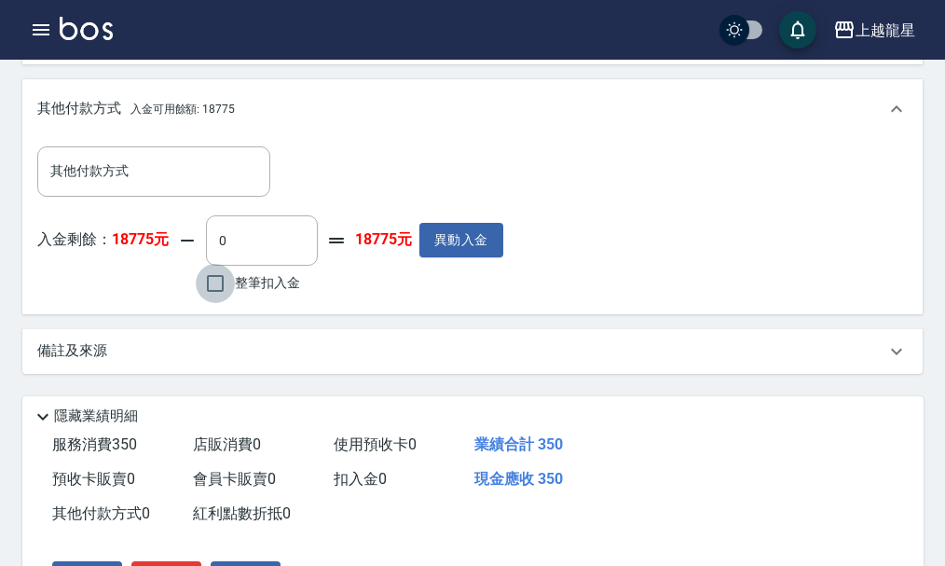
click at [210, 300] on input "整筆扣入金" at bounding box center [215, 283] width 39 height 39
checkbox input "true"
type input "350"
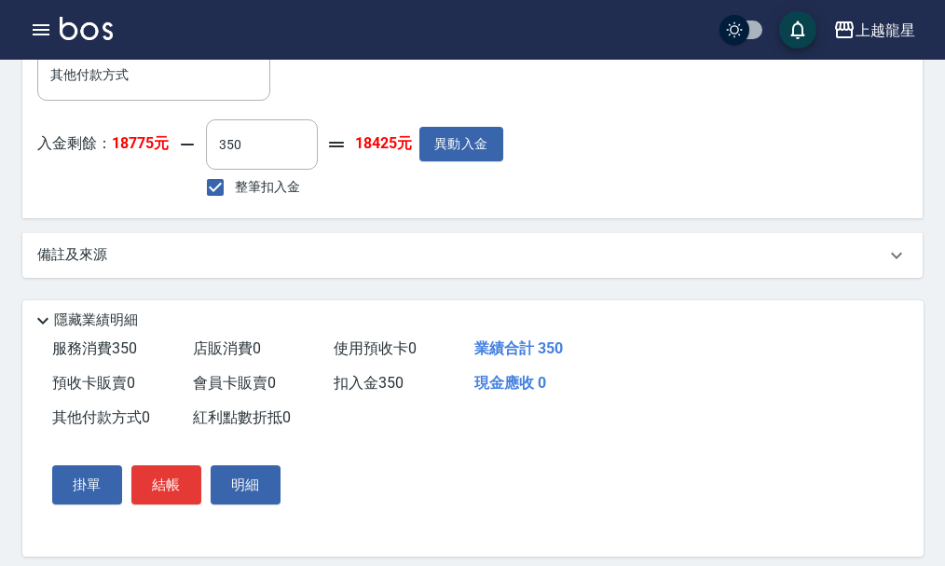
scroll to position [784, 0]
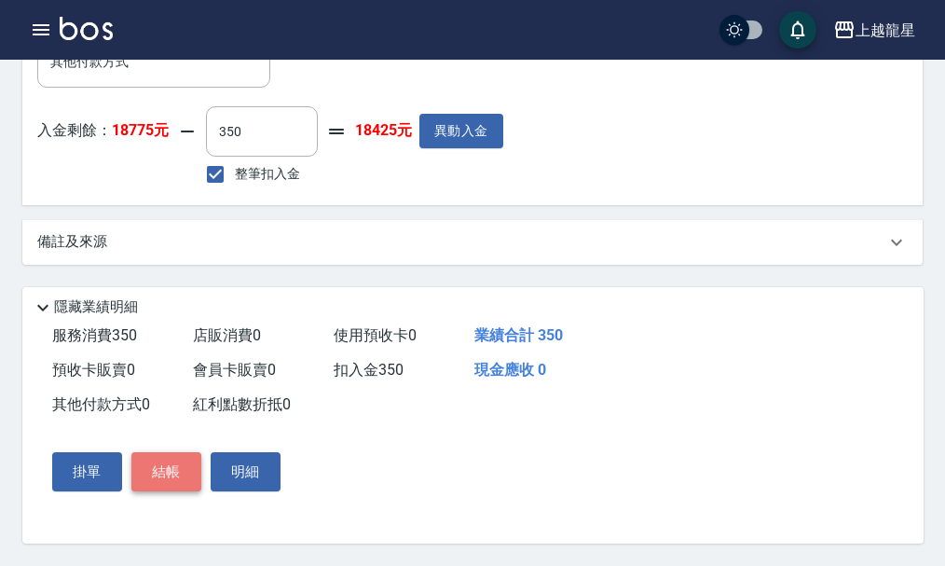
click at [173, 486] on button "結帳" at bounding box center [166, 471] width 70 height 39
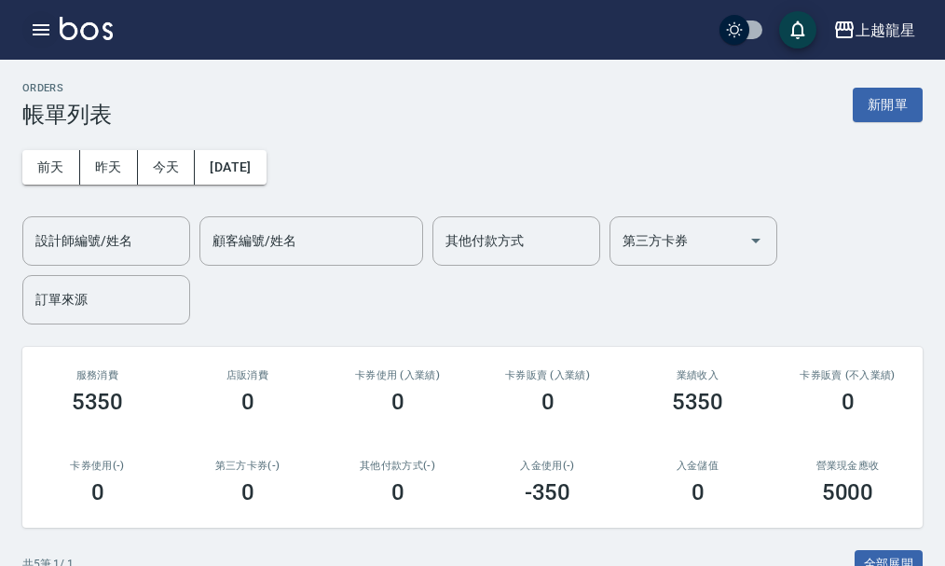
click at [48, 15] on button "button" at bounding box center [40, 29] width 37 height 37
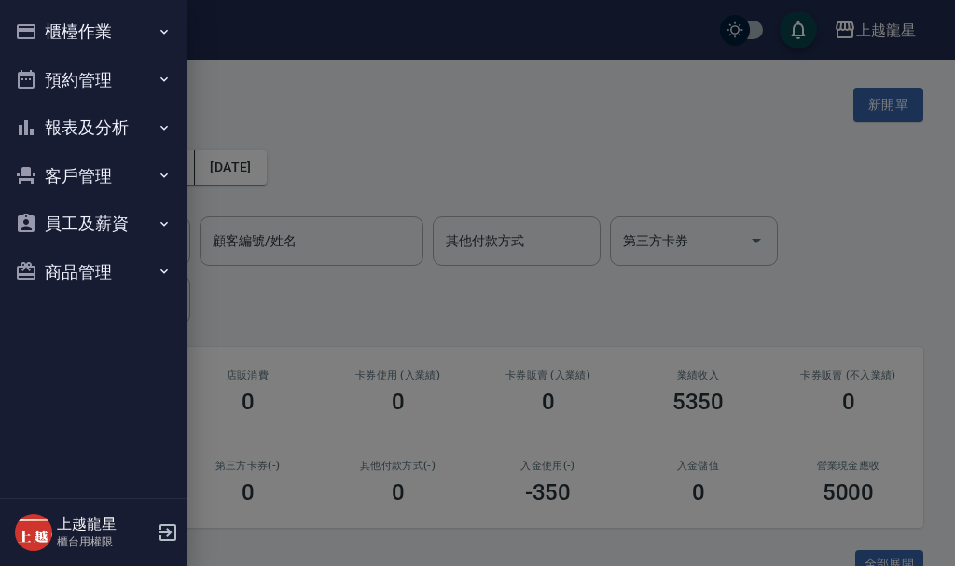
click at [47, 25] on button "櫃檯作業" at bounding box center [93, 31] width 172 height 48
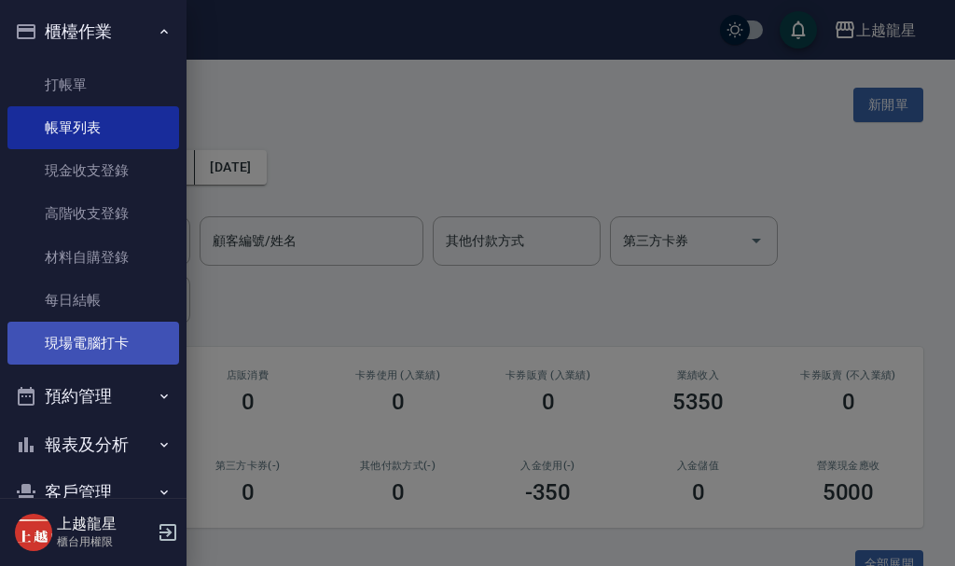
click at [45, 347] on link "現場電腦打卡" at bounding box center [93, 343] width 172 height 43
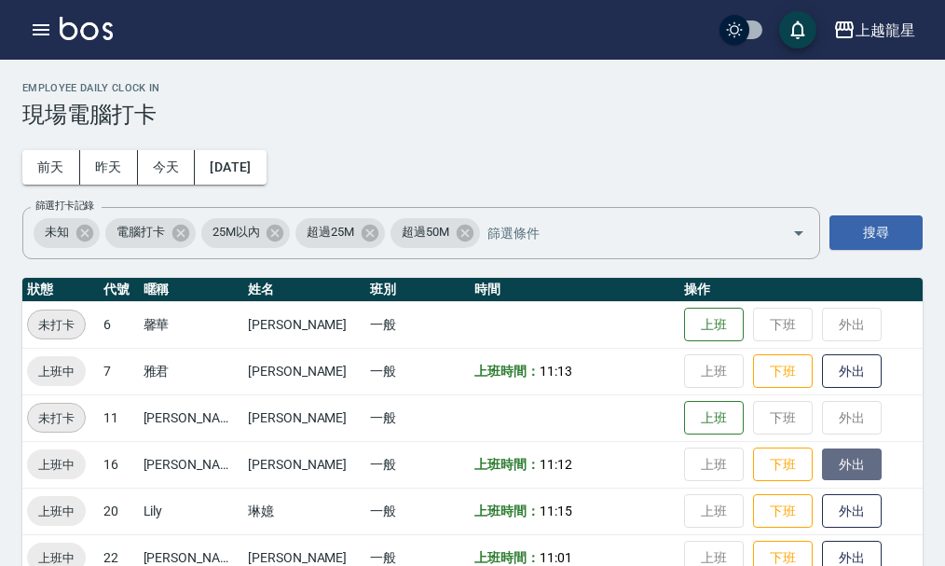
click at [822, 471] on button "外出" at bounding box center [852, 464] width 60 height 33
click at [822, 455] on button "歸來" at bounding box center [852, 464] width 60 height 33
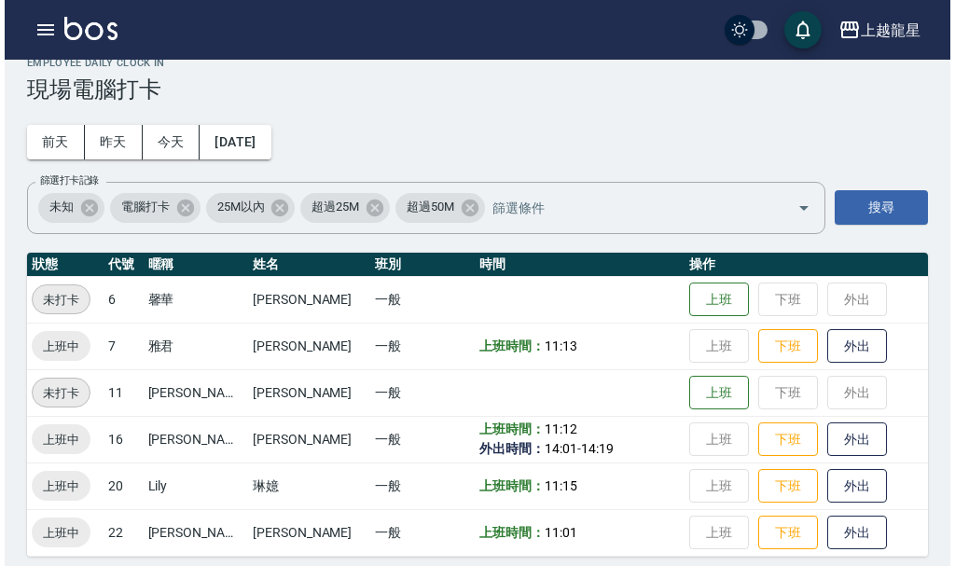
scroll to position [38, 0]
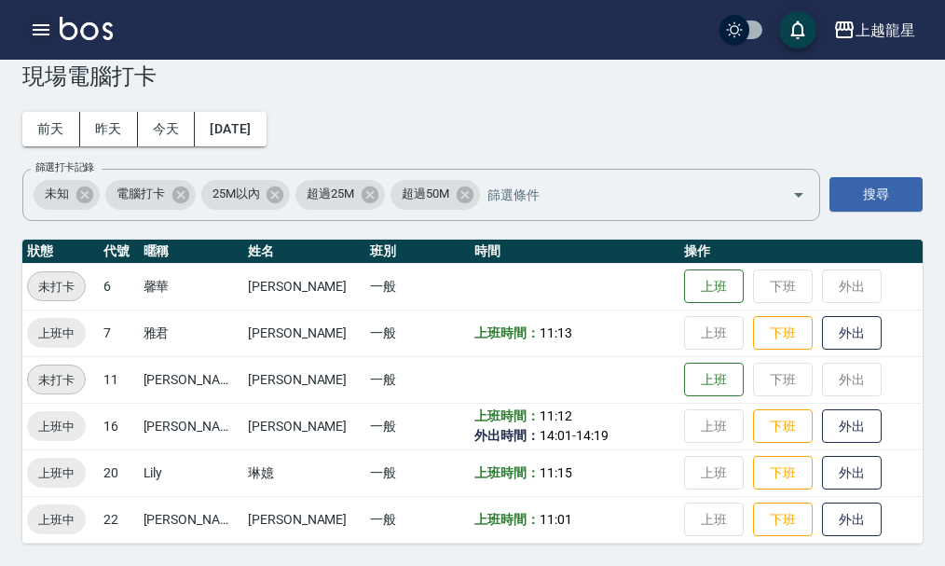
click at [39, 36] on icon "button" at bounding box center [41, 30] width 22 height 22
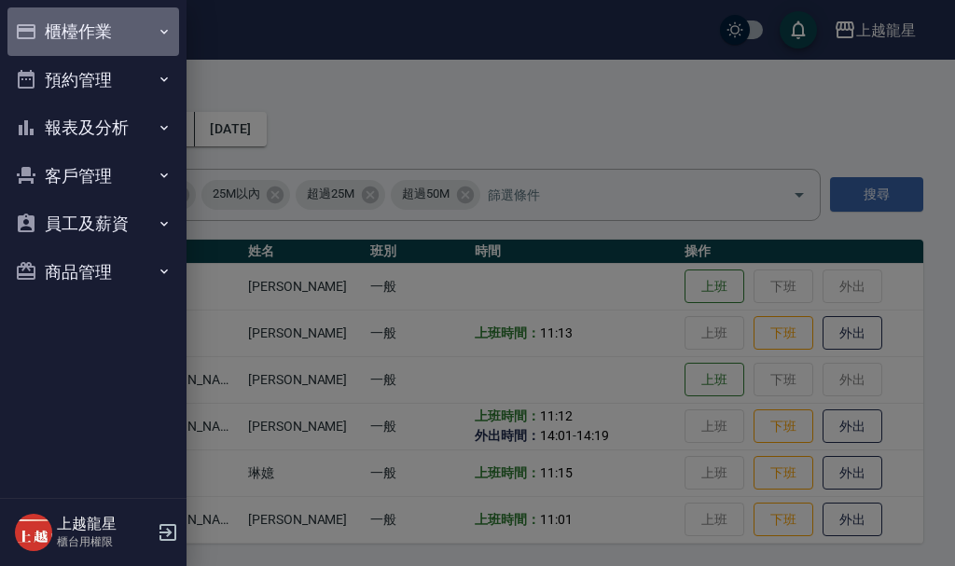
click at [41, 33] on button "櫃檯作業" at bounding box center [93, 31] width 172 height 48
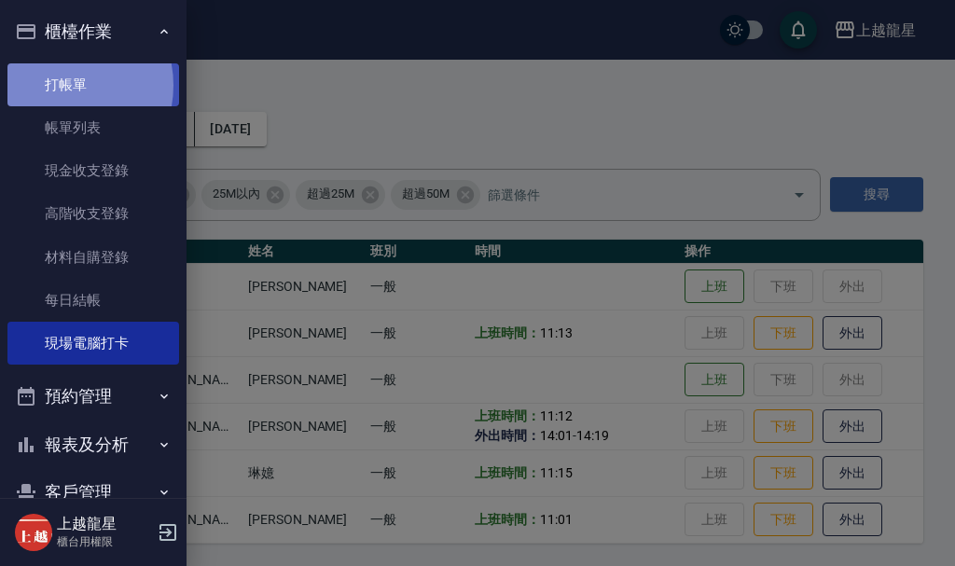
click at [55, 85] on link "打帳單" at bounding box center [93, 84] width 172 height 43
